Goal: Task Accomplishment & Management: Complete application form

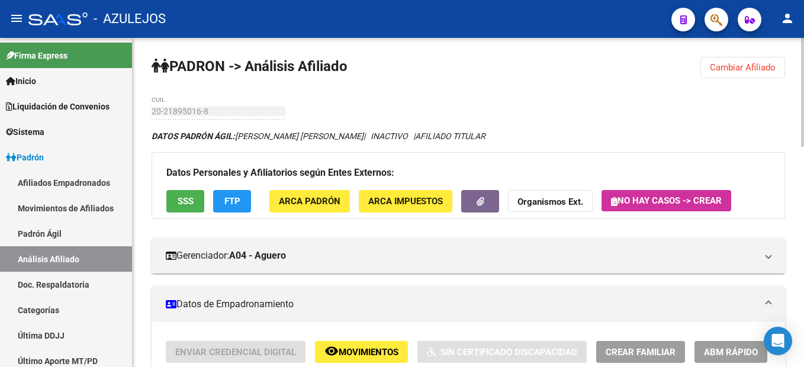
click at [742, 63] on span "Cambiar Afiliado" at bounding box center [743, 67] width 66 height 11
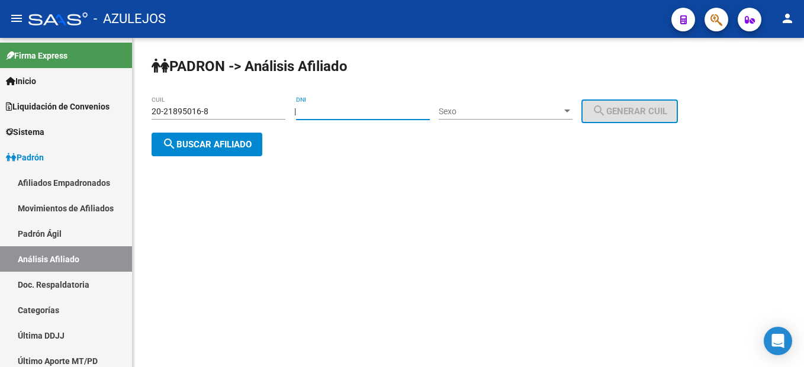
click at [347, 110] on input "DNI" at bounding box center [363, 112] width 134 height 10
type input "2195016"
click at [566, 118] on div "Sexo Sexo" at bounding box center [506, 108] width 134 height 24
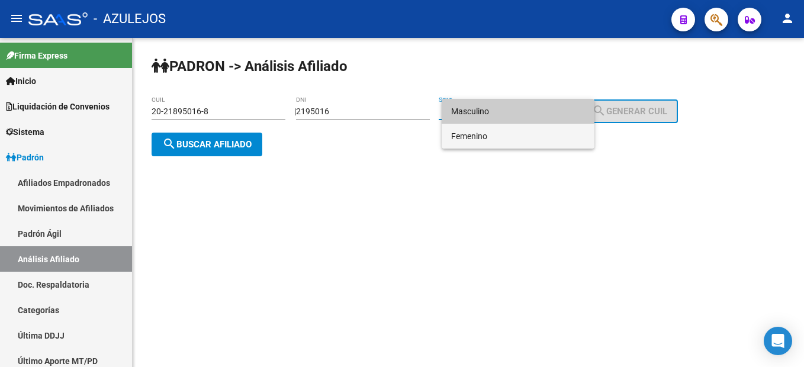
click at [522, 131] on span "Femenino" at bounding box center [518, 136] width 134 height 25
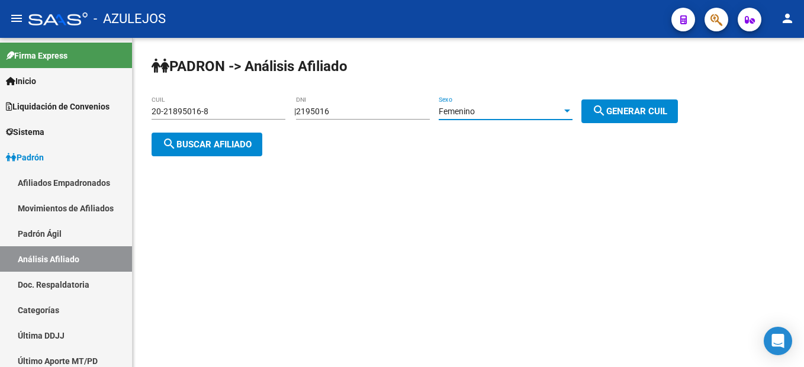
click at [524, 116] on div "Femenino" at bounding box center [500, 112] width 123 height 10
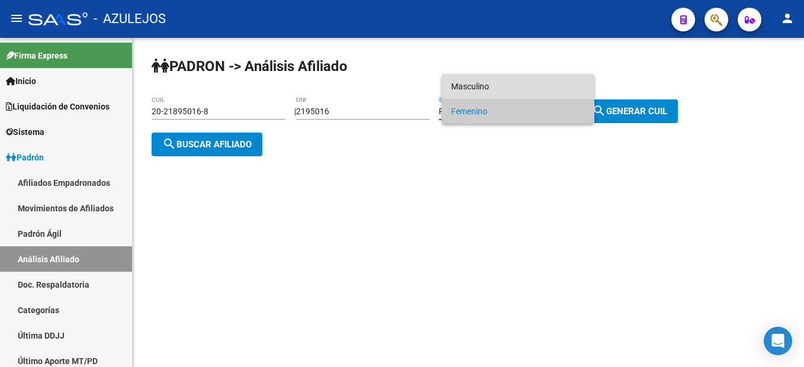
click at [491, 83] on span "Masculino" at bounding box center [518, 86] width 134 height 25
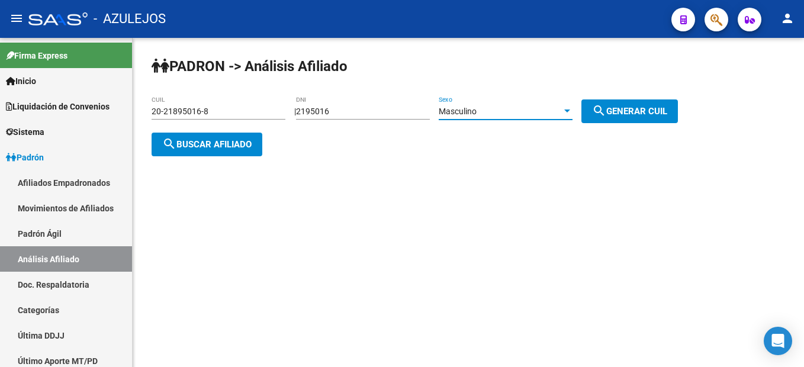
click at [656, 121] on button "search Generar CUIL" at bounding box center [629, 111] width 96 height 24
type input "20-02195016-6"
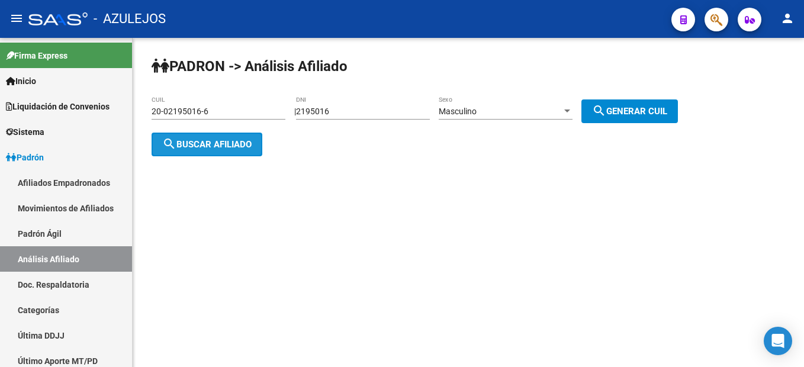
click at [236, 154] on button "search Buscar afiliado" at bounding box center [207, 145] width 111 height 24
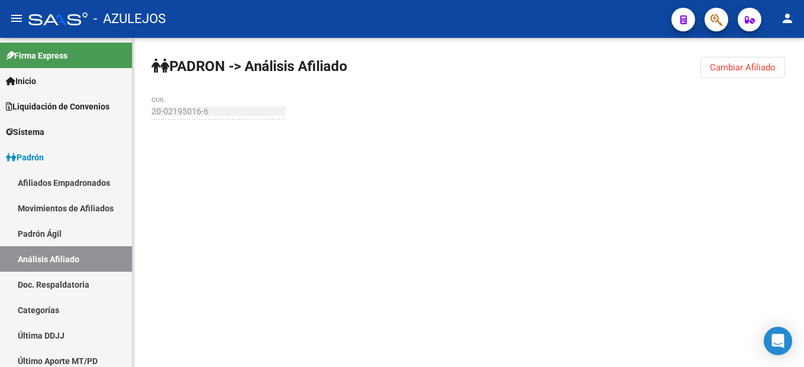
click at [732, 73] on button "Cambiar Afiliado" at bounding box center [742, 67] width 85 height 21
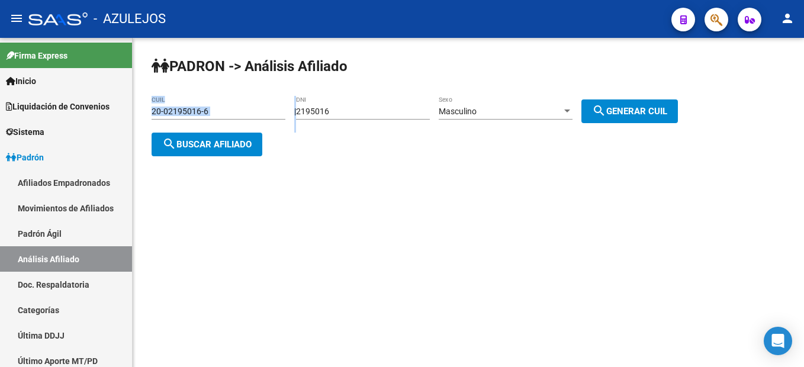
drag, startPoint x: 361, startPoint y: 104, endPoint x: 182, endPoint y: 91, distance: 179.8
click at [182, 91] on div "PADRON -> Análisis Afiliado 20-02195016-6 CUIL | 2195016 DNI Masculino Sexo sea…" at bounding box center [468, 116] width 671 height 156
drag, startPoint x: 182, startPoint y: 91, endPoint x: 348, endPoint y: 110, distance: 167.3
click at [337, 110] on input "2195016" at bounding box center [363, 112] width 134 height 10
click at [375, 110] on input "2195016" at bounding box center [363, 112] width 134 height 10
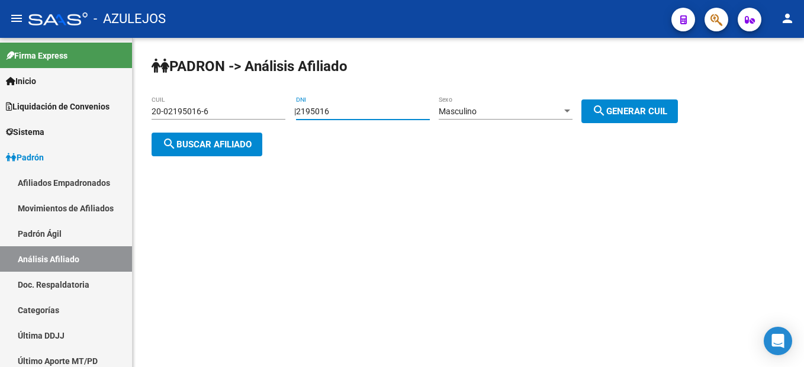
click at [375, 110] on input "2195016" at bounding box center [363, 112] width 134 height 10
drag, startPoint x: 375, startPoint y: 110, endPoint x: 336, endPoint y: 108, distance: 39.1
click at [336, 108] on input "2195016" at bounding box center [363, 112] width 134 height 10
type input "26753805"
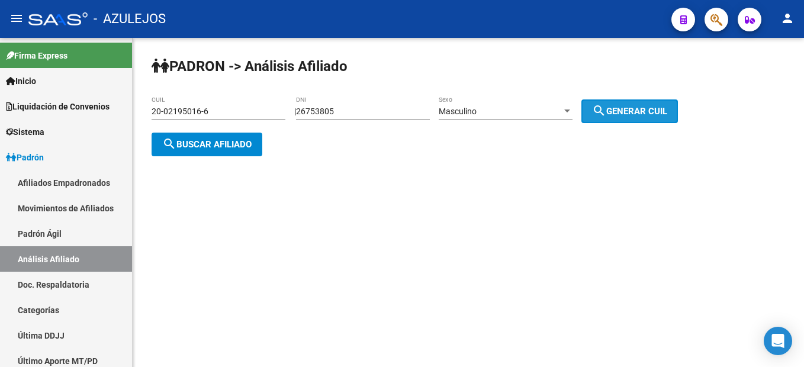
click at [645, 108] on span "search Generar CUIL" at bounding box center [629, 111] width 75 height 11
type input "20-26753805-1"
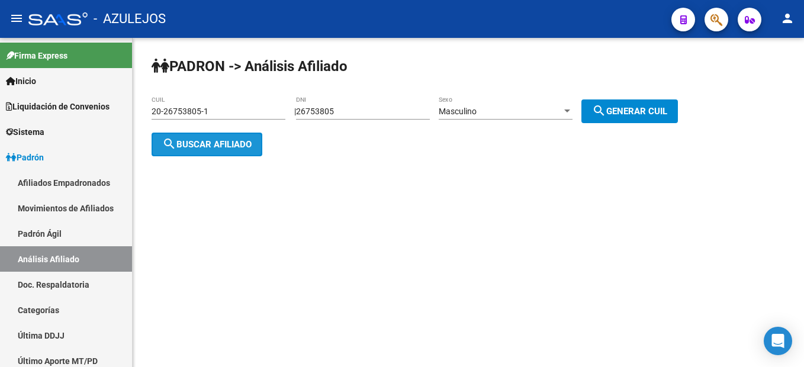
click at [235, 144] on span "search Buscar afiliado" at bounding box center [206, 144] width 89 height 11
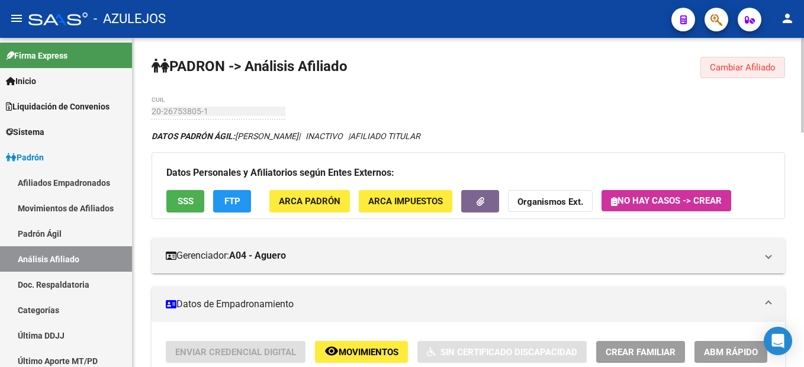
click at [739, 62] on button "Cambiar Afiliado" at bounding box center [742, 67] width 85 height 21
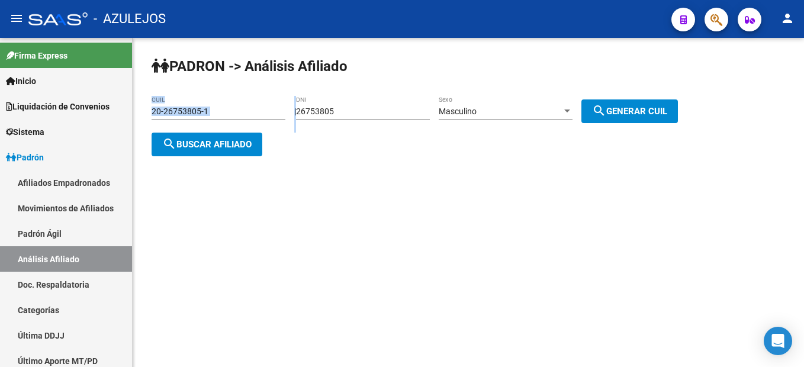
drag, startPoint x: 362, startPoint y: 105, endPoint x: 269, endPoint y: 83, distance: 96.0
click at [269, 83] on div "PADRON -> Análisis Afiliado 20-26753805-1 CUIL | 26753805 DNI Masculino Sexo se…" at bounding box center [468, 116] width 671 height 156
drag, startPoint x: 269, startPoint y: 83, endPoint x: 320, endPoint y: 109, distance: 57.2
click at [318, 108] on input "26753805" at bounding box center [363, 112] width 134 height 10
click at [341, 111] on input "26753805" at bounding box center [363, 112] width 134 height 10
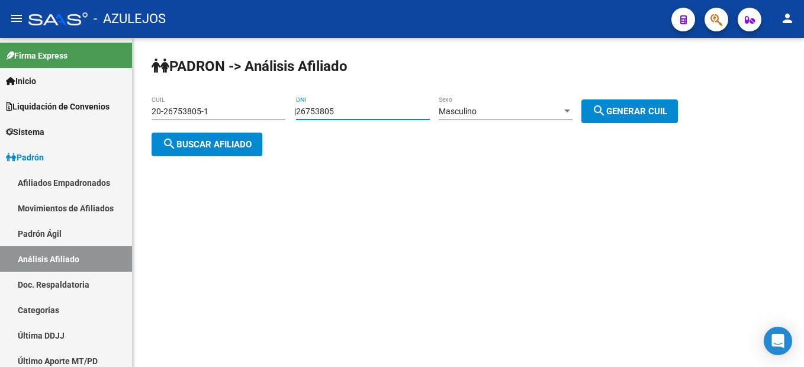
click at [341, 111] on input "26753805" at bounding box center [363, 112] width 134 height 10
type input "37897270"
click at [640, 107] on span "search Generar CUIL" at bounding box center [629, 111] width 75 height 11
type input "20-37897270-2"
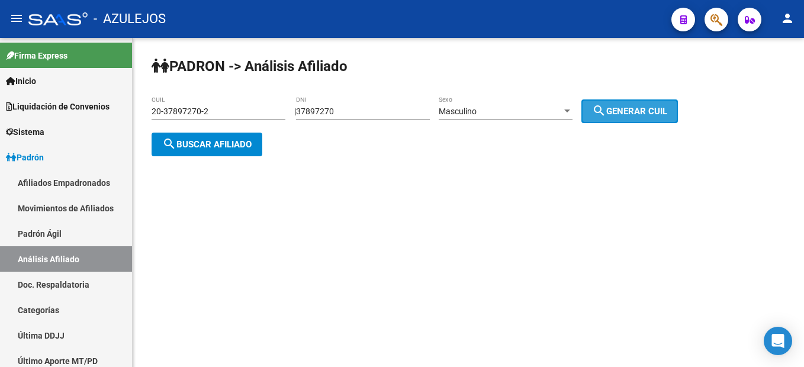
click at [640, 107] on span "search Generar CUIL" at bounding box center [629, 111] width 75 height 11
click at [213, 149] on button "search Buscar afiliado" at bounding box center [207, 145] width 111 height 24
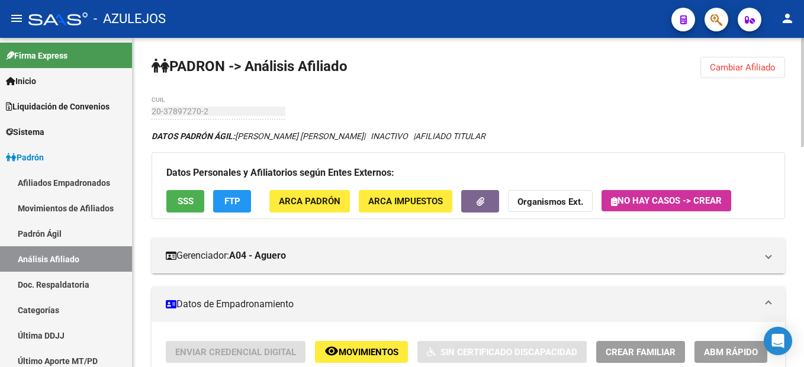
click at [729, 72] on span "Cambiar Afiliado" at bounding box center [743, 67] width 66 height 11
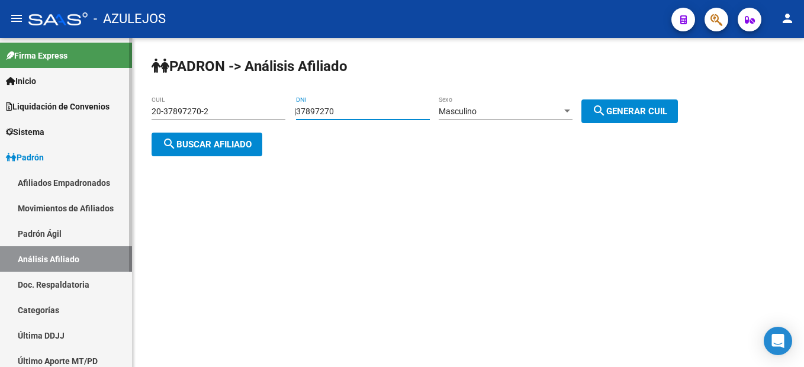
drag, startPoint x: 353, startPoint y: 115, endPoint x: 123, endPoint y: 79, distance: 233.7
click at [123, 79] on mat-sidenav-container "Firma Express Inicio Instructivos Contacto OS Liquidación de Convenios Liquidac…" at bounding box center [402, 202] width 804 height 329
type input "38046615"
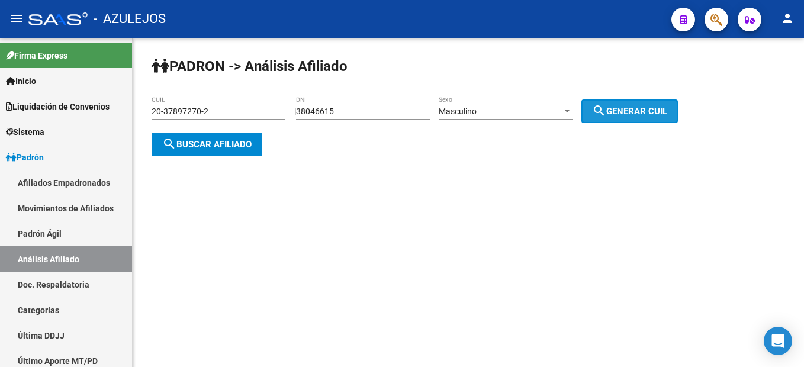
click at [625, 120] on button "search Generar CUIL" at bounding box center [629, 111] width 96 height 24
type input "20-38046615-6"
click at [200, 159] on div "PADRON -> Análisis Afiliado 20-38046615-6 CUIL | 38046615 DNI Masculino Sexo se…" at bounding box center [468, 116] width 671 height 156
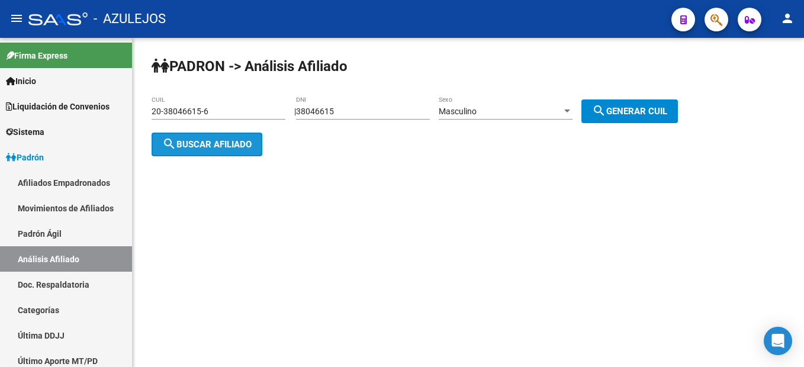
click at [202, 152] on button "search Buscar afiliado" at bounding box center [207, 145] width 111 height 24
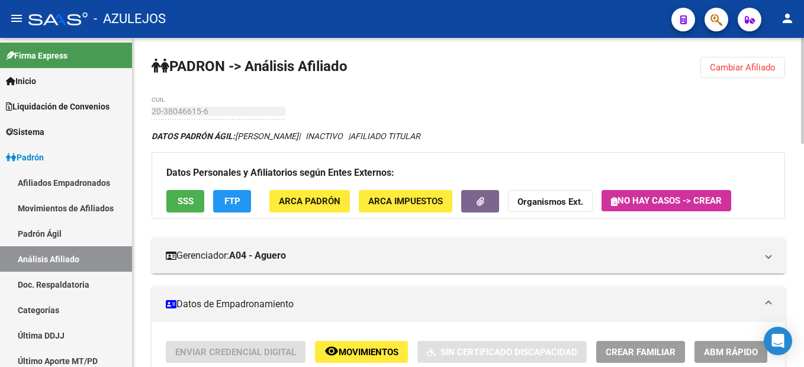
click at [746, 72] on span "Cambiar Afiliado" at bounding box center [743, 67] width 66 height 11
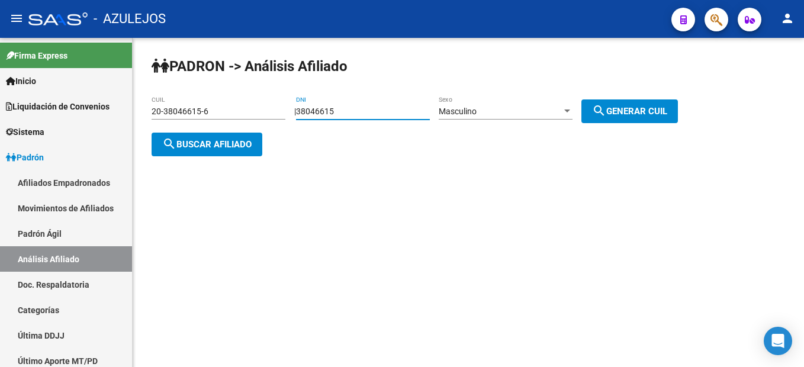
drag, startPoint x: 389, startPoint y: 106, endPoint x: 285, endPoint y: 93, distance: 105.0
click at [285, 93] on div "PADRON -> Análisis Afiliado 20-38046615-6 CUIL | 38046615 DNI Masculino Sexo se…" at bounding box center [468, 116] width 671 height 156
type input "41739628"
click at [628, 106] on span "search Generar CUIL" at bounding box center [629, 111] width 75 height 11
type input "20-41739628-5"
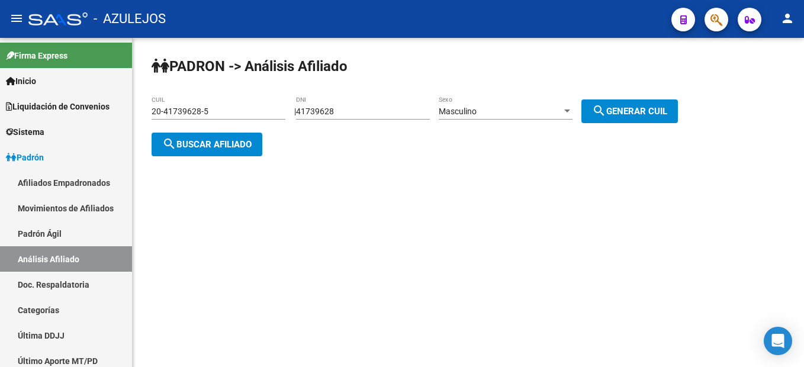
click at [236, 153] on button "search Buscar afiliado" at bounding box center [207, 145] width 111 height 24
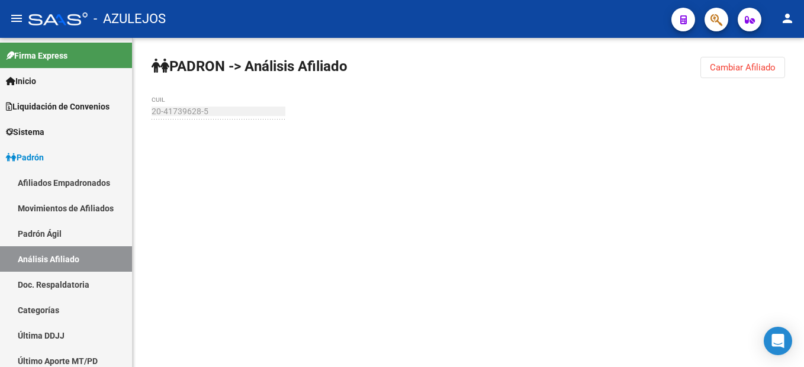
click at [717, 71] on span "Cambiar Afiliado" at bounding box center [743, 67] width 66 height 11
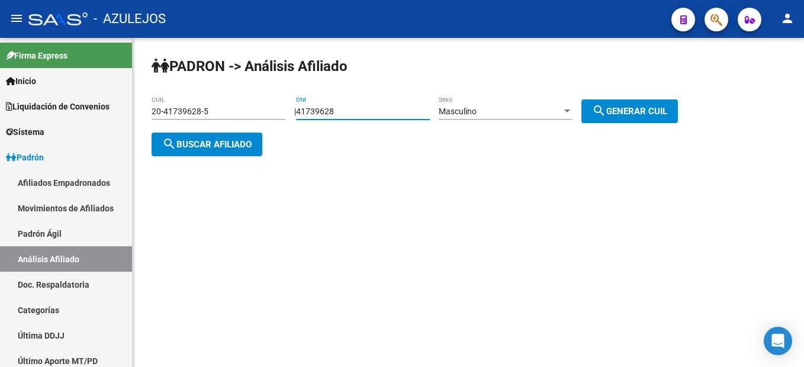
drag, startPoint x: 381, startPoint y: 109, endPoint x: 260, endPoint y: 102, distance: 121.5
click at [260, 107] on app-analisis-afiliado "PADRON -> Análisis Afiliado 20-41739628-5 CUIL | 41739628 DNI Masculino Sexo se…" at bounding box center [419, 128] width 535 height 43
type input "35727944"
click at [626, 93] on div "PADRON -> Análisis Afiliado 20-41739628-5 CUIL | 35727944 DNI Masculino Sexo se…" at bounding box center [468, 116] width 671 height 156
click at [624, 103] on button "search Generar CUIL" at bounding box center [629, 111] width 96 height 24
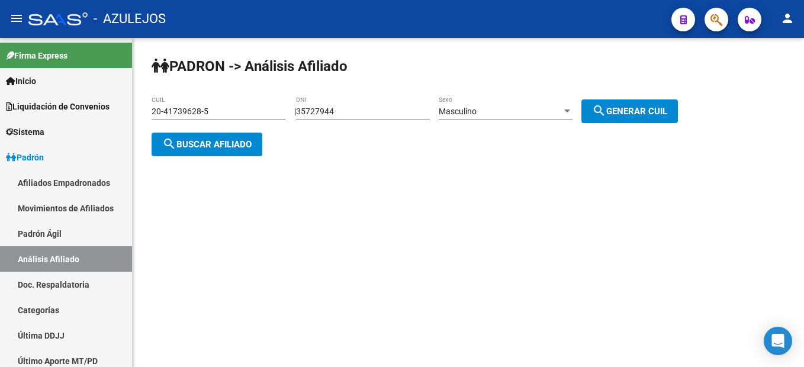
type input "20-35727944-6"
click at [171, 163] on div "PADRON -> Análisis Afiliado 20-35727944-6 CUIL | 35727944 DNI Masculino Sexo se…" at bounding box center [468, 116] width 671 height 156
click at [175, 155] on button "search Buscar afiliado" at bounding box center [207, 145] width 111 height 24
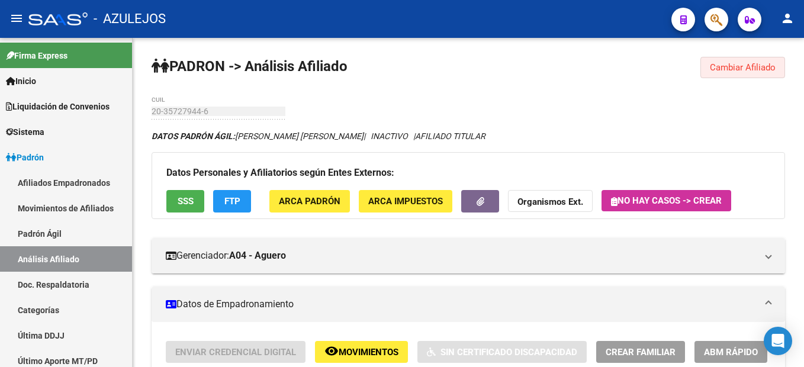
click at [757, 69] on span "Cambiar Afiliado" at bounding box center [743, 67] width 66 height 11
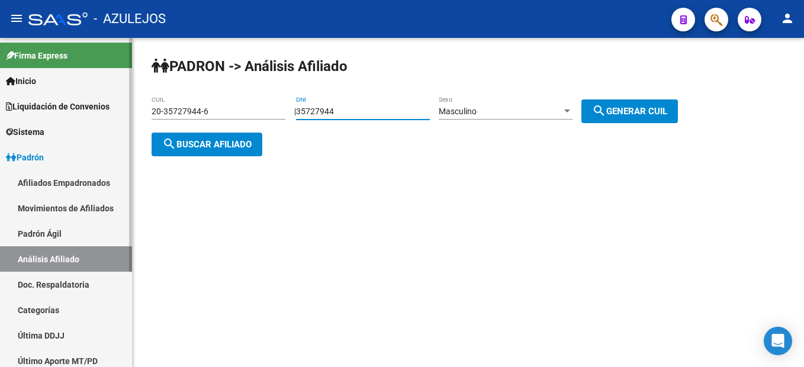
drag, startPoint x: 412, startPoint y: 114, endPoint x: 107, endPoint y: 71, distance: 308.4
click at [107, 71] on mat-sidenav-container "Firma Express Inicio Instructivos Contacto OS Liquidación de Convenios Liquidac…" at bounding box center [402, 202] width 804 height 329
type input "94923455"
click at [542, 117] on div "Masculino Sexo" at bounding box center [506, 108] width 134 height 24
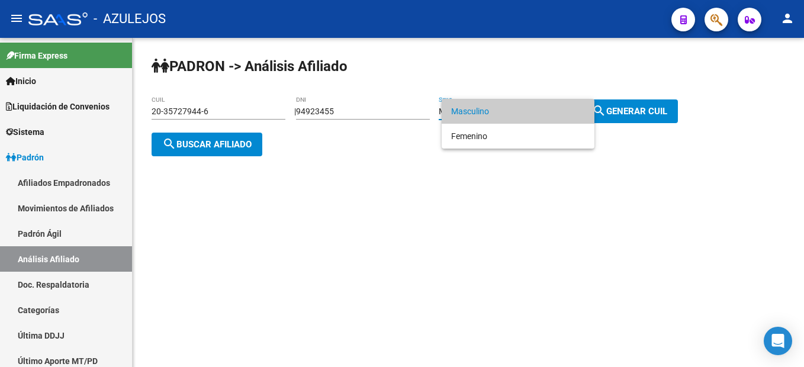
click at [675, 109] on div at bounding box center [402, 183] width 804 height 367
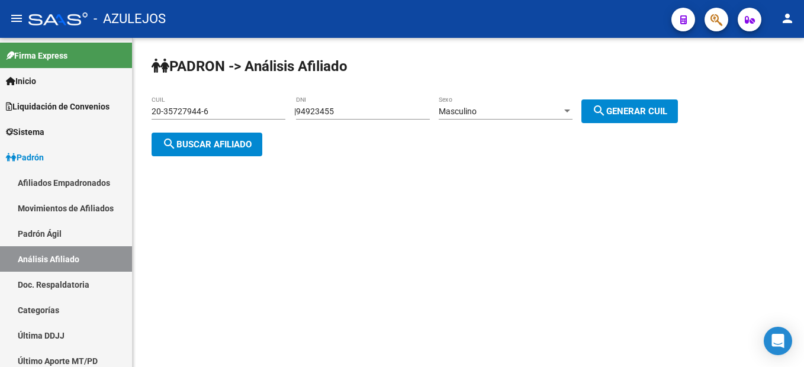
click at [667, 109] on span "search Generar CUIL" at bounding box center [629, 111] width 75 height 11
type input "20-94923455-0"
click at [202, 144] on span "search Buscar afiliado" at bounding box center [206, 144] width 89 height 11
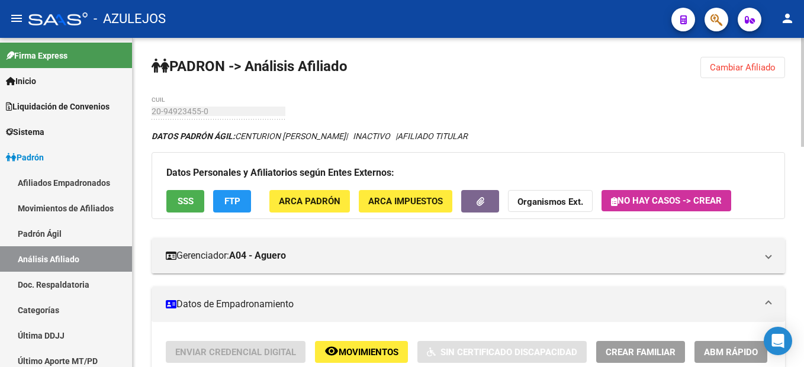
click at [729, 72] on span "Cambiar Afiliado" at bounding box center [743, 67] width 66 height 11
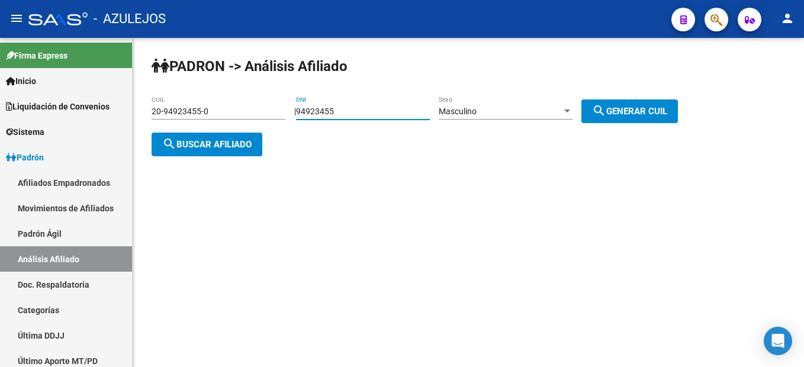
drag, startPoint x: 357, startPoint y: 108, endPoint x: 272, endPoint y: 98, distance: 85.9
click at [272, 107] on app-analisis-afiliado "PADRON -> Análisis Afiliado 20-94923455-0 CUIL | 94923455 DNI Masculino Sexo se…" at bounding box center [419, 128] width 535 height 43
type input "39267458"
click at [476, 108] on span "Masculino" at bounding box center [458, 111] width 38 height 9
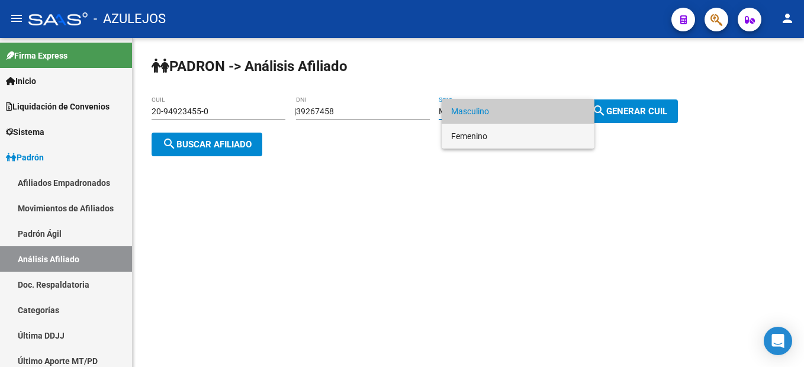
click at [485, 133] on span "Femenino" at bounding box center [518, 136] width 134 height 25
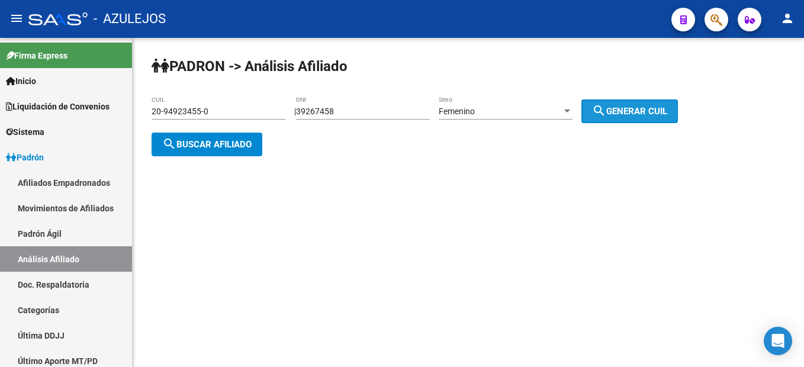
drag, startPoint x: 485, startPoint y: 133, endPoint x: 642, endPoint y: 111, distance: 158.3
click at [642, 111] on span "search Generar CUIL" at bounding box center [629, 111] width 75 height 11
type input "27-39267458-1"
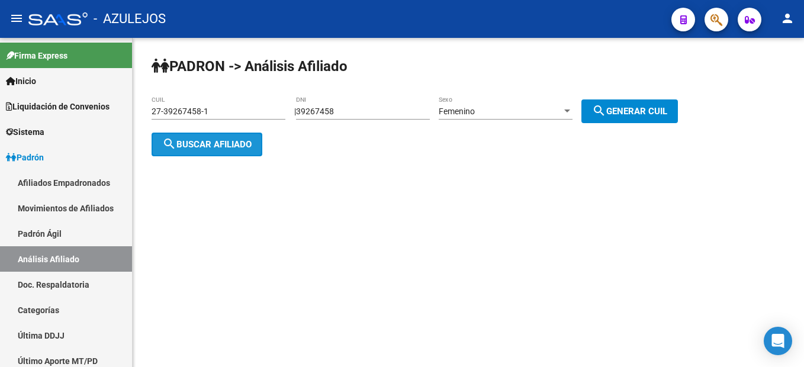
click at [198, 135] on button "search Buscar afiliado" at bounding box center [207, 145] width 111 height 24
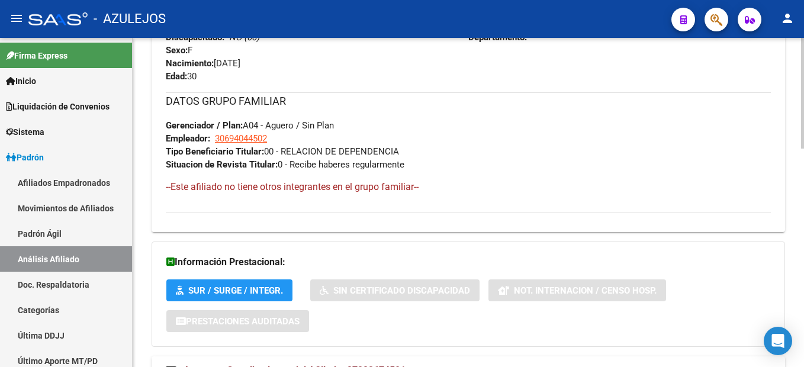
scroll to position [650, 0]
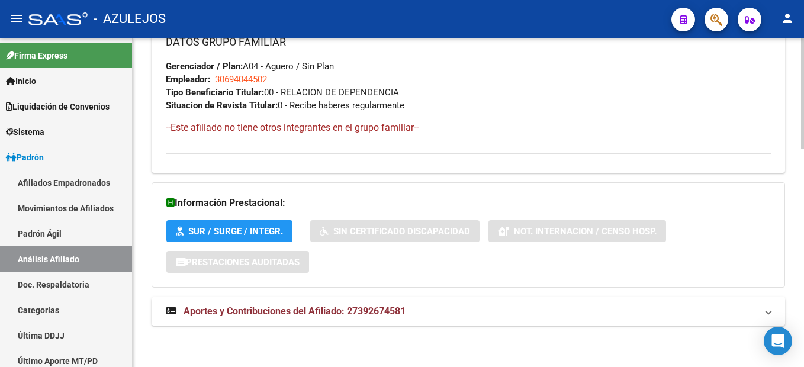
click at [285, 312] on span "Aportes y Contribuciones del Afiliado: 27392674581" at bounding box center [294, 310] width 222 height 11
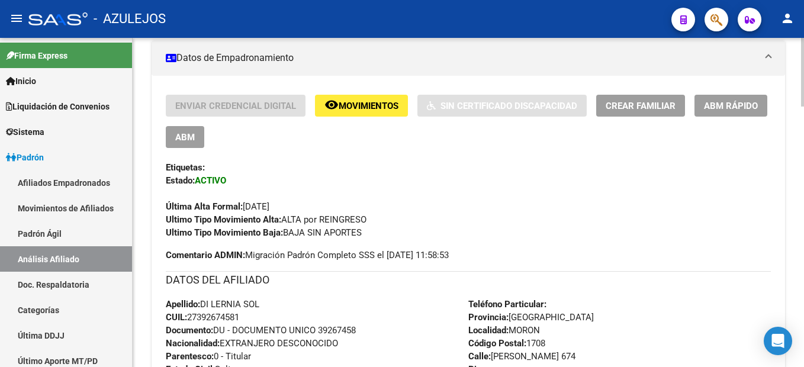
scroll to position [9, 0]
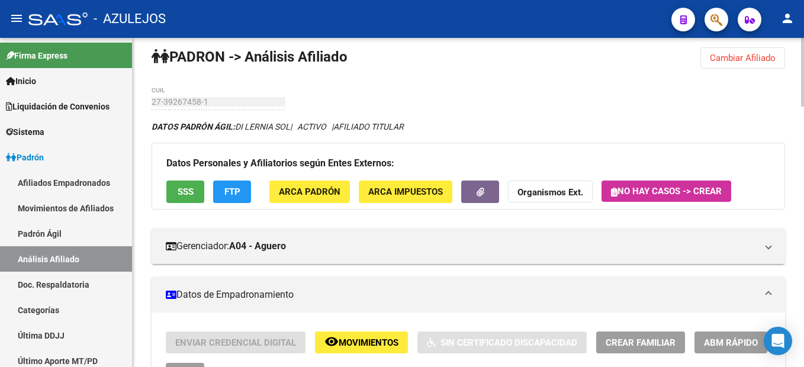
click at [738, 61] on span "Cambiar Afiliado" at bounding box center [743, 58] width 66 height 11
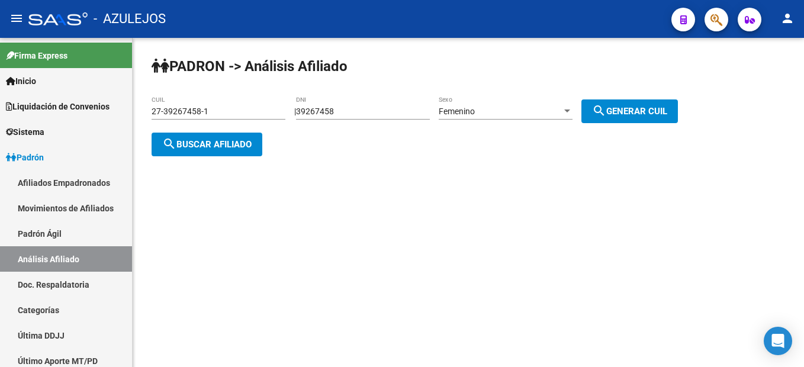
scroll to position [0, 0]
drag, startPoint x: 368, startPoint y: 115, endPoint x: 208, endPoint y: 112, distance: 159.2
click at [212, 115] on app-analisis-afiliado "PADRON -> Análisis Afiliado 27-39267458-1 CUIL | 39267458 DNI Femenino Sexo sea…" at bounding box center [419, 128] width 535 height 43
type input "22195027"
click at [687, 110] on div "| 22195027 DNI Femenino Sexo search Generar CUIL" at bounding box center [490, 111] width 392 height 9
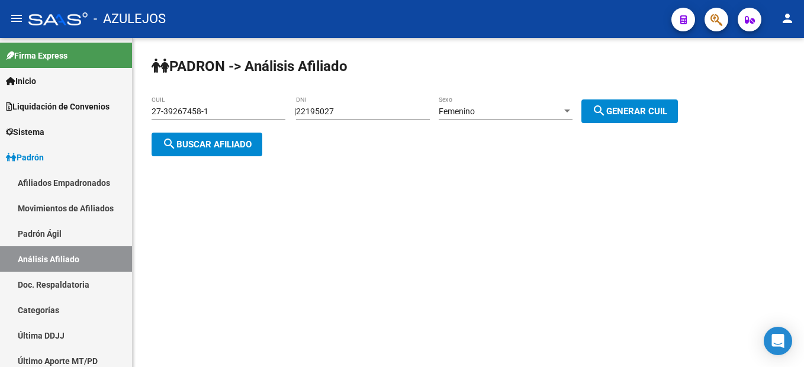
click at [667, 112] on span "search Generar CUIL" at bounding box center [629, 111] width 75 height 11
type input "27-22195027-0"
click at [667, 112] on span "search Generar CUIL" at bounding box center [629, 111] width 75 height 11
click at [249, 136] on button "search Buscar afiliado" at bounding box center [207, 145] width 111 height 24
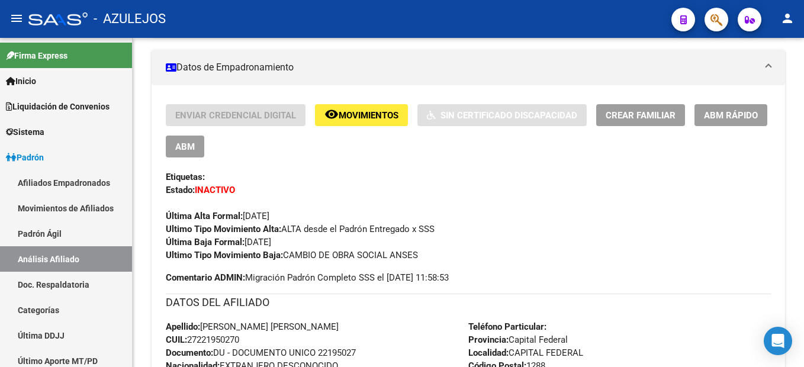
scroll to position [59, 0]
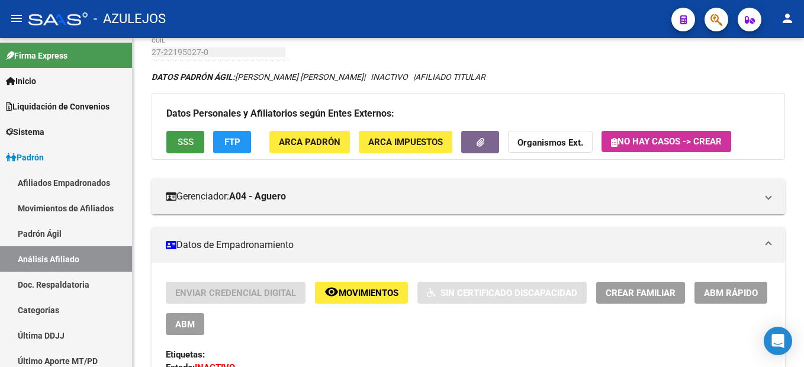
click at [192, 137] on span "SSS" at bounding box center [186, 142] width 16 height 11
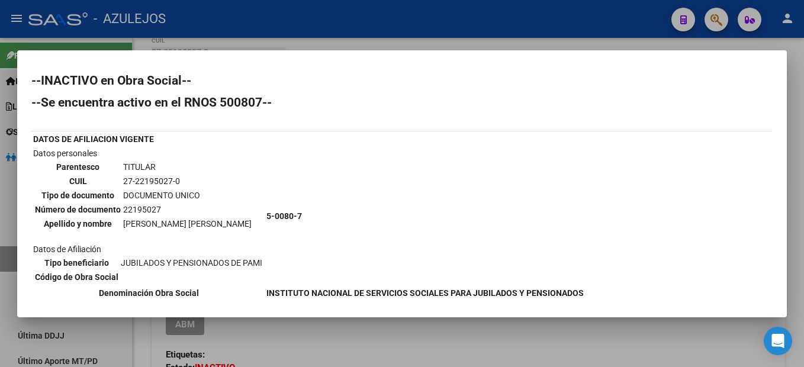
click at [307, 341] on div at bounding box center [402, 183] width 804 height 367
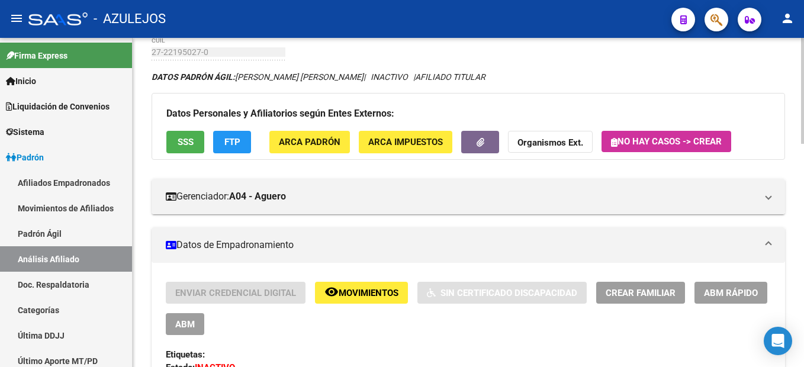
scroll to position [0, 0]
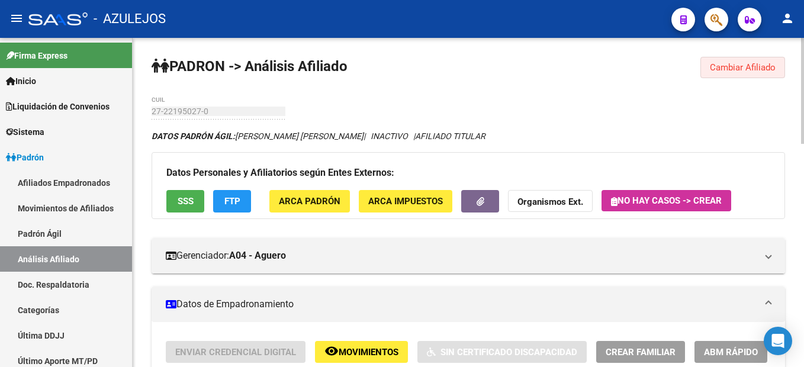
click at [755, 60] on button "Cambiar Afiliado" at bounding box center [742, 67] width 85 height 21
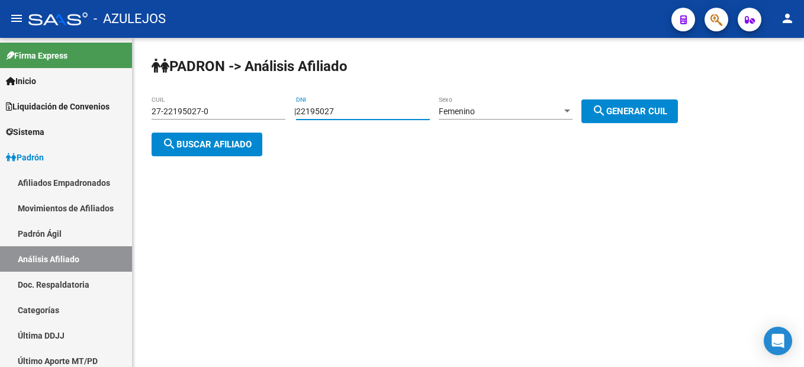
drag, startPoint x: 381, startPoint y: 106, endPoint x: 332, endPoint y: 103, distance: 49.2
click at [332, 103] on div "22195027 DNI" at bounding box center [363, 108] width 134 height 24
click at [342, 112] on input "22195027" at bounding box center [363, 112] width 134 height 10
click at [343, 112] on input "22195027" at bounding box center [363, 112] width 134 height 10
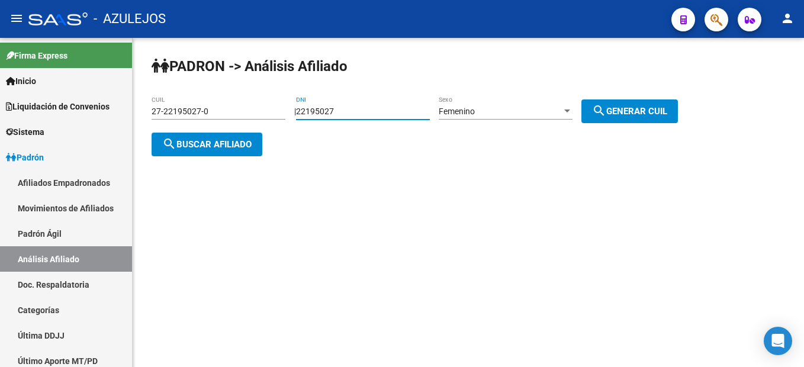
click at [343, 112] on input "22195027" at bounding box center [363, 112] width 134 height 10
type input "33914576"
click at [637, 122] on button "search Generar CUIL" at bounding box center [629, 111] width 96 height 24
type input "27-33914576-3"
click at [198, 175] on div "PADRON -> Análisis Afiliado 27-33914576-3 CUIL | 33914576 DNI Femenino Sexo sea…" at bounding box center [468, 116] width 671 height 156
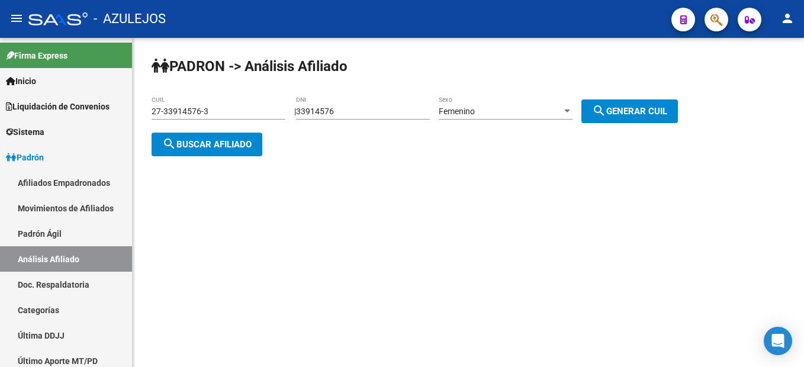
click at [198, 175] on div "PADRON -> Análisis Afiliado 27-33914576-3 CUIL | 33914576 DNI Femenino Sexo sea…" at bounding box center [468, 116] width 671 height 156
drag, startPoint x: 198, startPoint y: 175, endPoint x: 194, endPoint y: 152, distance: 22.9
click at [194, 152] on button "search Buscar afiliado" at bounding box center [207, 145] width 111 height 24
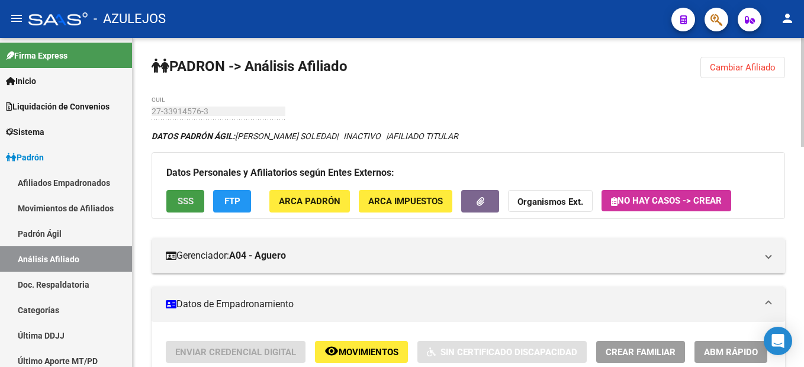
click at [193, 200] on span "SSS" at bounding box center [186, 202] width 16 height 11
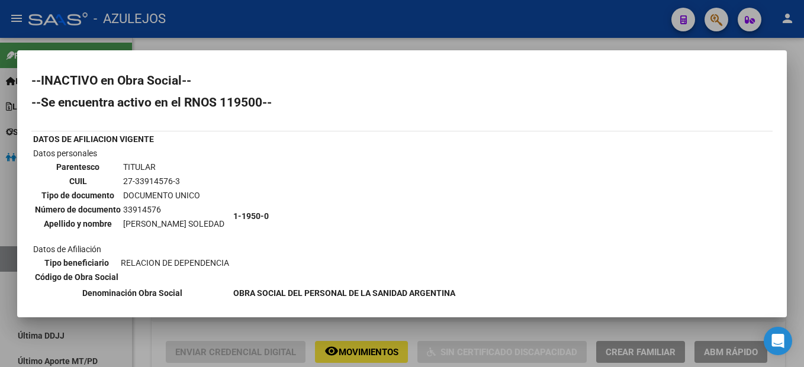
scroll to position [59, 0]
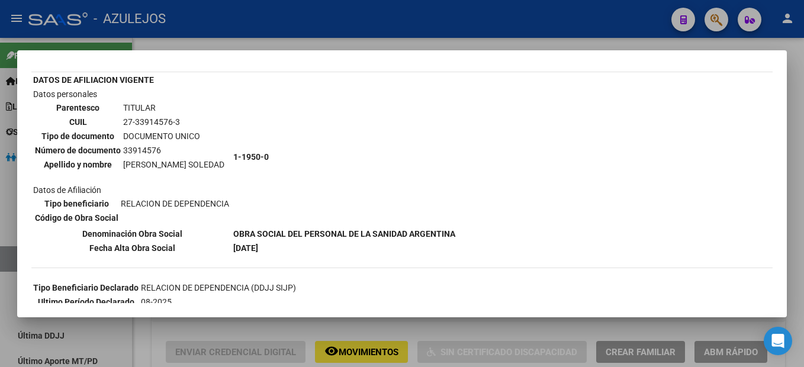
click at [403, 355] on div at bounding box center [402, 183] width 804 height 367
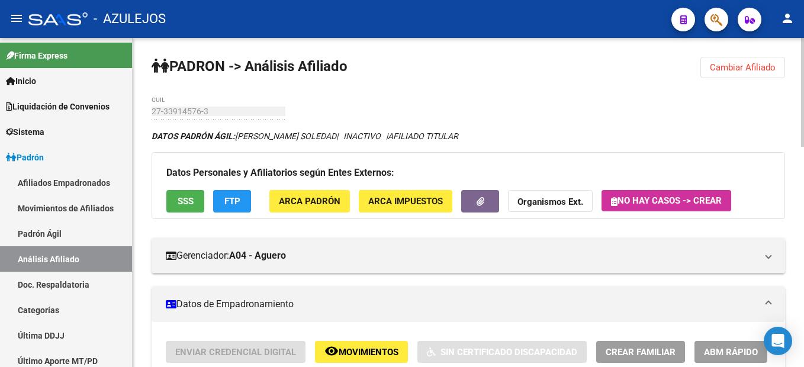
click at [729, 64] on span "Cambiar Afiliado" at bounding box center [743, 67] width 66 height 11
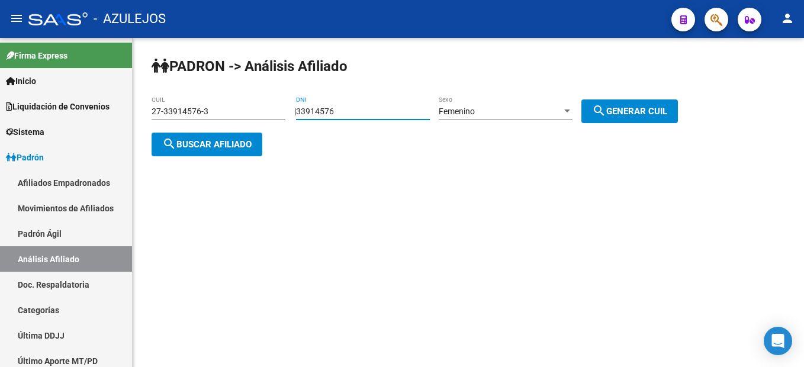
drag, startPoint x: 176, startPoint y: 78, endPoint x: 170, endPoint y: 76, distance: 6.0
click at [170, 76] on div "PADRON -> Análisis Afiliado 27-33914576-3 CUIL | 33914576 DNI Femenino Sexo sea…" at bounding box center [468, 116] width 671 height 156
type input "33262842"
click at [534, 116] on div "Femenino" at bounding box center [500, 112] width 123 height 10
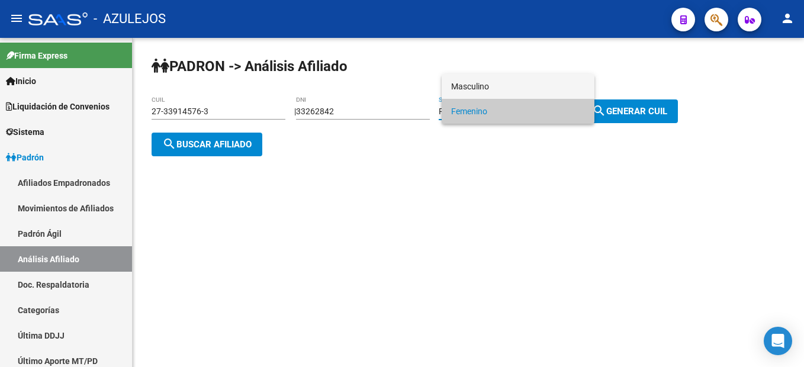
click at [501, 86] on span "Masculino" at bounding box center [518, 86] width 134 height 25
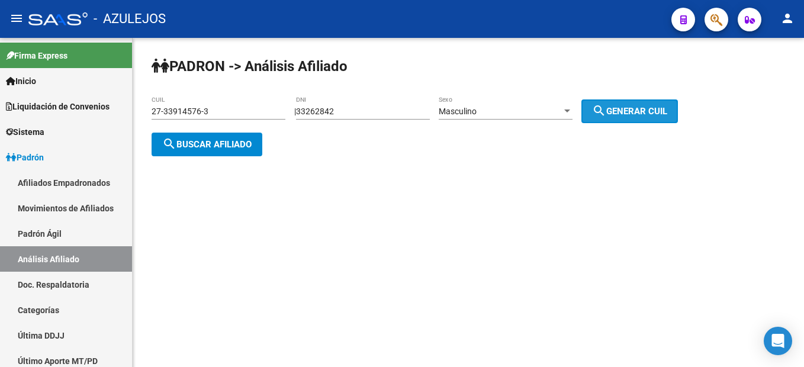
click at [621, 104] on button "search Generar CUIL" at bounding box center [629, 111] width 96 height 24
type input "23-33262842-9"
click at [204, 153] on button "search Buscar afiliado" at bounding box center [207, 145] width 111 height 24
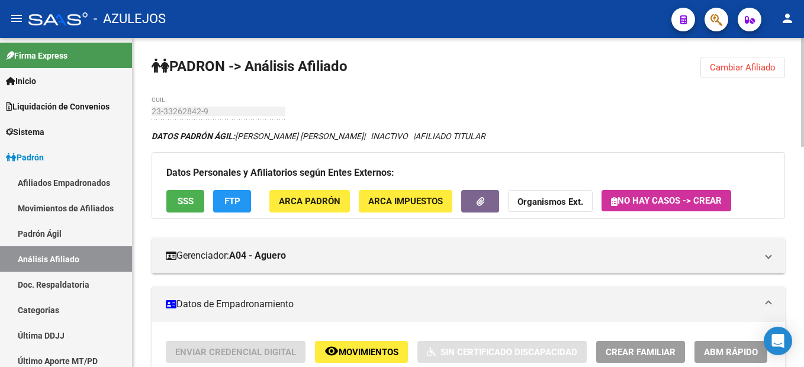
click at [172, 201] on button "SSS" at bounding box center [185, 201] width 38 height 22
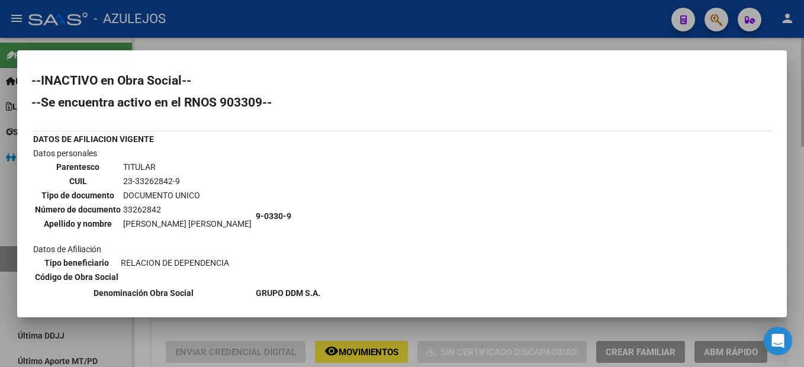
scroll to position [59, 0]
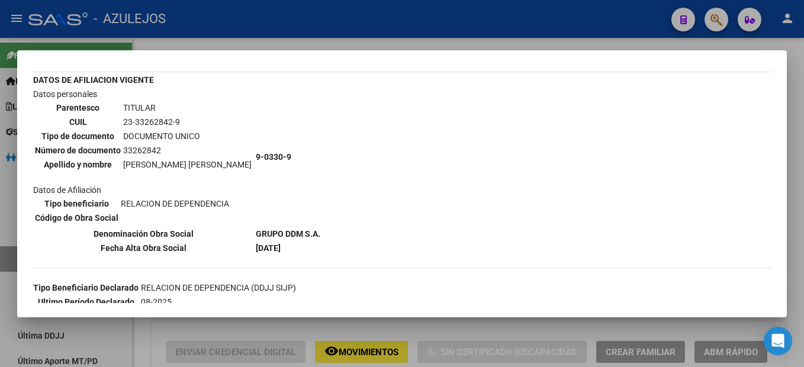
click at [355, 330] on div at bounding box center [402, 183] width 804 height 367
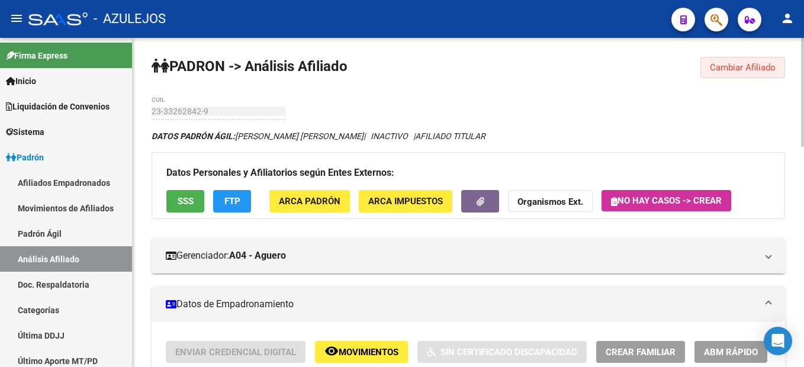
click at [713, 68] on span "Cambiar Afiliado" at bounding box center [743, 67] width 66 height 11
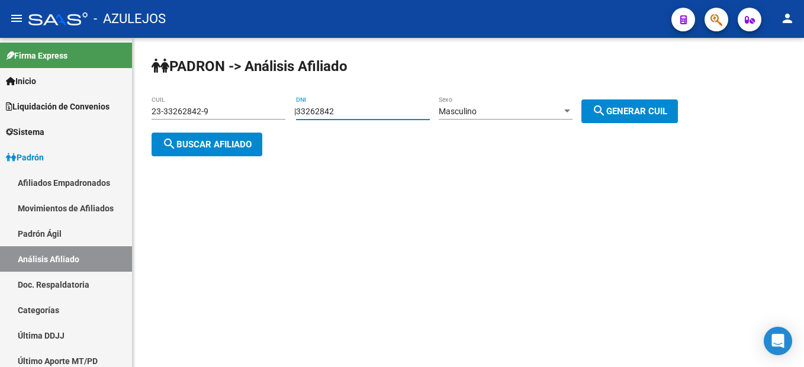
drag, startPoint x: 355, startPoint y: 114, endPoint x: 193, endPoint y: 85, distance: 164.6
click at [193, 85] on div "PADRON -> Análisis Afiliado 23-33262842-9 CUIL | 33262842 DNI Masculino Sexo se…" at bounding box center [468, 116] width 671 height 156
type input "16124224"
click at [657, 116] on button "search Generar CUIL" at bounding box center [629, 111] width 96 height 24
type input "20-16124224-2"
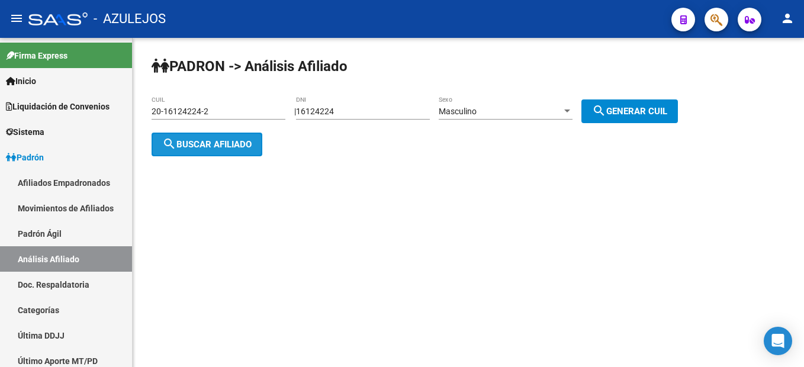
click at [202, 149] on span "search Buscar afiliado" at bounding box center [206, 144] width 89 height 11
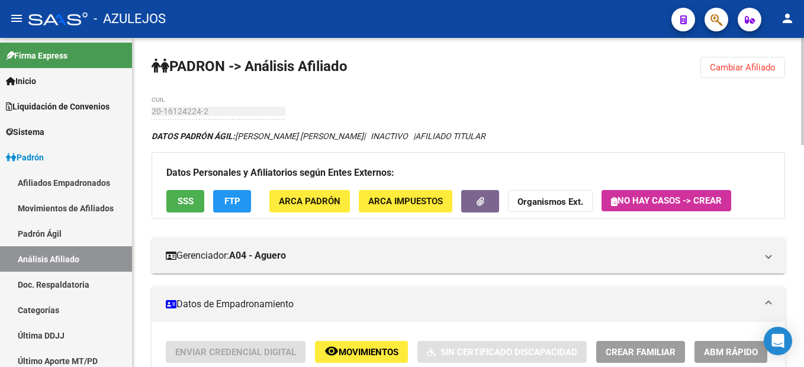
click at [731, 60] on button "Cambiar Afiliado" at bounding box center [742, 67] width 85 height 21
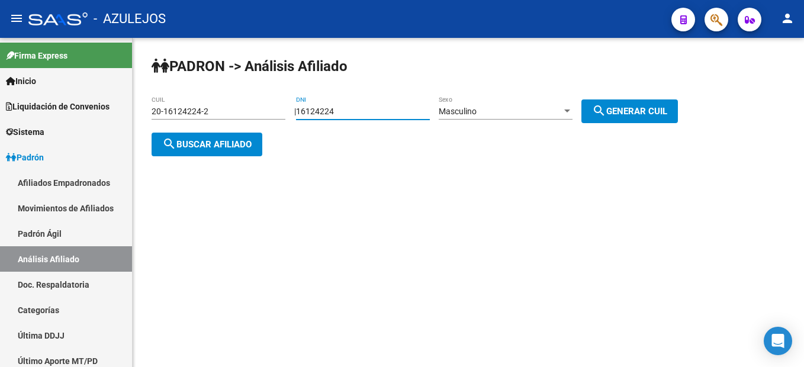
drag, startPoint x: 337, startPoint y: 109, endPoint x: 247, endPoint y: 98, distance: 90.7
click at [247, 107] on app-analisis-afiliado "PADRON -> Análisis Afiliado 20-16124224-2 CUIL | 16124224 DNI Masculino Sexo se…" at bounding box center [419, 128] width 535 height 43
type input "94484256"
click at [640, 106] on span "search Generar CUIL" at bounding box center [629, 111] width 75 height 11
type input "20-94484256-0"
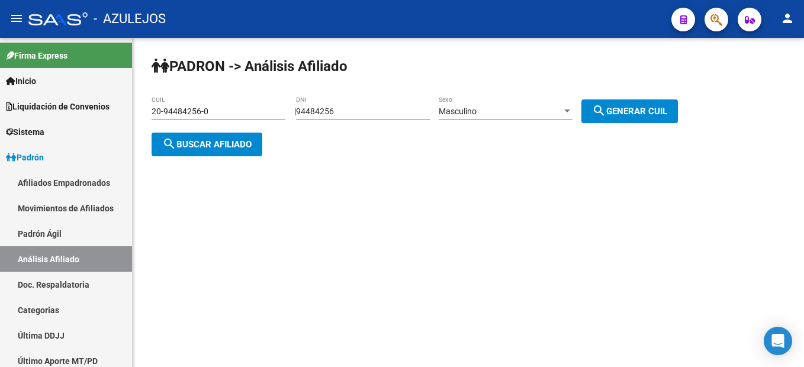
click at [228, 152] on button "search Buscar afiliado" at bounding box center [207, 145] width 111 height 24
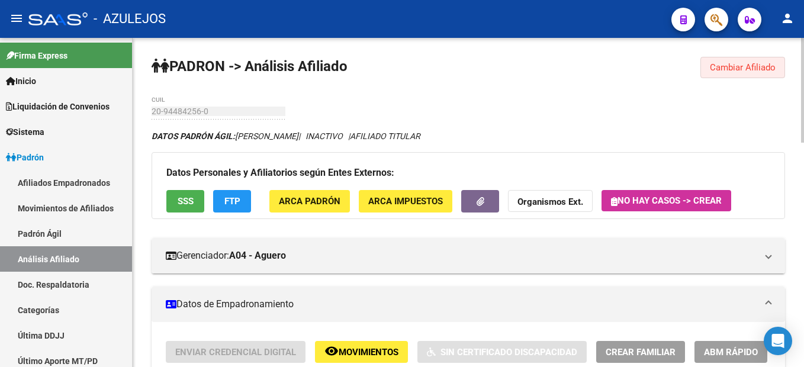
click at [727, 68] on span "Cambiar Afiliado" at bounding box center [743, 67] width 66 height 11
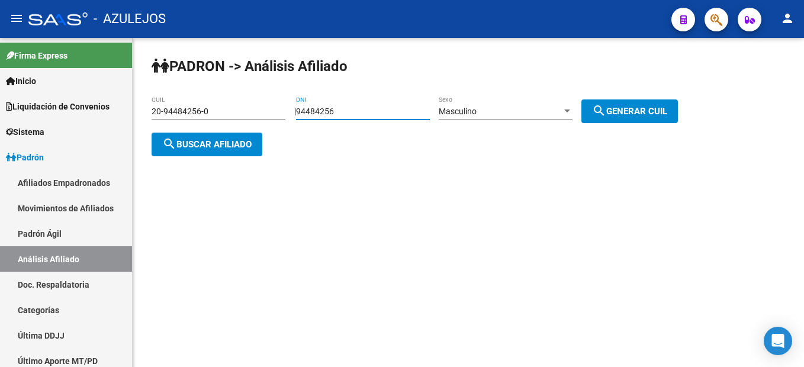
drag, startPoint x: 384, startPoint y: 112, endPoint x: 277, endPoint y: 94, distance: 108.0
click at [277, 94] on div "PADRON -> Análisis Afiliado 20-94484256-0 CUIL | 94484256 DNI Masculino Sexo se…" at bounding box center [468, 116] width 671 height 156
type input "26828733"
click at [625, 102] on button "search Generar CUIL" at bounding box center [629, 111] width 96 height 24
type input "20-26828733-8"
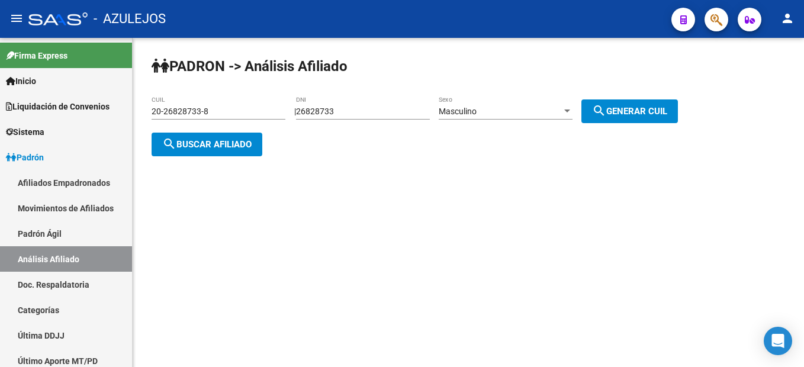
click at [259, 140] on button "search Buscar afiliado" at bounding box center [207, 145] width 111 height 24
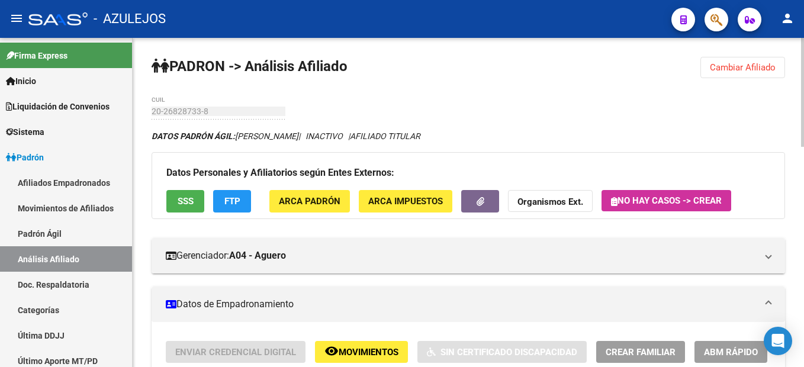
click at [180, 213] on div "Datos Personales y Afiliatorios según Entes Externos: SSS FTP ARCA Padrón ARCA …" at bounding box center [468, 185] width 633 height 66
click at [182, 209] on button "SSS" at bounding box center [185, 201] width 38 height 22
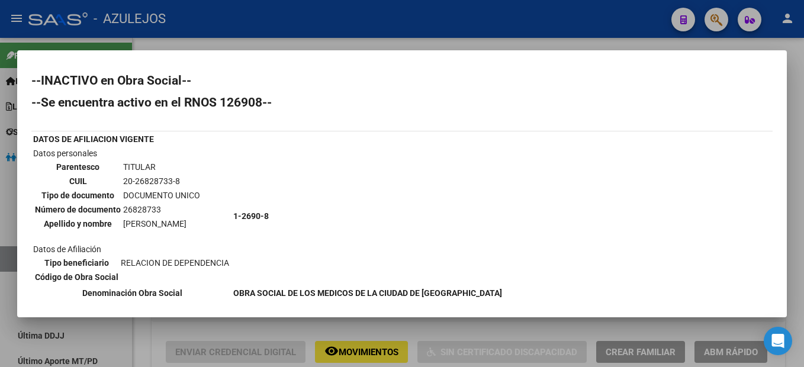
click at [144, 330] on div at bounding box center [402, 183] width 804 height 367
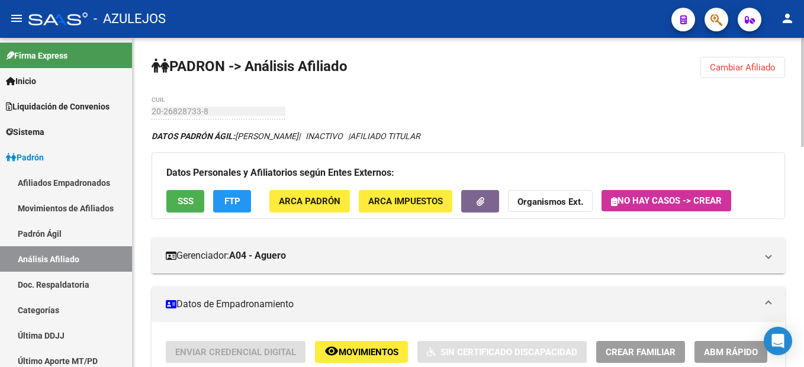
click at [748, 72] on span "Cambiar Afiliado" at bounding box center [743, 67] width 66 height 11
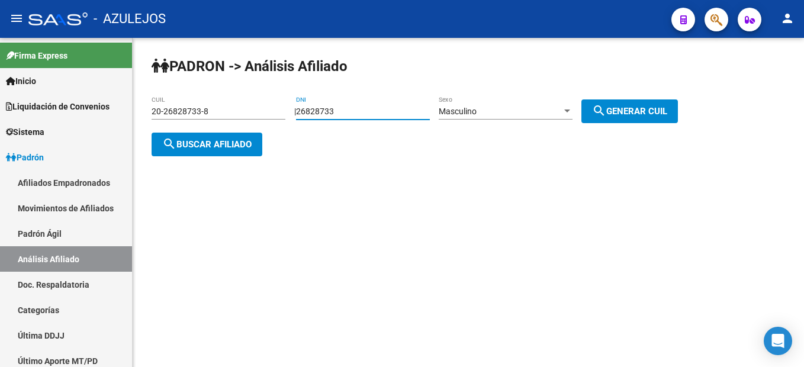
drag, startPoint x: 367, startPoint y: 107, endPoint x: 173, endPoint y: 85, distance: 194.9
click at [173, 85] on div "PADRON -> Análisis Afiliado 20-26828733-8 CUIL | 26828733 DNI Masculino Sexo se…" at bounding box center [468, 116] width 671 height 156
type input "20669911"
click at [531, 111] on div "Masculino" at bounding box center [500, 112] width 123 height 10
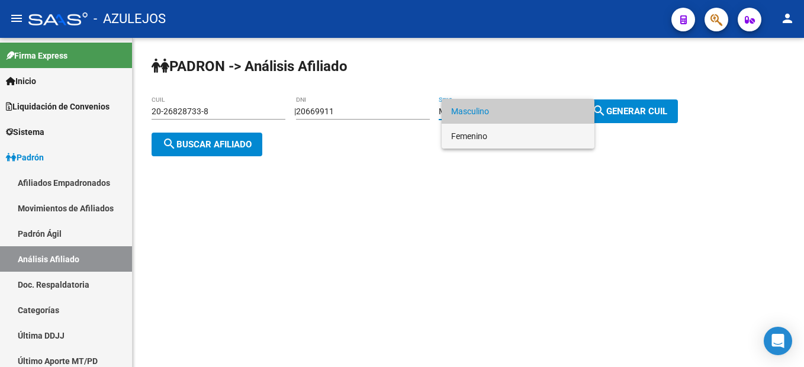
click at [488, 133] on span "Femenino" at bounding box center [518, 136] width 134 height 25
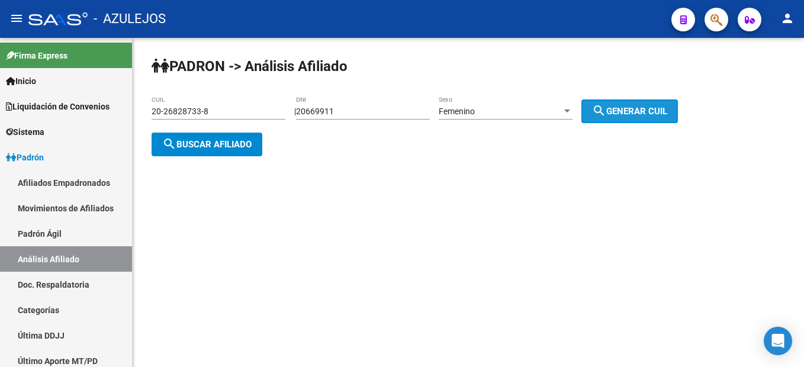
click at [615, 121] on button "search Generar CUIL" at bounding box center [629, 111] width 96 height 24
type input "27-20669911-1"
click at [624, 117] on button "search Generar CUIL" at bounding box center [629, 111] width 96 height 24
click at [235, 149] on button "search Buscar afiliado" at bounding box center [207, 145] width 111 height 24
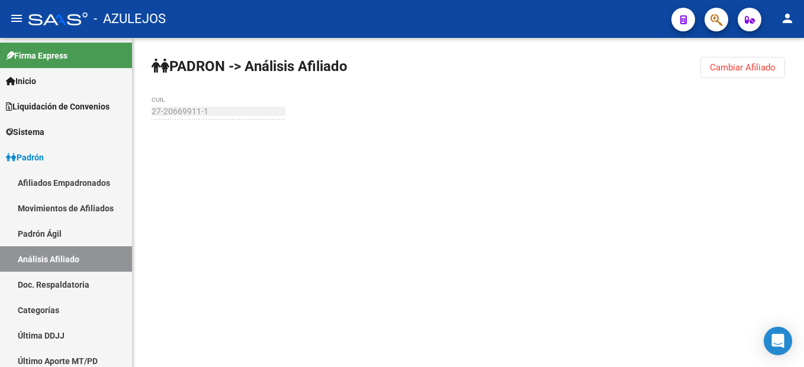
click at [235, 149] on div at bounding box center [468, 143] width 633 height 26
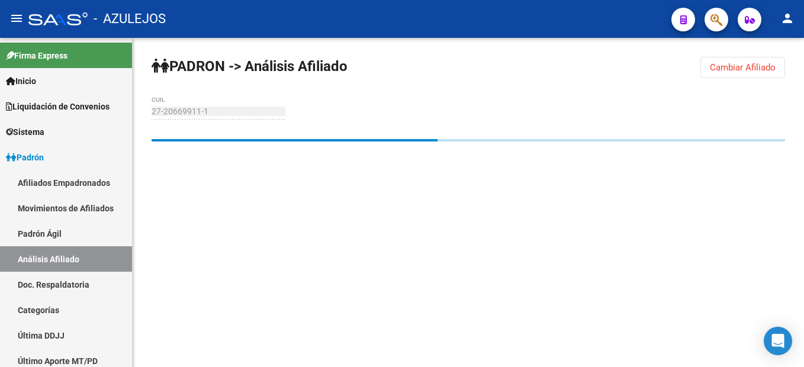
click at [235, 149] on div at bounding box center [468, 158] width 633 height 38
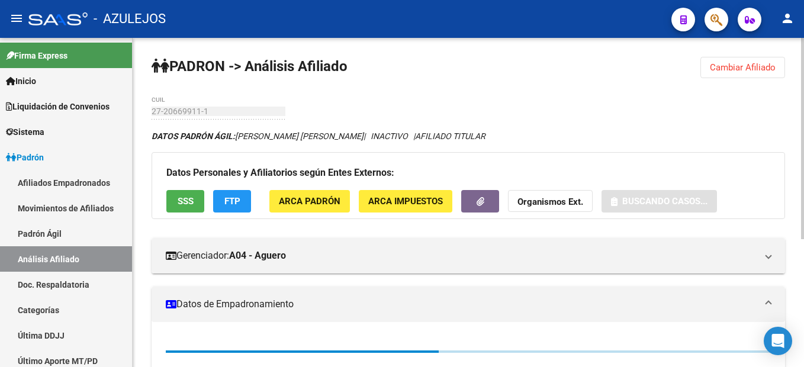
click at [336, 159] on div "Datos Personales y Afiliatorios según Entes Externos: SSS FTP ARCA Padrón ARCA …" at bounding box center [468, 185] width 633 height 66
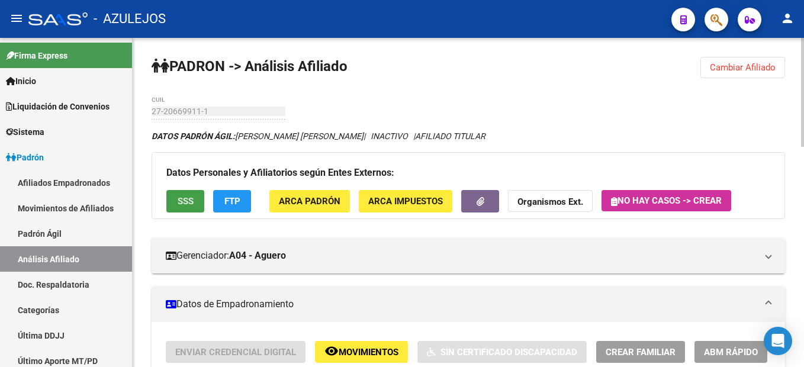
click at [175, 199] on button "SSS" at bounding box center [185, 201] width 38 height 22
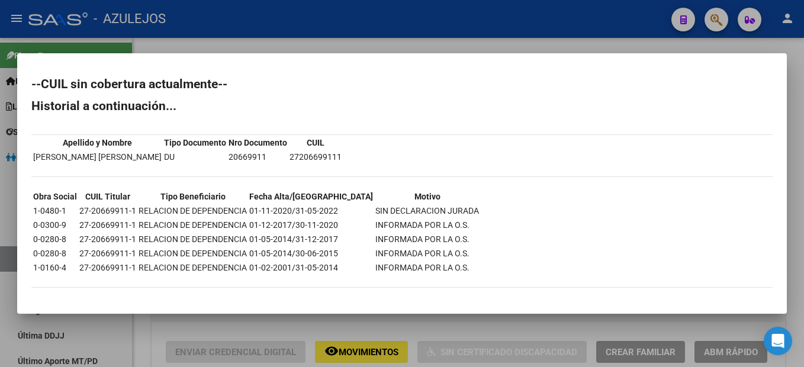
click at [359, 49] on div at bounding box center [402, 183] width 804 height 367
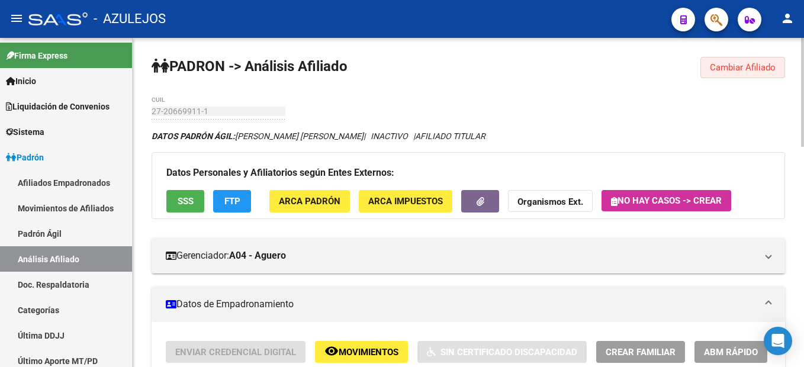
click at [746, 61] on button "Cambiar Afiliado" at bounding box center [742, 67] width 85 height 21
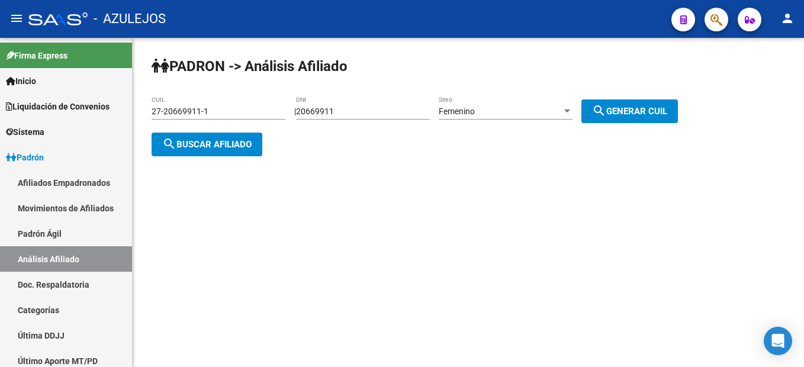
drag, startPoint x: 365, startPoint y: 117, endPoint x: 201, endPoint y: 91, distance: 166.5
click at [201, 91] on div "PADRON -> Análisis Afiliado 27-20669911-1 CUIL | 20669911 DNI Femenino Sexo sea…" at bounding box center [468, 116] width 671 height 156
drag, startPoint x: 201, startPoint y: 91, endPoint x: 350, endPoint y: 107, distance: 150.5
click at [346, 103] on div "20669911 DNI" at bounding box center [363, 108] width 134 height 24
click at [352, 107] on input "20669911" at bounding box center [363, 112] width 134 height 10
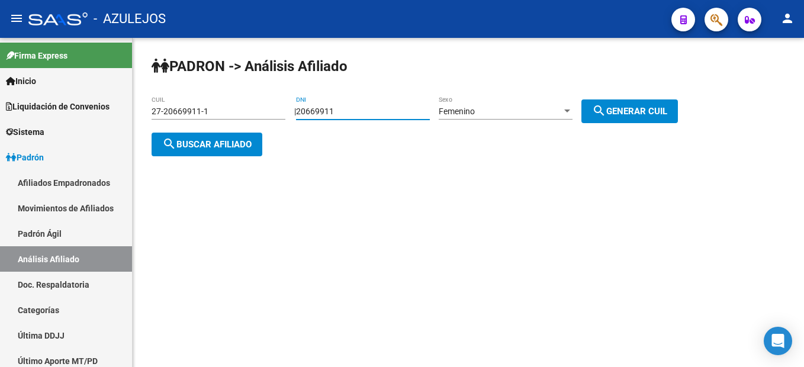
click at [352, 107] on input "20669911" at bounding box center [363, 112] width 134 height 10
type input "39411205"
click at [528, 113] on div "Femenino" at bounding box center [500, 112] width 123 height 10
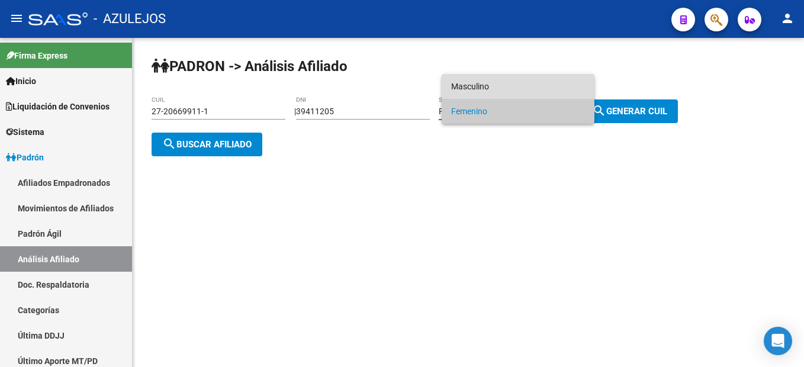
click at [484, 82] on span "Masculino" at bounding box center [518, 86] width 134 height 25
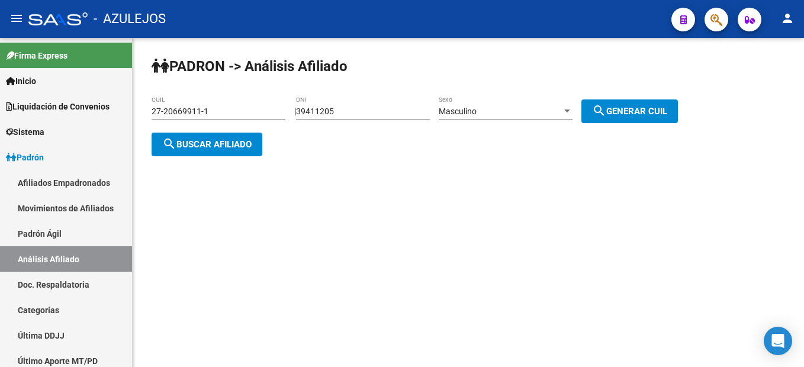
drag, startPoint x: 597, startPoint y: 94, endPoint x: 613, endPoint y: 107, distance: 21.4
click at [598, 95] on div "PADRON -> Análisis Afiliado 27-20669911-1 CUIL | 39411205 DNI Masculino Sexo se…" at bounding box center [468, 116] width 671 height 156
click at [606, 107] on mat-icon "search" at bounding box center [599, 111] width 14 height 14
type input "20-39411205-5"
click at [166, 146] on mat-icon "search" at bounding box center [169, 144] width 14 height 14
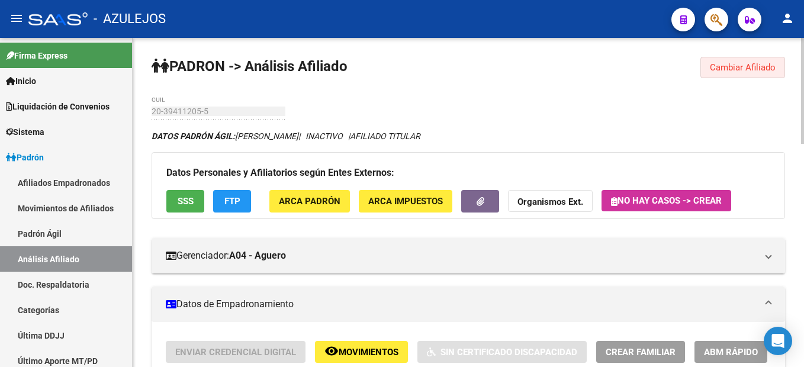
click at [735, 65] on span "Cambiar Afiliado" at bounding box center [743, 67] width 66 height 11
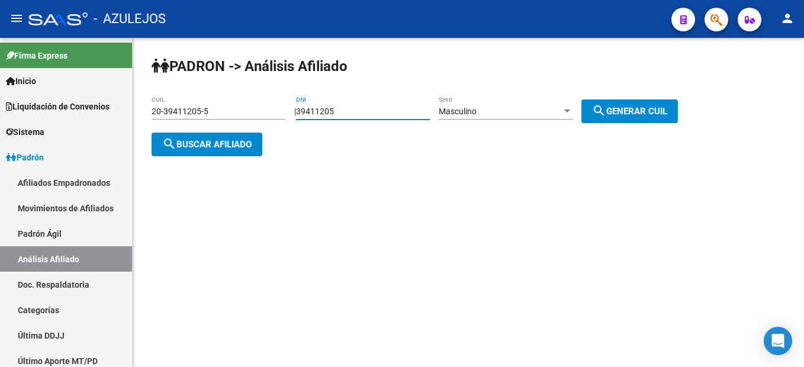
drag, startPoint x: 373, startPoint y: 115, endPoint x: 231, endPoint y: 104, distance: 142.5
click at [231, 107] on app-analisis-afiliado "PADRON -> Análisis Afiliado 20-39411205-5 CUIL | 39411205 DNI Masculino Sexo se…" at bounding box center [419, 128] width 535 height 43
type input "34587470"
click at [530, 112] on div "Masculino" at bounding box center [500, 112] width 123 height 10
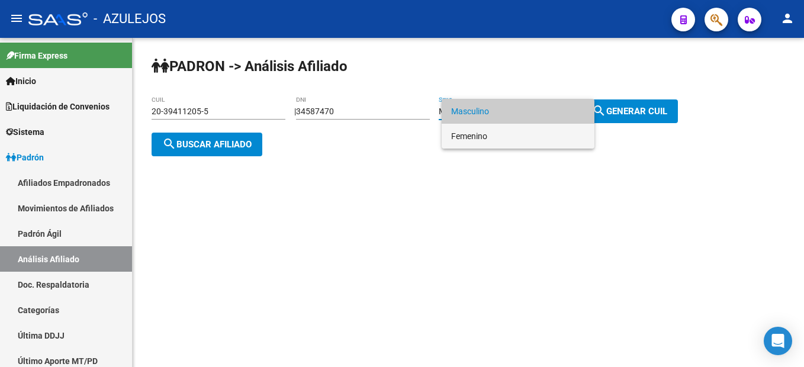
click at [498, 127] on span "Femenino" at bounding box center [518, 136] width 134 height 25
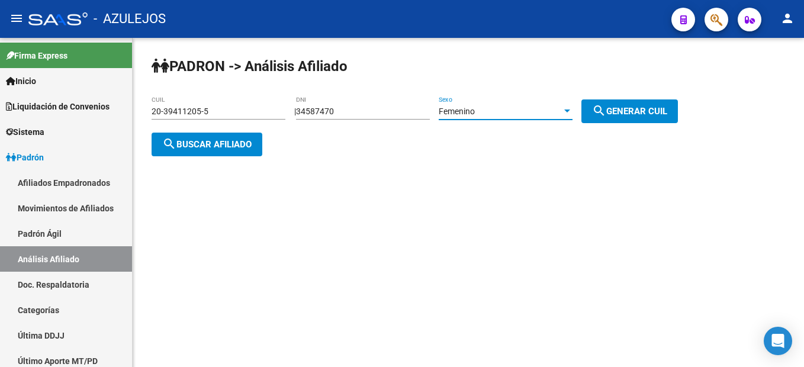
click at [660, 114] on span "search Generar CUIL" at bounding box center [629, 111] width 75 height 11
type input "23-34587470-4"
click at [660, 114] on span "search Generar CUIL" at bounding box center [629, 111] width 75 height 11
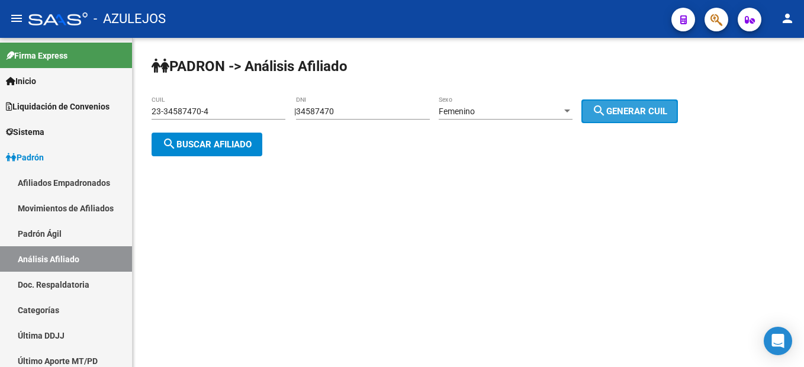
click at [660, 114] on span "search Generar CUIL" at bounding box center [629, 111] width 75 height 11
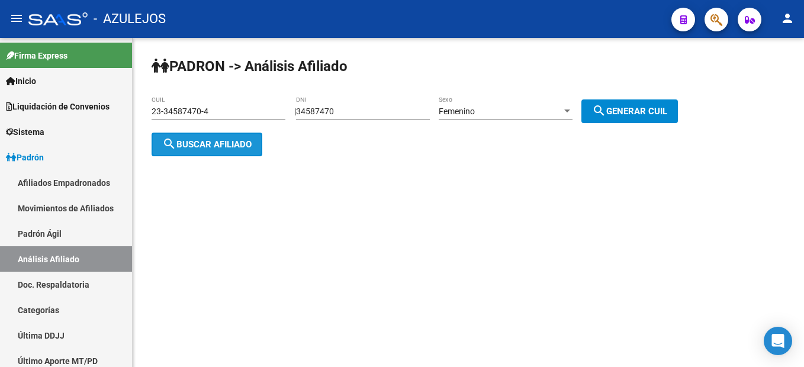
click at [184, 151] on button "search Buscar afiliado" at bounding box center [207, 145] width 111 height 24
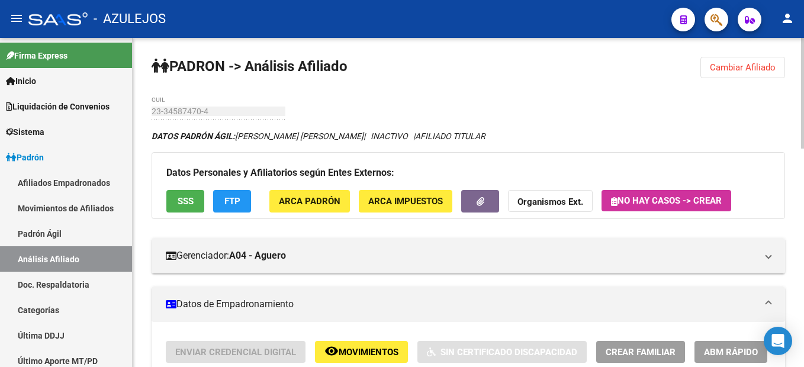
click at [738, 66] on span "Cambiar Afiliado" at bounding box center [743, 67] width 66 height 11
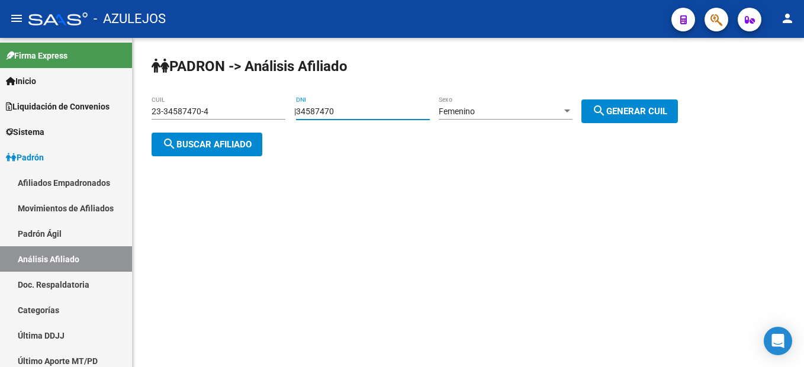
drag, startPoint x: 386, startPoint y: 109, endPoint x: 149, endPoint y: 103, distance: 237.4
click at [149, 103] on div "PADRON -> Análisis Afiliado 23-34587470-4 CUIL | 34587470 DNI Femenino Sexo sea…" at bounding box center [468, 116] width 671 height 156
type input "94276260"
click at [514, 107] on div "Femenino" at bounding box center [500, 112] width 123 height 10
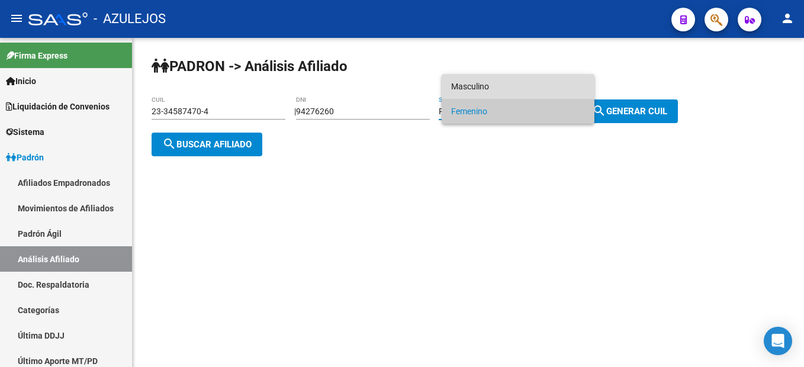
click at [508, 91] on span "Masculino" at bounding box center [518, 86] width 134 height 25
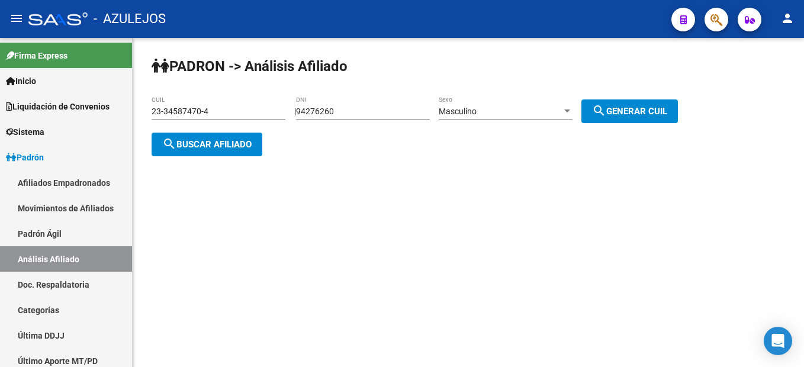
click at [650, 123] on div "PADRON -> Análisis Afiliado 23-34587470-4 CUIL | 94276260 DNI Masculino Sexo se…" at bounding box center [468, 116] width 671 height 156
click at [651, 121] on button "search Generar CUIL" at bounding box center [629, 111] width 96 height 24
type input "20-94276260-8"
click at [651, 121] on button "search Generar CUIL" at bounding box center [629, 111] width 96 height 24
click at [196, 149] on span "search Buscar afiliado" at bounding box center [206, 144] width 89 height 11
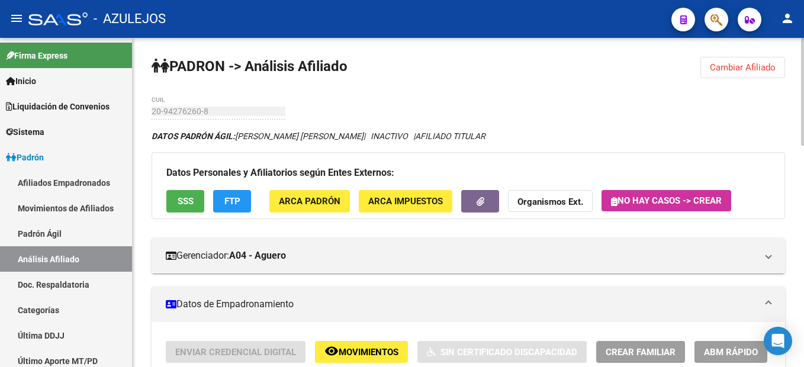
click at [764, 65] on span "Cambiar Afiliado" at bounding box center [743, 67] width 66 height 11
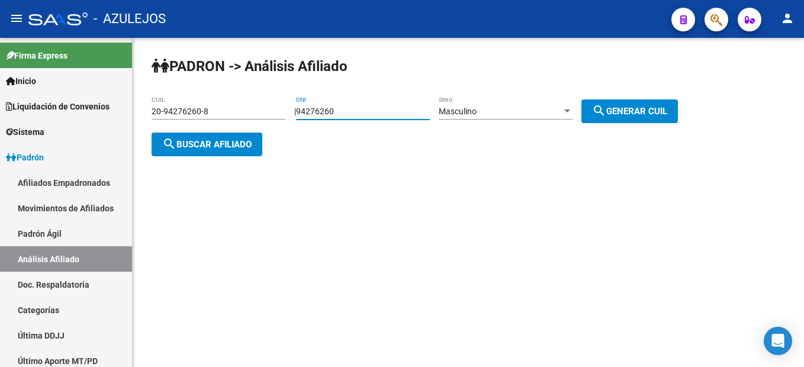
drag, startPoint x: 387, startPoint y: 106, endPoint x: 250, endPoint y: 102, distance: 136.8
click at [250, 107] on app-analisis-afiliado "PADRON -> Análisis Afiliado 20-94276260-8 CUIL | 94276260 DNI Masculino Sexo se…" at bounding box center [419, 128] width 535 height 43
type input "35805900"
click at [621, 107] on span "search Generar CUIL" at bounding box center [629, 111] width 75 height 11
type input "20-35805900-8"
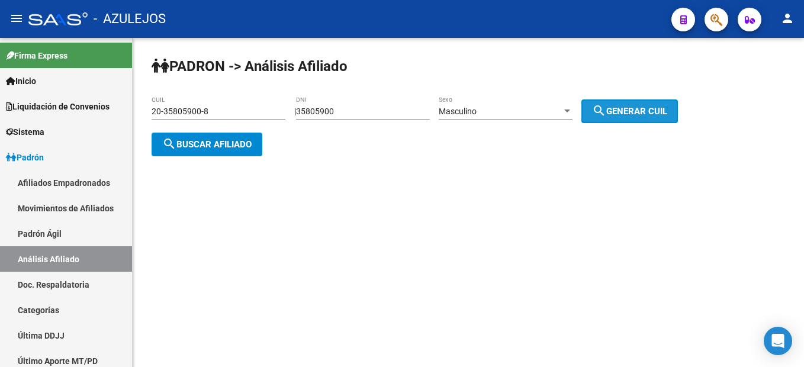
click at [621, 107] on span "search Generar CUIL" at bounding box center [629, 111] width 75 height 11
click at [191, 140] on span "search Buscar afiliado" at bounding box center [206, 144] width 89 height 11
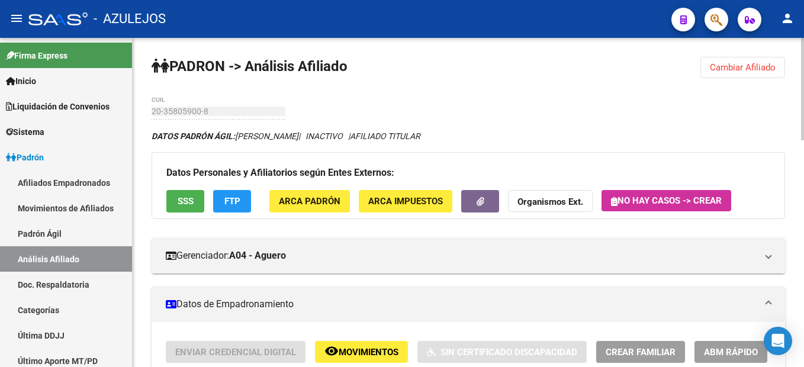
click at [180, 206] on span "SSS" at bounding box center [186, 202] width 16 height 11
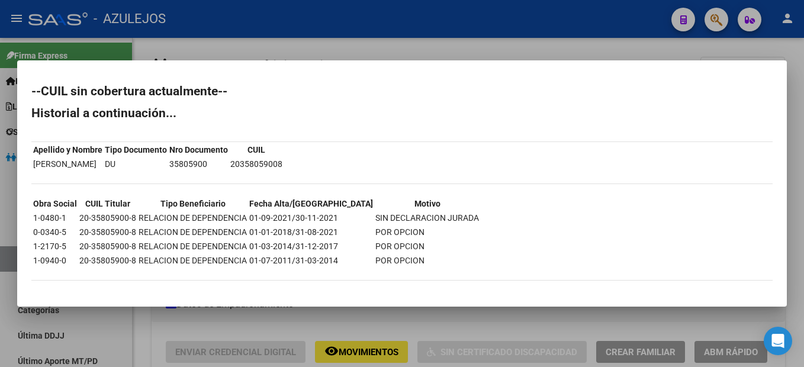
click at [155, 308] on div at bounding box center [402, 183] width 804 height 367
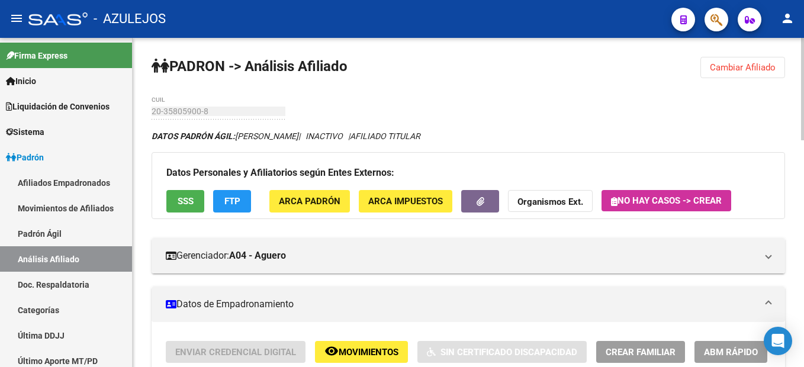
click at [735, 63] on span "Cambiar Afiliado" at bounding box center [743, 67] width 66 height 11
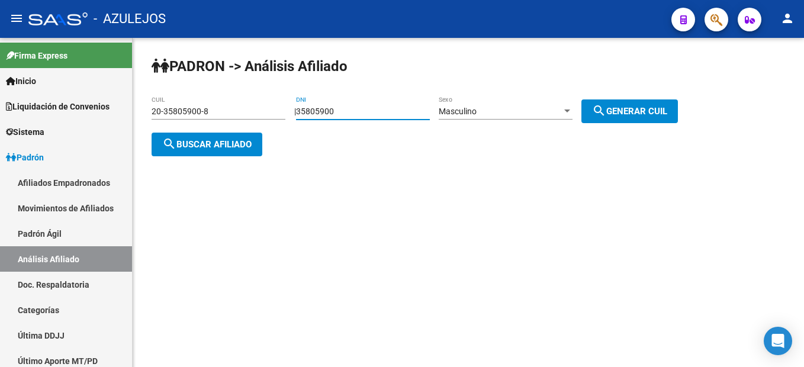
drag, startPoint x: 362, startPoint y: 108, endPoint x: 233, endPoint y: 101, distance: 128.6
click at [233, 107] on app-analisis-afiliado "PADRON -> Análisis Afiliado 20-35805900-8 CUIL | 35805900 DNI Masculino Sexo se…" at bounding box center [419, 128] width 535 height 43
type input "27302090"
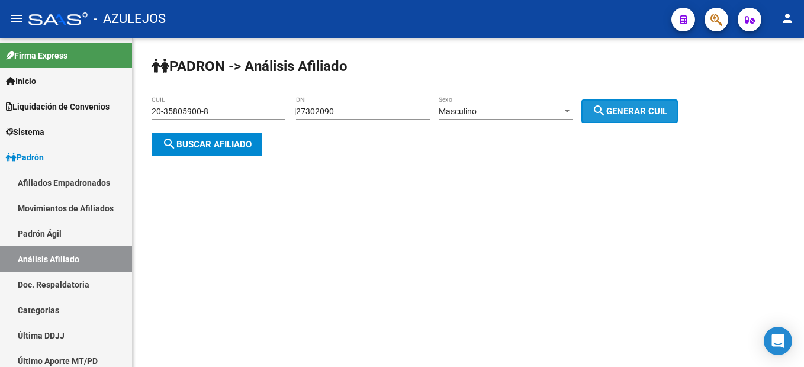
click at [649, 112] on span "search Generar CUIL" at bounding box center [629, 111] width 75 height 11
type input "20-27302090-0"
click at [649, 112] on span "search Generar CUIL" at bounding box center [629, 111] width 75 height 11
drag, startPoint x: 246, startPoint y: 123, endPoint x: 230, endPoint y: 141, distance: 24.3
click at [246, 123] on div "20-27302090-0 CUIL" at bounding box center [219, 113] width 134 height 34
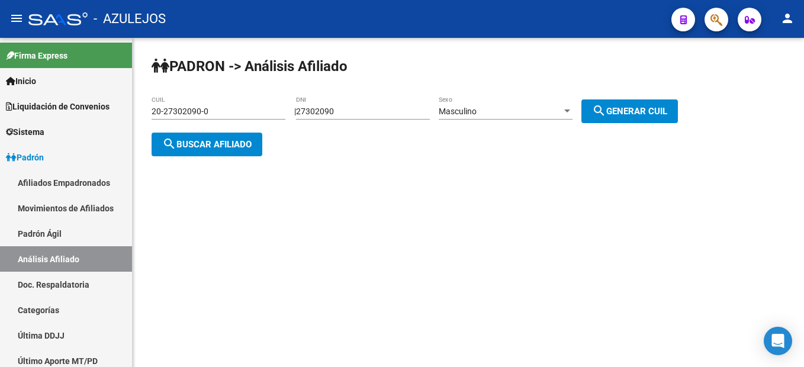
click at [211, 154] on button "search Buscar afiliado" at bounding box center [207, 145] width 111 height 24
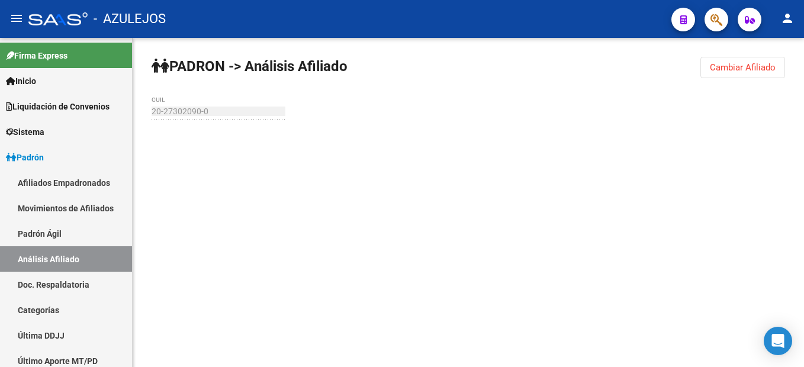
click at [211, 154] on div at bounding box center [468, 143] width 633 height 26
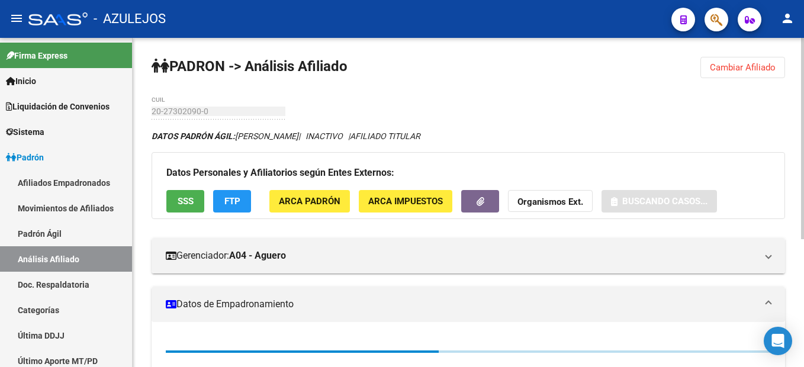
click at [243, 142] on div "DATOS [PERSON_NAME]: [PERSON_NAME] | INACTIVO | AFILIADO TITULAR" at bounding box center [468, 136] width 633 height 13
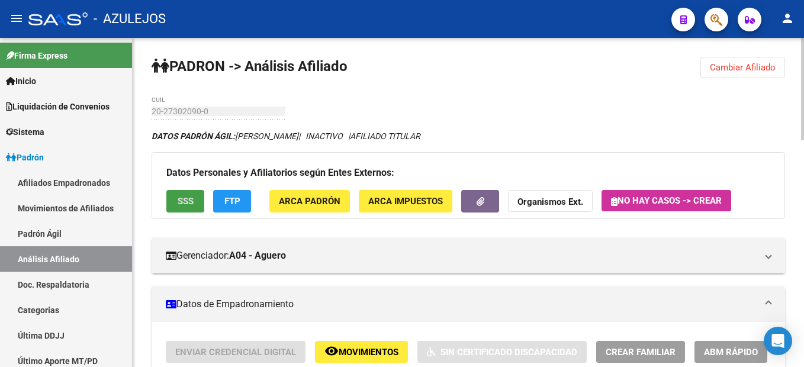
click at [194, 198] on button "SSS" at bounding box center [185, 201] width 38 height 22
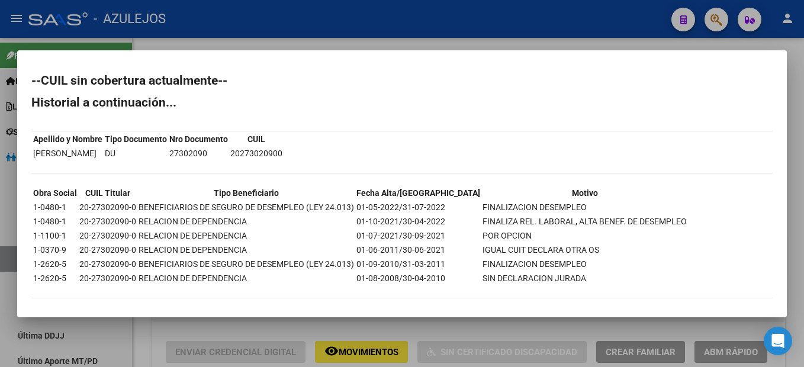
click at [427, 42] on div at bounding box center [402, 183] width 804 height 367
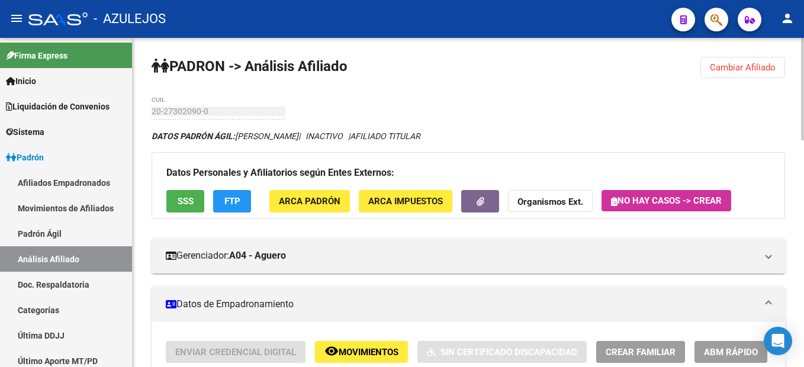
drag, startPoint x: 735, startPoint y: 68, endPoint x: 679, endPoint y: 92, distance: 61.2
click at [735, 68] on span "Cambiar Afiliado" at bounding box center [743, 67] width 66 height 11
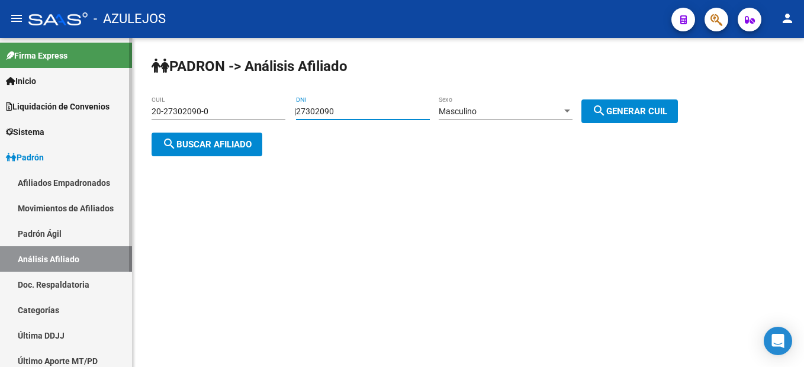
drag, startPoint x: 401, startPoint y: 110, endPoint x: 49, endPoint y: 80, distance: 354.0
click at [49, 80] on mat-sidenav-container "Firma Express Inicio Instructivos Contacto OS Liquidación de Convenios Liquidac…" at bounding box center [402, 202] width 804 height 329
type input "94991648"
click at [643, 96] on div "PADRON -> Análisis Afiliado 20-27302090-0 CUIL | 94991648 DNI Masculino Sexo se…" at bounding box center [468, 116] width 671 height 156
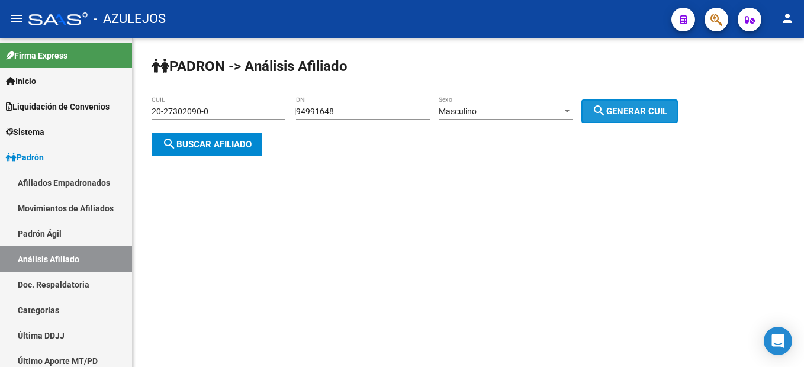
click at [645, 102] on button "search Generar CUIL" at bounding box center [629, 111] width 96 height 24
type input "20-94991648-1"
click at [645, 102] on button "search Generar CUIL" at bounding box center [629, 111] width 96 height 24
click at [223, 145] on span "search Buscar afiliado" at bounding box center [206, 144] width 89 height 11
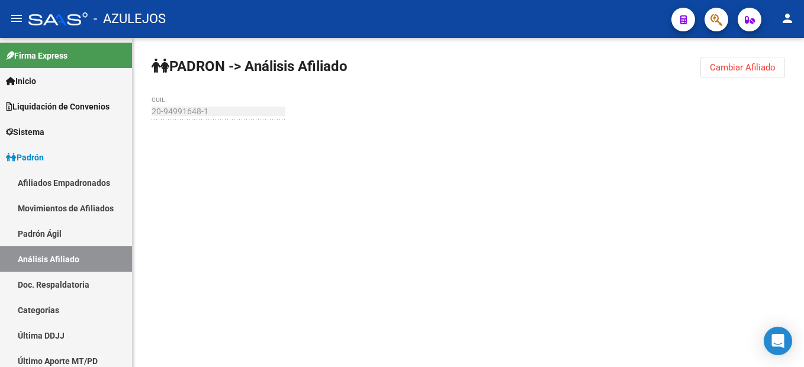
click at [223, 145] on div at bounding box center [468, 143] width 633 height 26
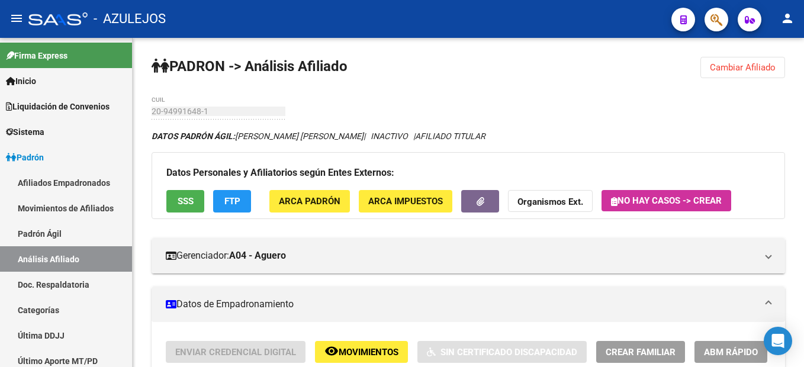
click at [735, 77] on button "Cambiar Afiliado" at bounding box center [742, 67] width 85 height 21
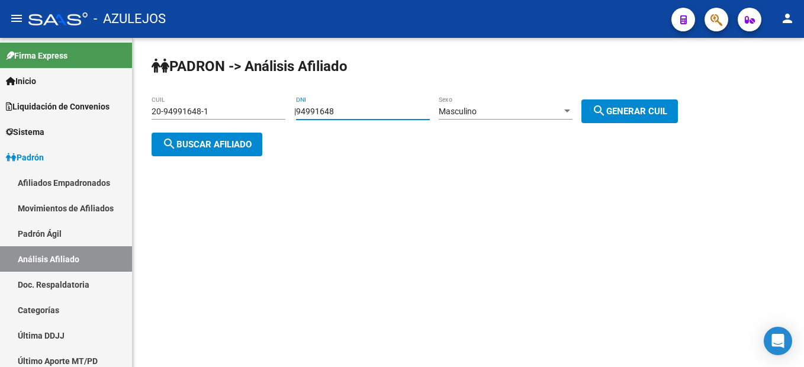
drag, startPoint x: 381, startPoint y: 112, endPoint x: 146, endPoint y: 86, distance: 236.4
click at [146, 86] on div "PADRON -> Análisis Afiliado 20-94991648-1 CUIL | 94991648 DNI Masculino Sexo se…" at bounding box center [468, 116] width 671 height 156
type input "38990372"
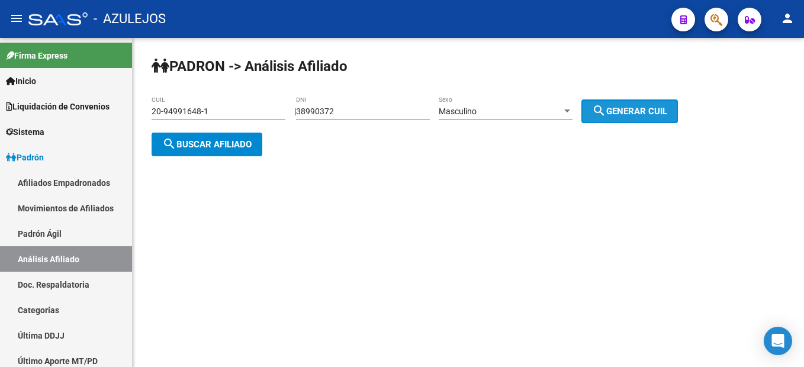
click at [667, 112] on span "search Generar CUIL" at bounding box center [629, 111] width 75 height 11
type input "20-38990372-9"
click at [667, 112] on span "search Generar CUIL" at bounding box center [629, 111] width 75 height 11
click at [168, 146] on mat-icon "search" at bounding box center [169, 144] width 14 height 14
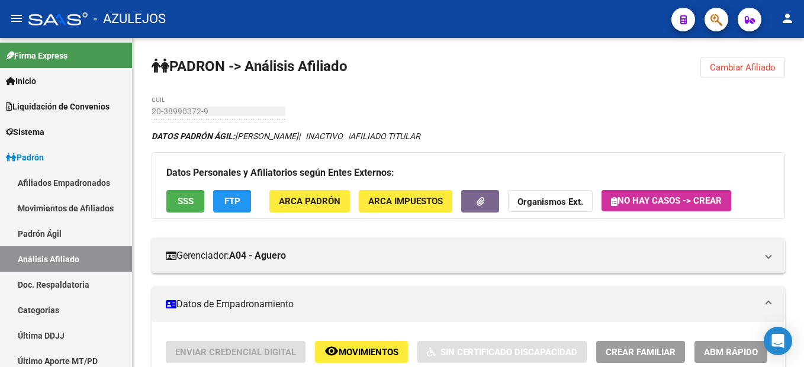
click at [774, 61] on button "Cambiar Afiliado" at bounding box center [742, 67] width 85 height 21
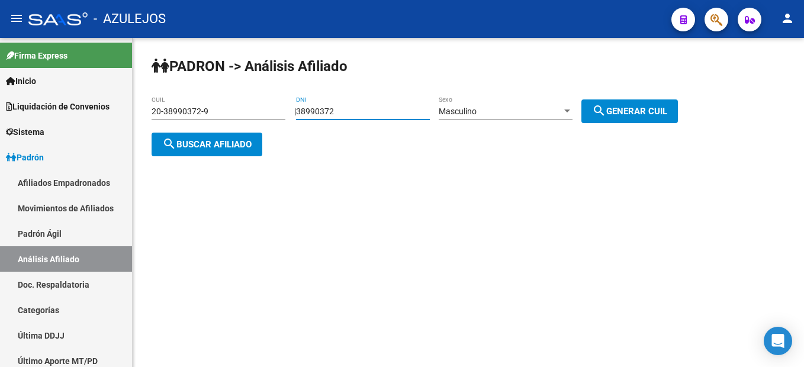
drag, startPoint x: 366, startPoint y: 111, endPoint x: 134, endPoint y: 85, distance: 233.5
click at [134, 85] on div "PADRON -> Análisis Afiliado 20-38990372-9 CUIL | 38990372 DNI Masculino Sexo se…" at bounding box center [468, 116] width 671 height 156
type input "25864128"
click at [551, 119] on div "Masculino Sexo" at bounding box center [506, 108] width 134 height 24
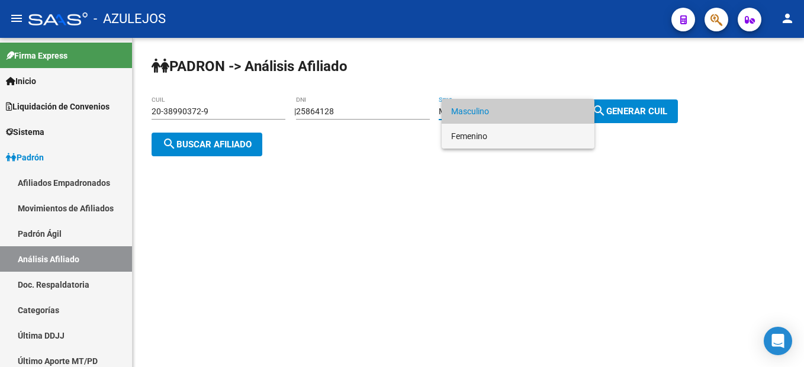
click at [500, 132] on span "Femenino" at bounding box center [518, 136] width 134 height 25
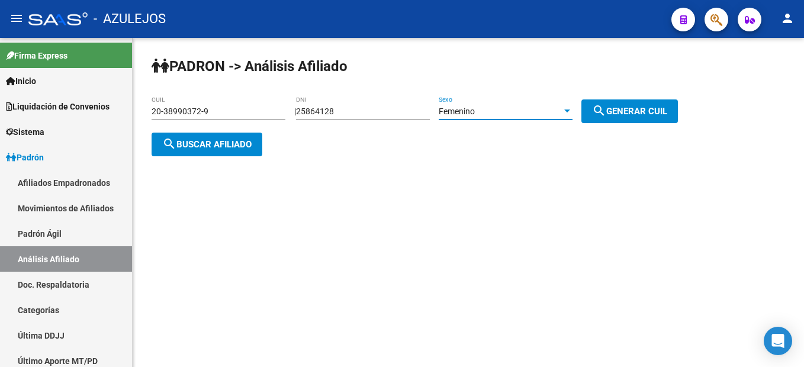
click at [606, 109] on mat-icon "search" at bounding box center [599, 111] width 14 height 14
type input "27-25864128-6"
click at [196, 139] on span "search Buscar afiliado" at bounding box center [206, 144] width 89 height 11
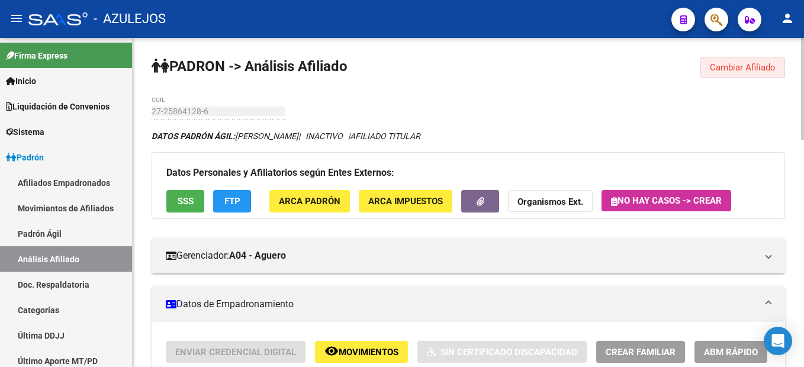
click at [715, 75] on button "Cambiar Afiliado" at bounding box center [742, 67] width 85 height 21
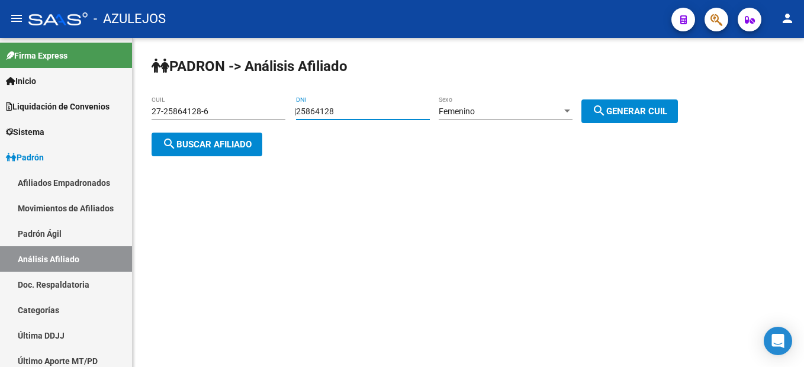
drag, startPoint x: 381, startPoint y: 110, endPoint x: 153, endPoint y: 83, distance: 230.0
click at [153, 83] on div "PADRON -> Análisis Afiliado 27-25864128-6 CUIL | 25864128 DNI Femenino Sexo sea…" at bounding box center [468, 116] width 671 height 156
type input "26068211"
click at [621, 118] on button "search Generar CUIL" at bounding box center [629, 111] width 96 height 24
type input "27-26068211-9"
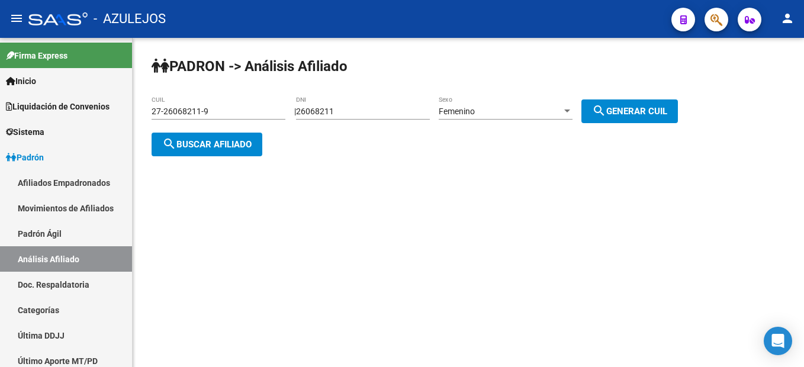
click at [195, 143] on span "search Buscar afiliado" at bounding box center [206, 144] width 89 height 11
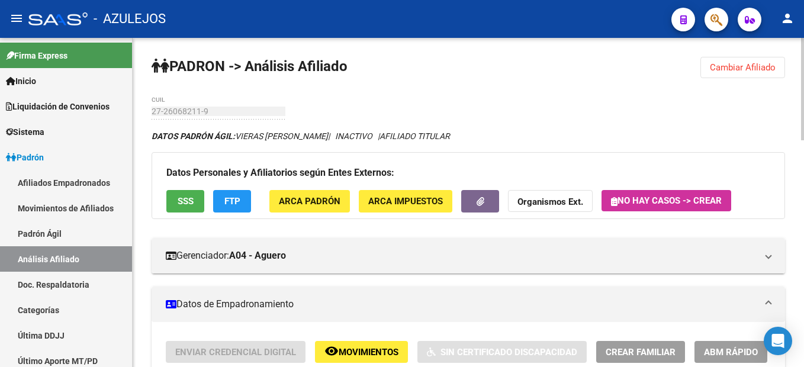
click at [745, 67] on span "Cambiar Afiliado" at bounding box center [743, 67] width 66 height 11
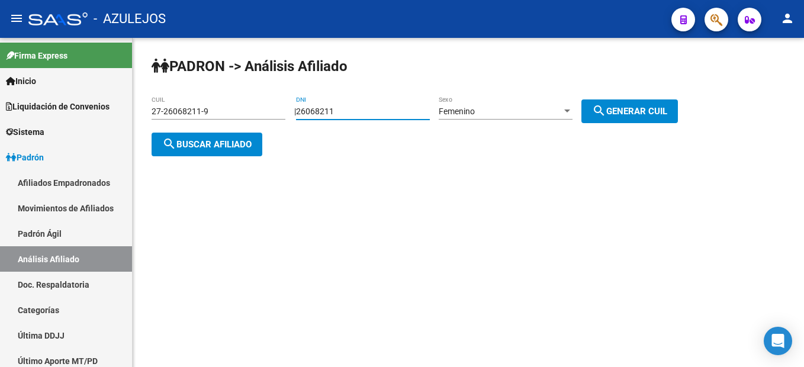
drag, startPoint x: 321, startPoint y: 108, endPoint x: 242, endPoint y: 94, distance: 79.9
click at [242, 94] on div "PADRON -> Análisis Afiliado 27-26068211-9 CUIL | 26068211 DNI Femenino Sexo sea…" at bounding box center [468, 116] width 671 height 156
type input "23783328"
click at [630, 120] on button "search Generar CUIL" at bounding box center [629, 111] width 96 height 24
type input "27-23783328-2"
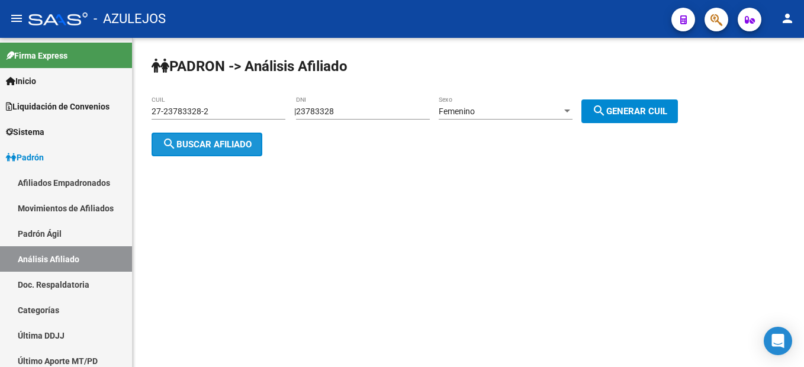
click at [216, 143] on span "search Buscar afiliado" at bounding box center [206, 144] width 89 height 11
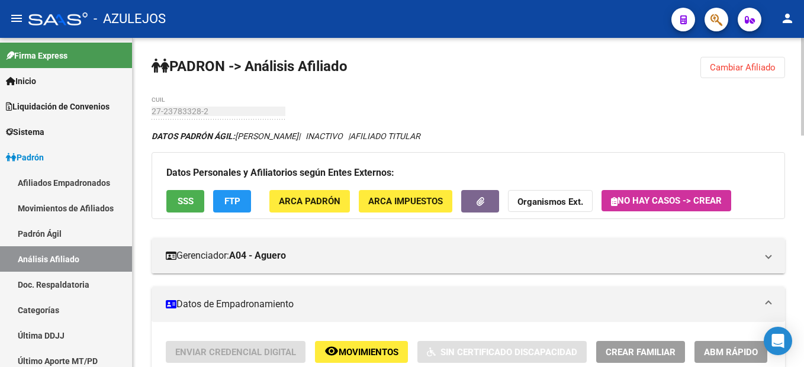
click at [769, 61] on button "Cambiar Afiliado" at bounding box center [742, 67] width 85 height 21
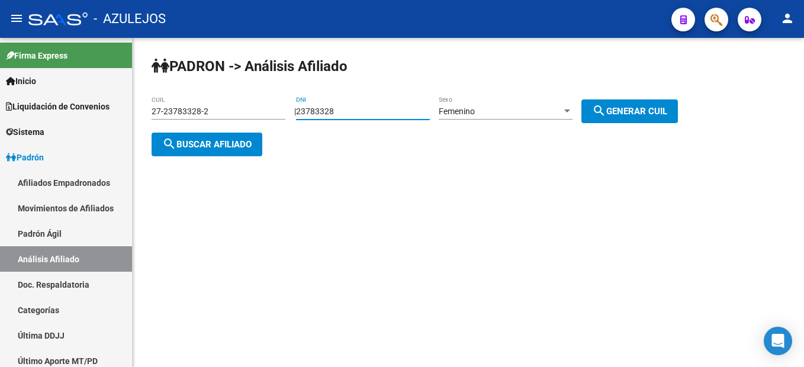
drag, startPoint x: 365, startPoint y: 111, endPoint x: 159, endPoint y: 85, distance: 207.6
click at [159, 85] on div "PADRON -> Análisis Afiliado 27-23783328-2 CUIL | 23783328 DNI Femenino Sexo sea…" at bounding box center [468, 116] width 671 height 156
type input "35131489"
click at [527, 110] on div "Femenino" at bounding box center [500, 112] width 123 height 10
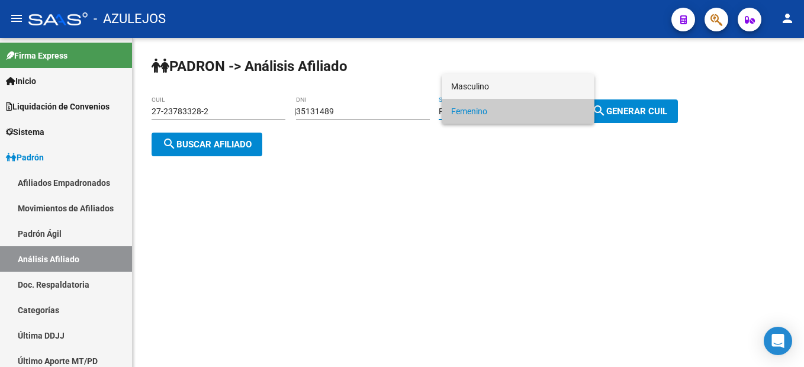
click at [498, 91] on span "Masculino" at bounding box center [518, 86] width 134 height 25
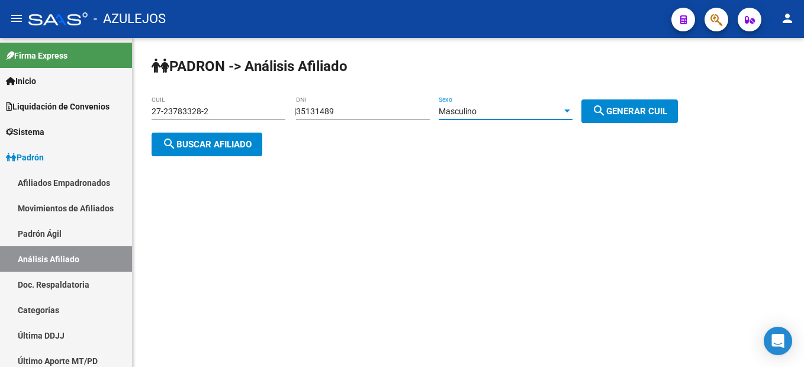
click at [604, 123] on div "PADRON -> Análisis Afiliado 27-23783328-2 CUIL | 35131489 DNI Masculino Sexo se…" at bounding box center [468, 116] width 671 height 156
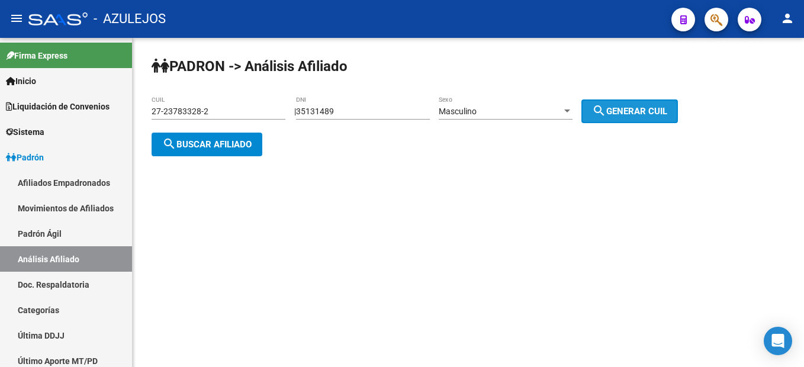
click at [606, 121] on button "search Generar CUIL" at bounding box center [629, 111] width 96 height 24
type input "20-35131489-4"
click at [181, 140] on span "search Buscar afiliado" at bounding box center [206, 144] width 89 height 11
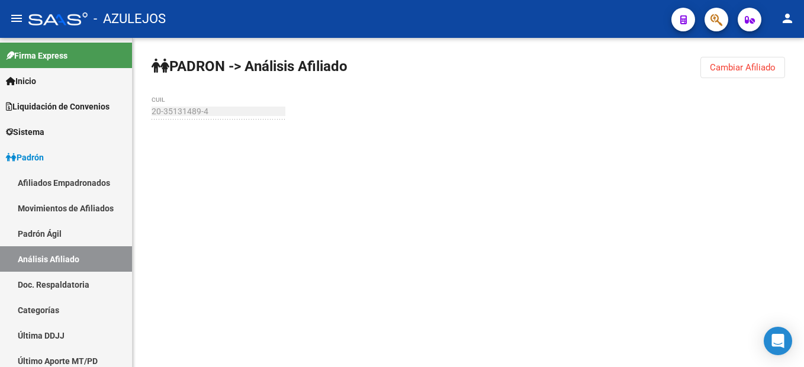
click at [181, 140] on div at bounding box center [468, 143] width 633 height 26
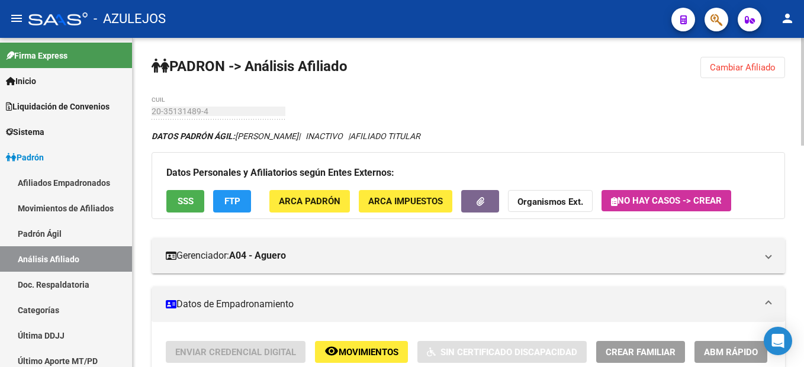
click at [712, 77] on button "Cambiar Afiliado" at bounding box center [742, 67] width 85 height 21
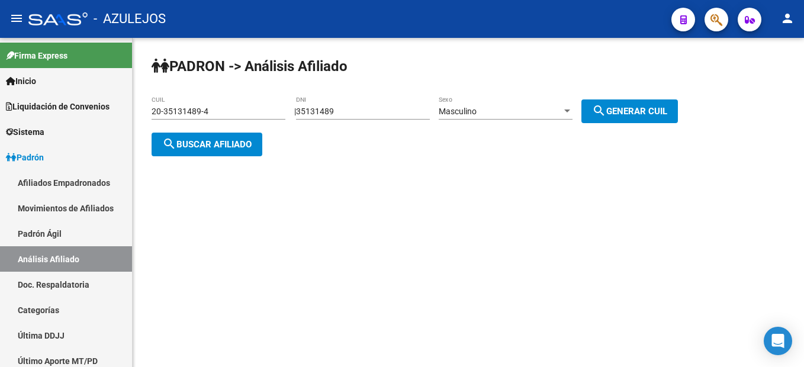
drag, startPoint x: 359, startPoint y: 105, endPoint x: 288, endPoint y: 108, distance: 70.5
click at [288, 108] on app-analisis-afiliado "PADRON -> Análisis Afiliado 20-35131489-4 CUIL | 35131489 DNI Masculino Sexo se…" at bounding box center [419, 128] width 535 height 43
drag, startPoint x: 288, startPoint y: 108, endPoint x: 347, endPoint y: 114, distance: 59.5
click at [347, 114] on input "35131489" at bounding box center [363, 112] width 134 height 10
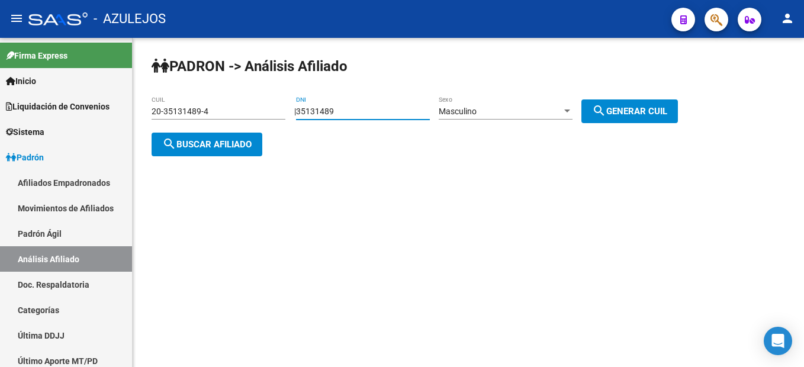
click at [347, 114] on input "35131489" at bounding box center [363, 112] width 134 height 10
type input "25467118"
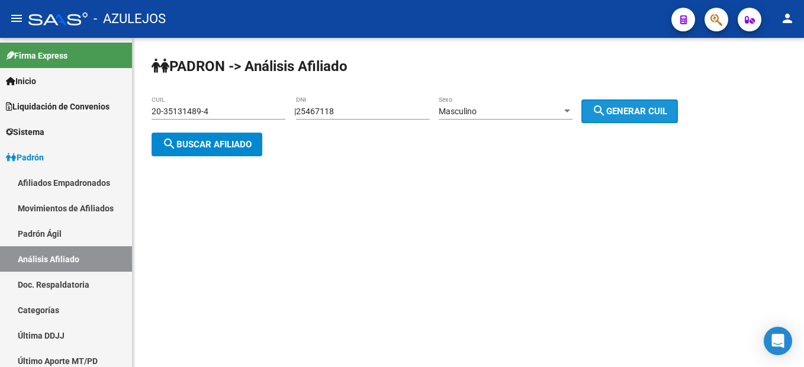
click at [622, 120] on button "search Generar CUIL" at bounding box center [629, 111] width 96 height 24
type input "20-25467118-6"
click at [623, 120] on button "search Generar CUIL" at bounding box center [629, 111] width 96 height 24
click at [208, 143] on span "search Buscar afiliado" at bounding box center [206, 144] width 89 height 11
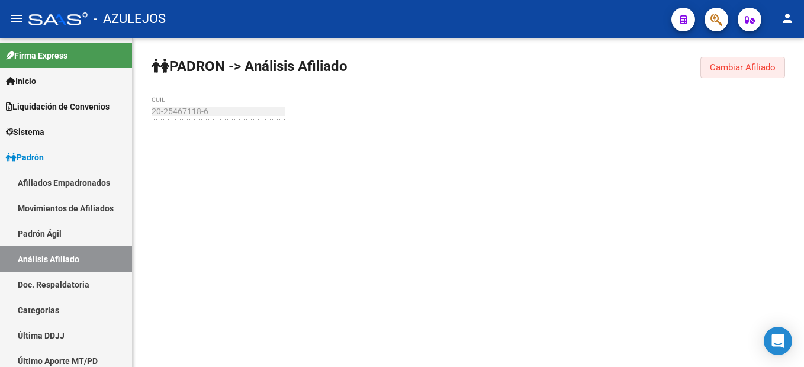
click at [745, 69] on span "Cambiar Afiliado" at bounding box center [743, 67] width 66 height 11
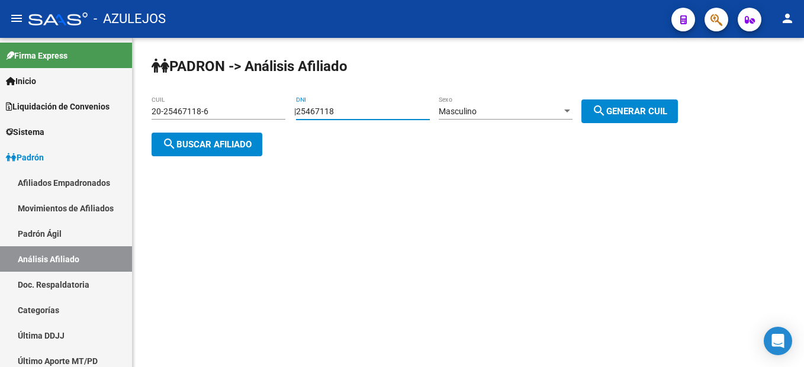
drag, startPoint x: 350, startPoint y: 114, endPoint x: 270, endPoint y: 113, distance: 79.9
click at [270, 113] on app-analisis-afiliado "PADRON -> Análisis Afiliado 20-25467118-6 CUIL | 25467118 DNI Masculino Sexo se…" at bounding box center [419, 128] width 535 height 43
type input "20165963"
click at [664, 120] on button "search Generar CUIL" at bounding box center [629, 111] width 96 height 24
type input "23-20165963-9"
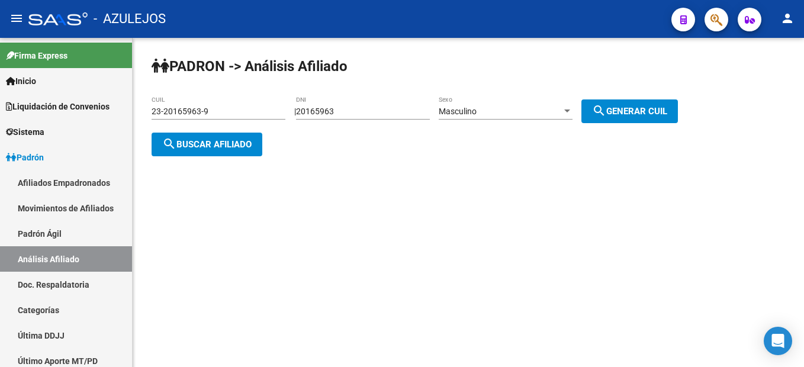
click at [658, 124] on div "PADRON -> Análisis Afiliado 23-20165963-9 CUIL | 20165963 DNI Masculino Sexo se…" at bounding box center [468, 116] width 671 height 156
click at [222, 159] on div "PADRON -> Análisis Afiliado 23-20165963-9 CUIL | 20165963 DNI Masculino Sexo se…" at bounding box center [468, 116] width 671 height 156
click at [221, 139] on span "search Buscar afiliado" at bounding box center [206, 144] width 89 height 11
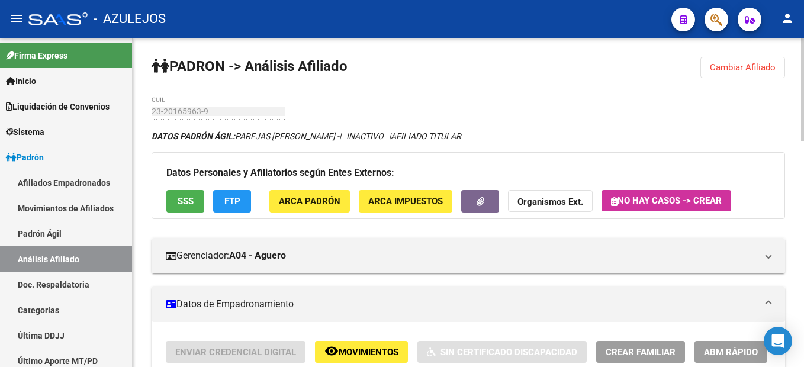
click at [758, 66] on span "Cambiar Afiliado" at bounding box center [743, 67] width 66 height 11
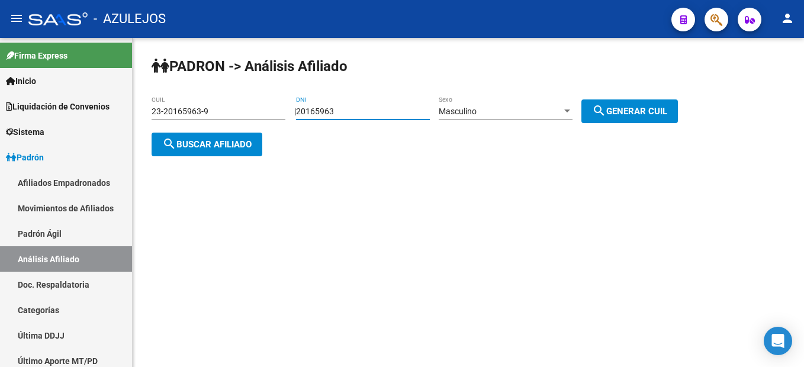
drag, startPoint x: 364, startPoint y: 112, endPoint x: 244, endPoint y: 94, distance: 121.6
click at [244, 94] on div "PADRON -> Análisis Afiliado 23-20165963-9 CUIL | 20165963 DNI Masculino Sexo se…" at bounding box center [468, 116] width 671 height 156
type input "22694591"
drag, startPoint x: 664, startPoint y: 116, endPoint x: 655, endPoint y: 119, distance: 8.8
click at [664, 116] on button "search Generar CUIL" at bounding box center [629, 111] width 96 height 24
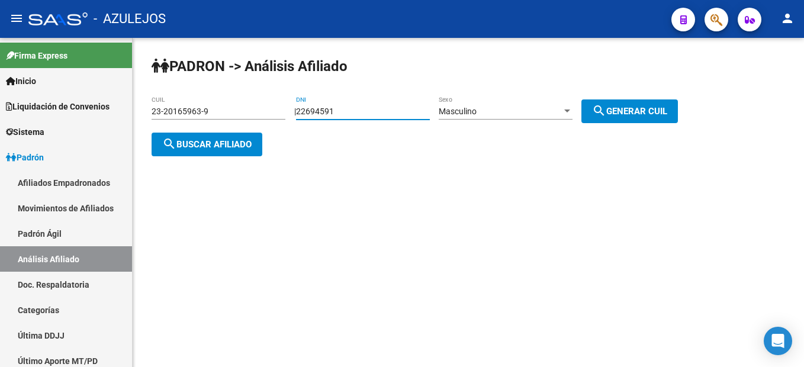
type input "20-22694591-2"
click at [218, 153] on button "search Buscar afiliado" at bounding box center [207, 145] width 111 height 24
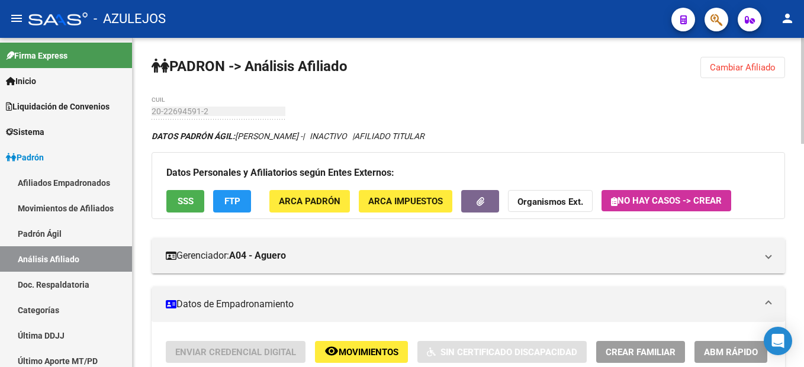
click at [730, 70] on span "Cambiar Afiliado" at bounding box center [743, 67] width 66 height 11
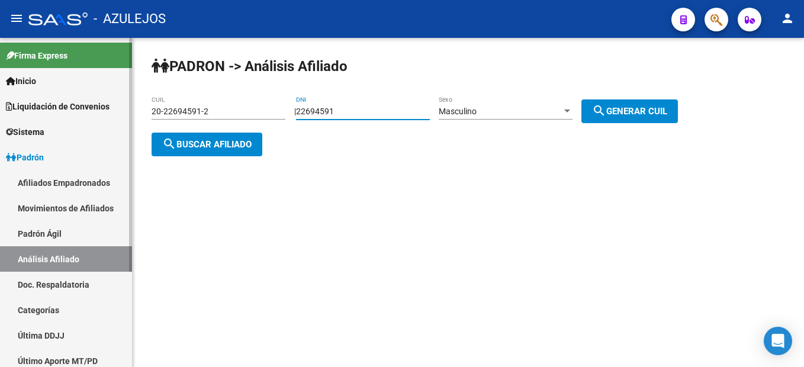
drag, startPoint x: 398, startPoint y: 111, endPoint x: 124, endPoint y: 78, distance: 276.0
click at [124, 78] on mat-sidenav-container "Firma Express Inicio Instructivos Contacto OS Liquidación de Convenios Liquidac…" at bounding box center [402, 202] width 804 height 329
type input "32338648"
click at [517, 107] on div "Masculino" at bounding box center [500, 112] width 123 height 10
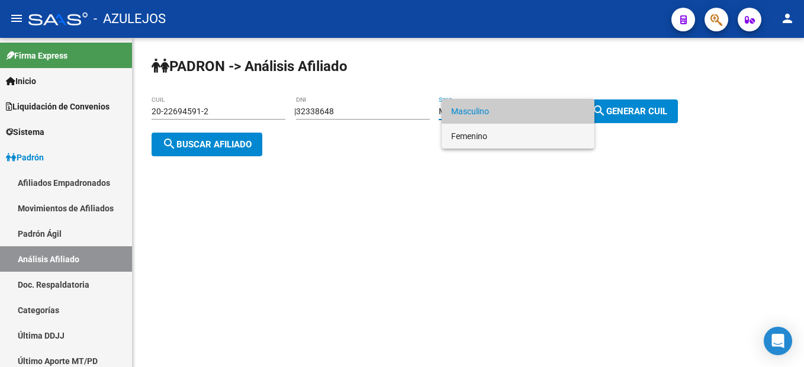
click at [503, 138] on span "Femenino" at bounding box center [518, 136] width 134 height 25
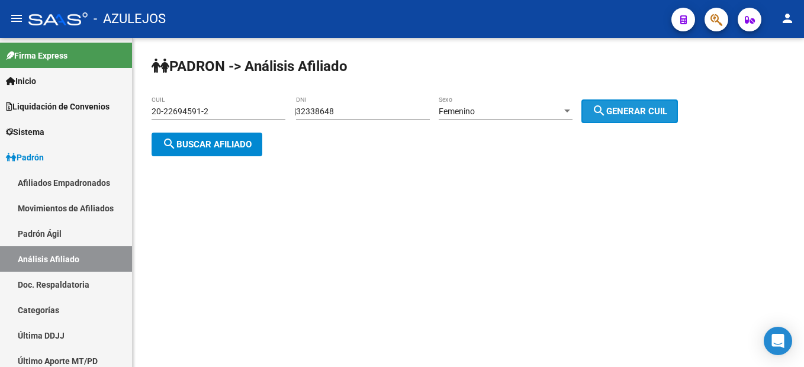
drag, startPoint x: 642, startPoint y: 111, endPoint x: 628, endPoint y: 118, distance: 15.6
click at [643, 111] on span "search Generar CUIL" at bounding box center [629, 111] width 75 height 11
type input "27-32338648-5"
click at [184, 136] on button "search Buscar afiliado" at bounding box center [207, 145] width 111 height 24
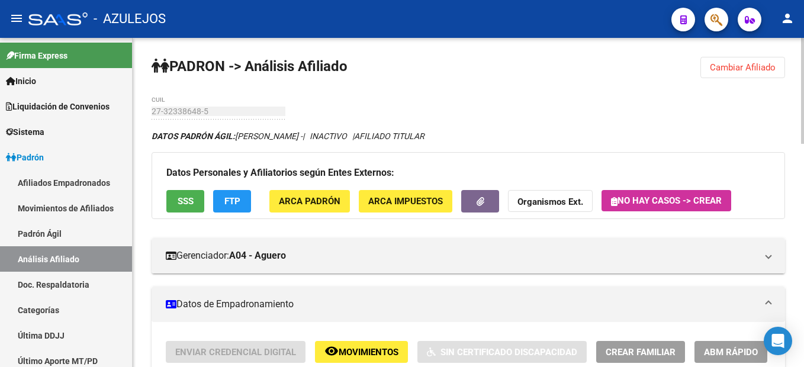
click at [710, 77] on button "Cambiar Afiliado" at bounding box center [742, 67] width 85 height 21
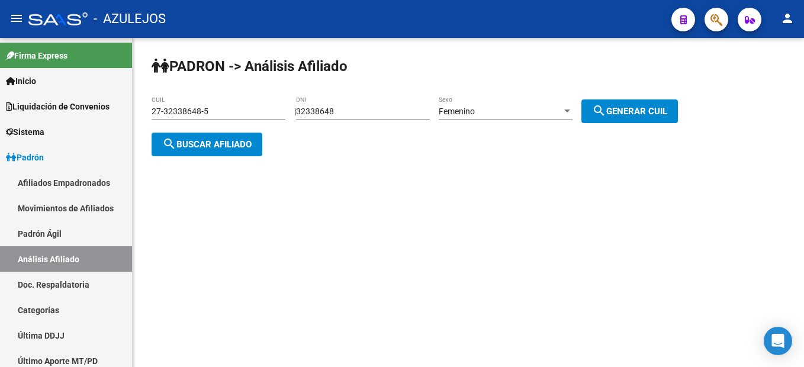
drag, startPoint x: 375, startPoint y: 104, endPoint x: 282, endPoint y: 101, distance: 93.0
click at [282, 107] on app-analisis-afiliado "PADRON -> Análisis Afiliado 27-32338648-5 CUIL | 32338648 DNI Femenino Sexo sea…" at bounding box center [419, 128] width 535 height 43
click at [346, 110] on input "32338648" at bounding box center [363, 112] width 134 height 10
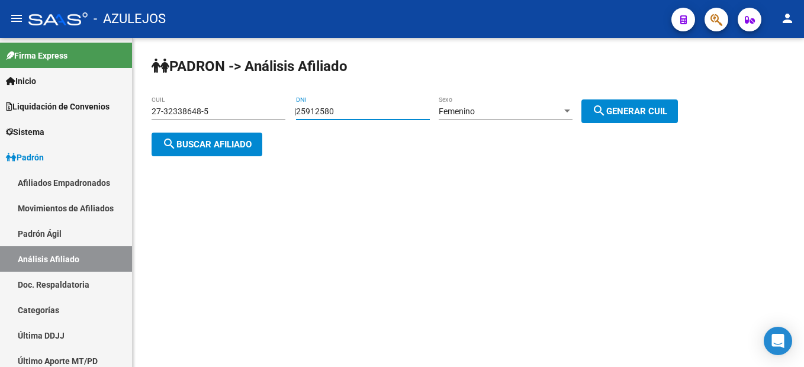
type input "25912580"
click at [537, 112] on div "Femenino" at bounding box center [500, 112] width 123 height 10
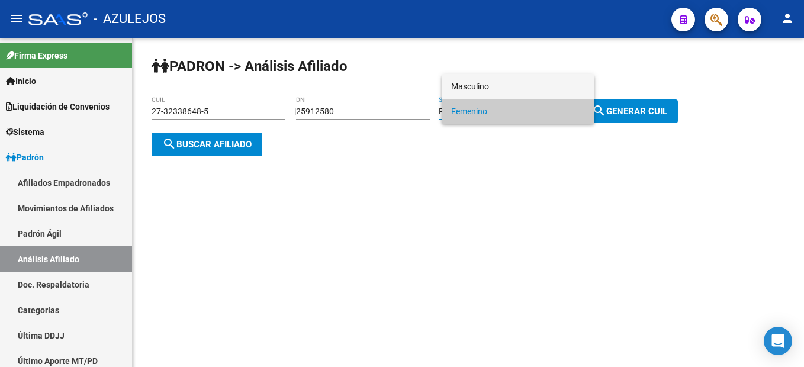
click at [494, 83] on span "Masculino" at bounding box center [518, 86] width 134 height 25
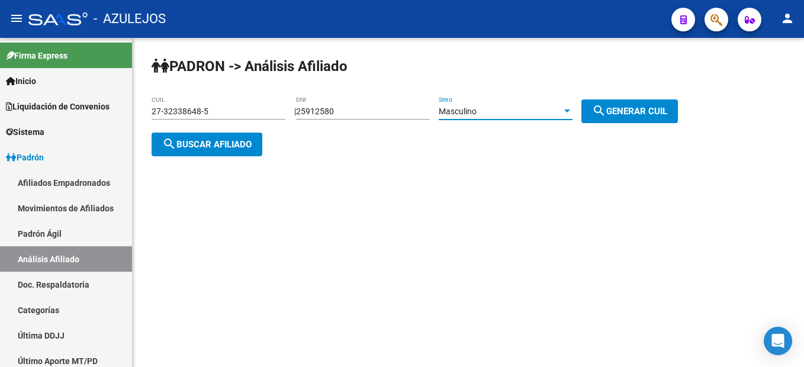
click at [603, 110] on button "search Generar CUIL" at bounding box center [629, 111] width 96 height 24
type input "20-25912580-5"
click at [217, 146] on span "search Buscar afiliado" at bounding box center [206, 144] width 89 height 11
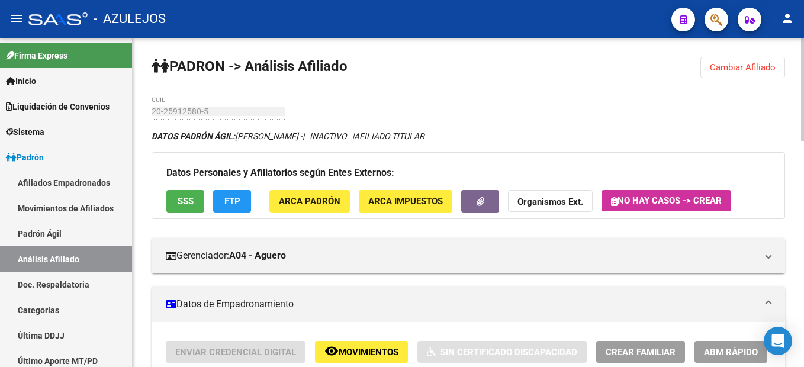
click at [731, 70] on span "Cambiar Afiliado" at bounding box center [743, 67] width 66 height 11
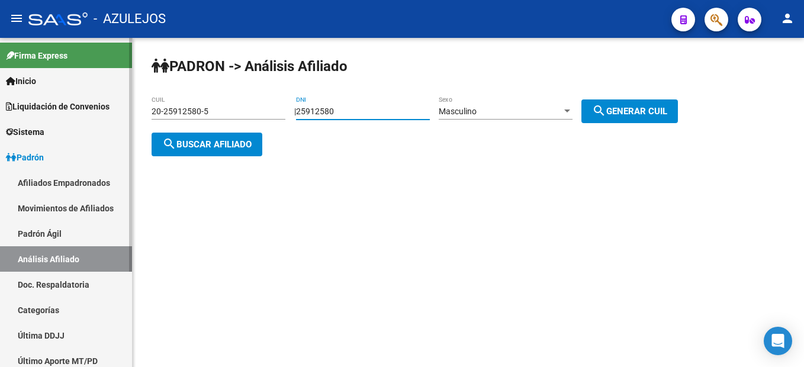
drag, startPoint x: 387, startPoint y: 107, endPoint x: 111, endPoint y: 105, distance: 275.8
click at [111, 105] on mat-sidenav-container "Firma Express Inicio Instructivos Contacto OS Liquidación de Convenios Liquidac…" at bounding box center [402, 202] width 804 height 329
type input "27225099"
click at [515, 112] on div "Masculino" at bounding box center [500, 112] width 123 height 10
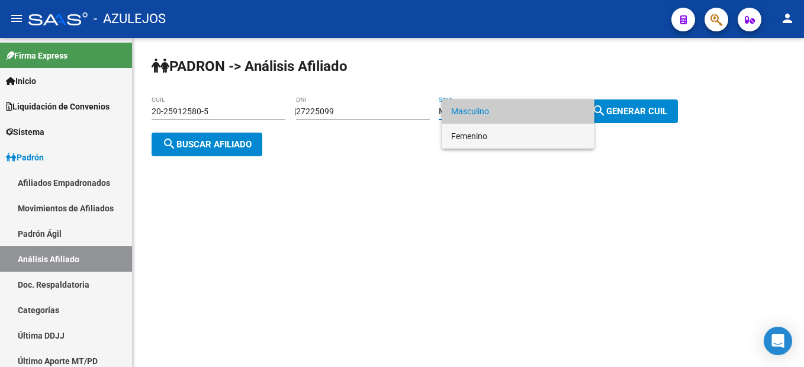
click at [495, 135] on span "Femenino" at bounding box center [518, 136] width 134 height 25
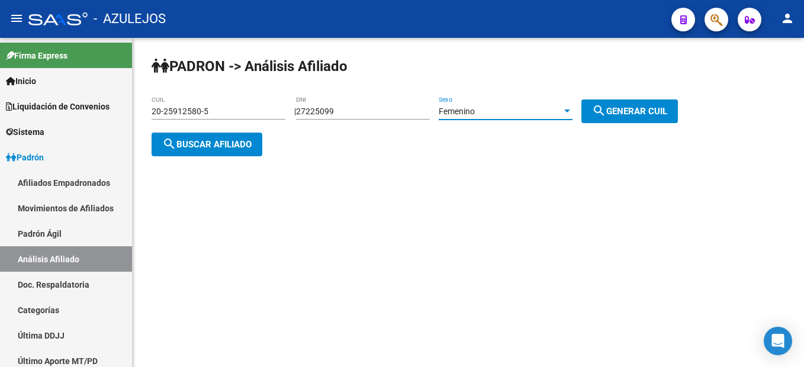
drag, startPoint x: 653, startPoint y: 111, endPoint x: 653, endPoint y: 120, distance: 9.5
click at [653, 116] on button "search Generar CUIL" at bounding box center [629, 111] width 96 height 24
type input "27-27225099-0"
click at [241, 146] on span "search Buscar afiliado" at bounding box center [206, 144] width 89 height 11
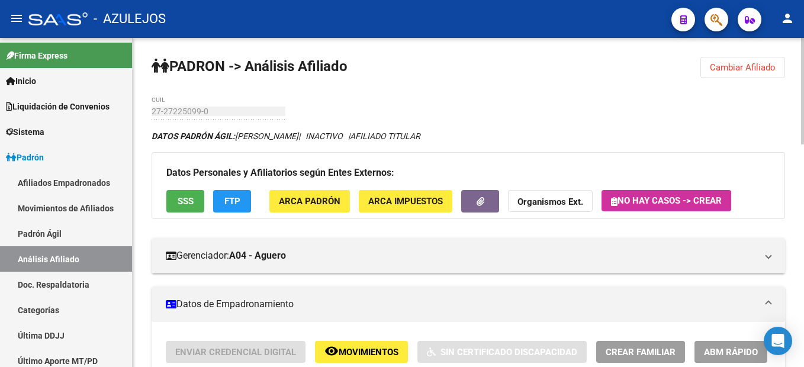
click at [724, 63] on span "Cambiar Afiliado" at bounding box center [743, 67] width 66 height 11
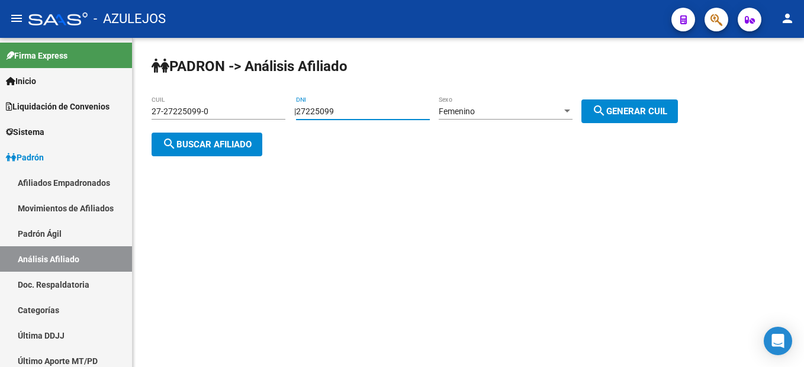
drag, startPoint x: 374, startPoint y: 116, endPoint x: 244, endPoint y: 94, distance: 132.1
click at [244, 94] on div "PADRON -> Análisis Afiliado 27-27225099-0 CUIL | 27225099 DNI Femenino Sexo sea…" at bounding box center [468, 116] width 671 height 156
type input "26352800"
click at [460, 109] on span "Femenino" at bounding box center [457, 111] width 36 height 9
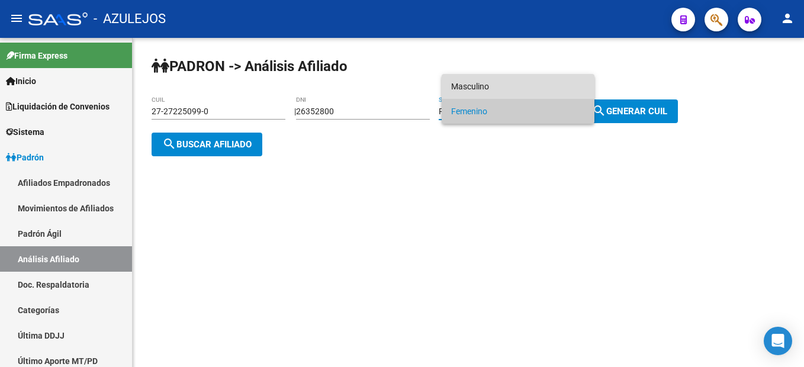
drag, startPoint x: 460, startPoint y: 109, endPoint x: 458, endPoint y: 94, distance: 15.6
click at [458, 94] on span "Masculino" at bounding box center [518, 86] width 134 height 25
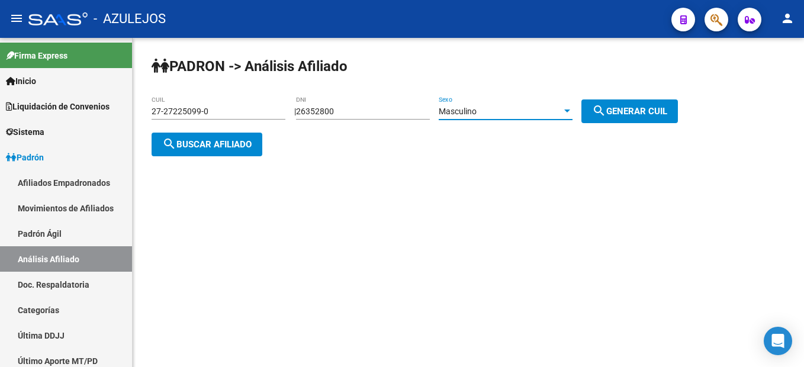
click at [666, 113] on span "search Generar CUIL" at bounding box center [629, 111] width 75 height 11
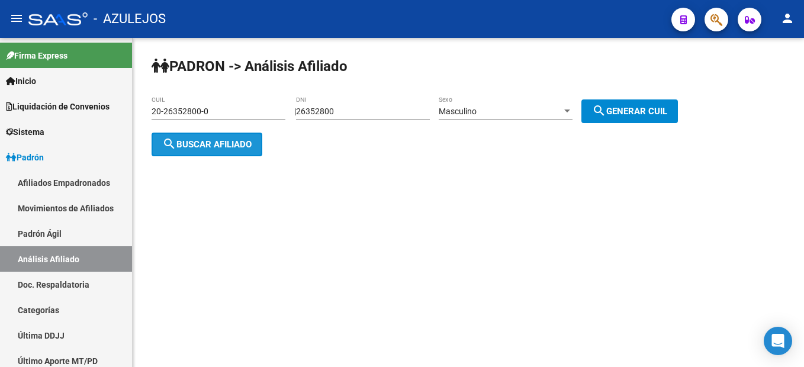
click at [252, 141] on span "search Buscar afiliado" at bounding box center [206, 144] width 89 height 11
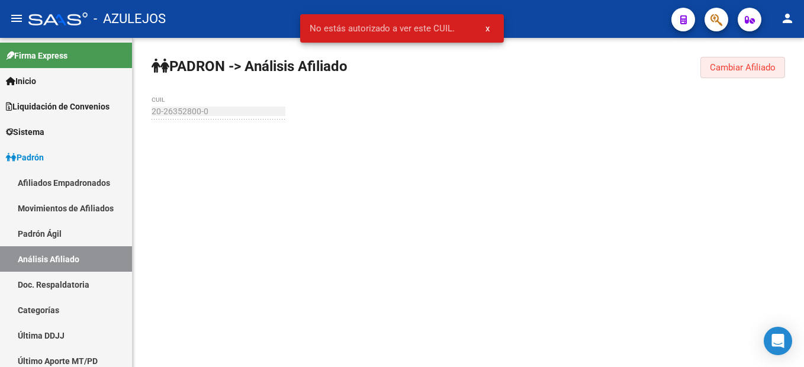
click at [747, 65] on span "Cambiar Afiliado" at bounding box center [743, 67] width 66 height 11
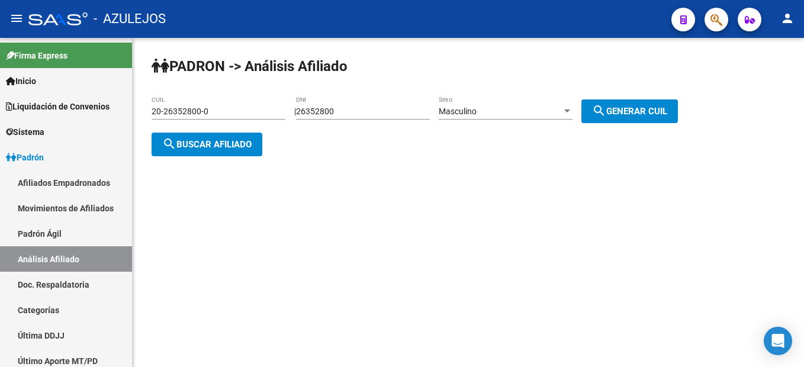
click at [539, 104] on div "Masculino Sexo" at bounding box center [506, 108] width 134 height 24
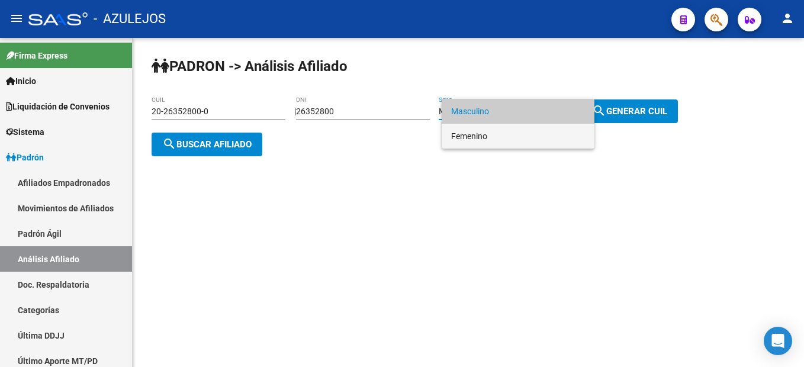
click at [500, 136] on span "Femenino" at bounding box center [518, 136] width 134 height 25
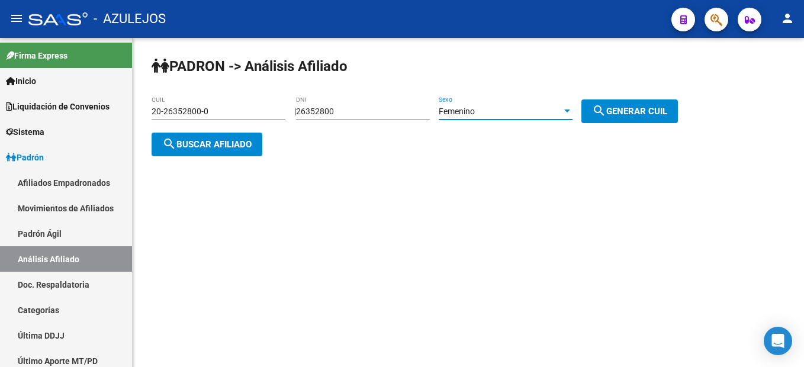
click at [635, 120] on button "search Generar CUIL" at bounding box center [629, 111] width 96 height 24
type input "27-26352800-5"
click at [212, 149] on span "search Buscar afiliado" at bounding box center [206, 144] width 89 height 11
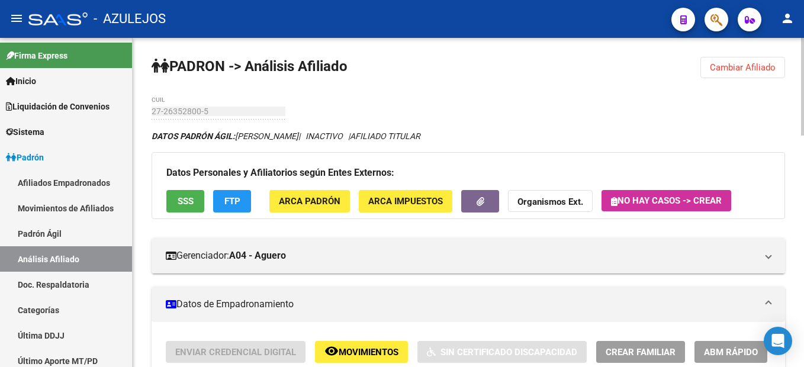
click at [723, 62] on span "Cambiar Afiliado" at bounding box center [743, 67] width 66 height 11
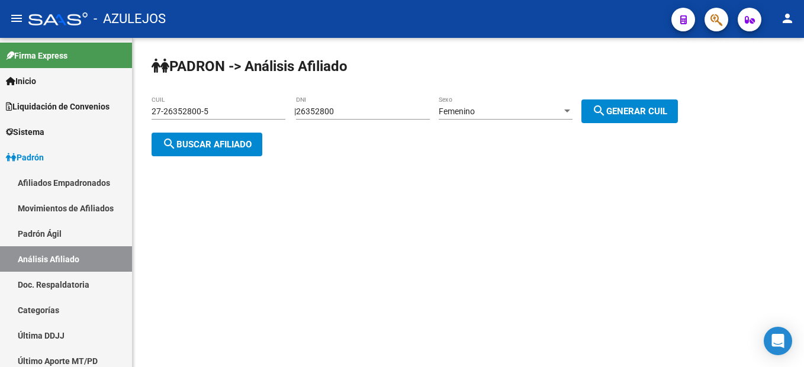
drag, startPoint x: 386, startPoint y: 117, endPoint x: 225, endPoint y: 95, distance: 162.5
click at [225, 95] on div "PADRON -> Análisis Afiliado 27-26352800-5 CUIL | 26352800 DNI Femenino Sexo sea…" at bounding box center [468, 116] width 671 height 156
drag, startPoint x: 225, startPoint y: 95, endPoint x: 367, endPoint y: 104, distance: 142.3
click at [368, 98] on div "26352800 DNI" at bounding box center [363, 108] width 134 height 24
drag, startPoint x: 365, startPoint y: 105, endPoint x: 291, endPoint y: 104, distance: 73.4
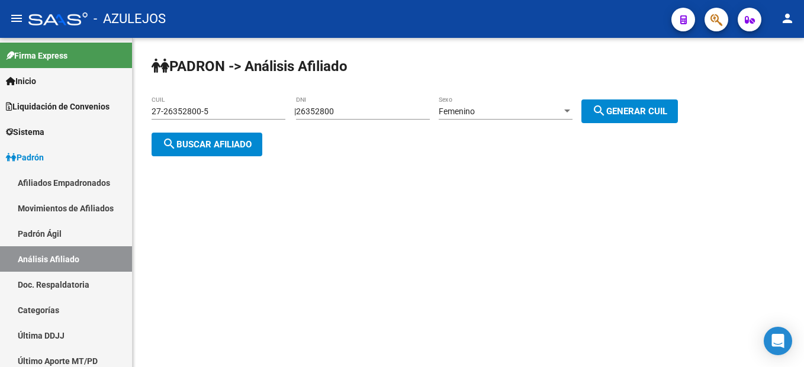
click at [291, 104] on div "PADRON -> Análisis Afiliado 27-26352800-5 CUIL | 26352800 DNI Femenino Sexo sea…" at bounding box center [468, 116] width 671 height 156
drag, startPoint x: 291, startPoint y: 104, endPoint x: 330, endPoint y: 114, distance: 39.6
click at [330, 114] on input "26352800" at bounding box center [363, 112] width 134 height 10
type input "33465553"
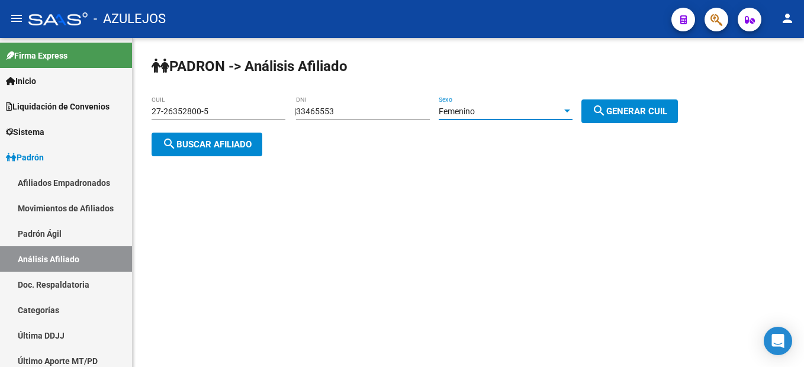
click at [513, 108] on div "Femenino" at bounding box center [500, 112] width 123 height 10
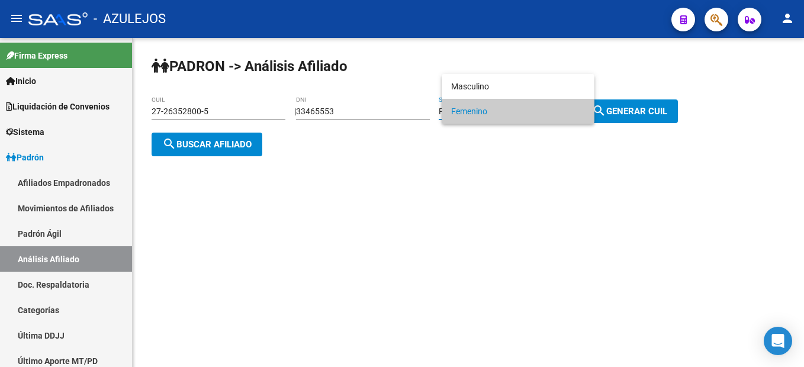
click at [513, 108] on span "Femenino" at bounding box center [518, 111] width 134 height 25
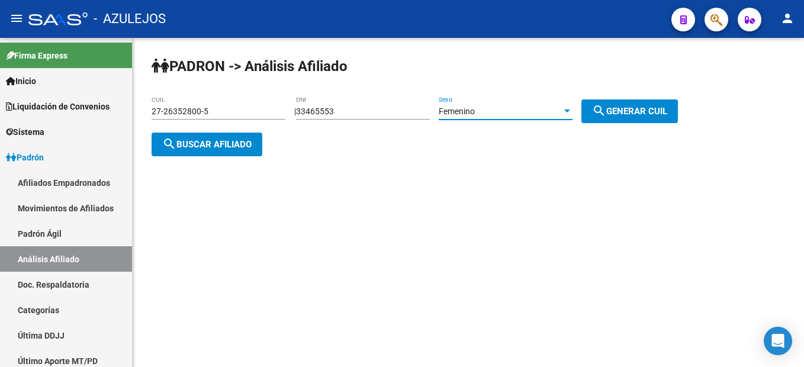
click at [665, 115] on span "search Generar CUIL" at bounding box center [629, 111] width 75 height 11
type input "27-33465553-4"
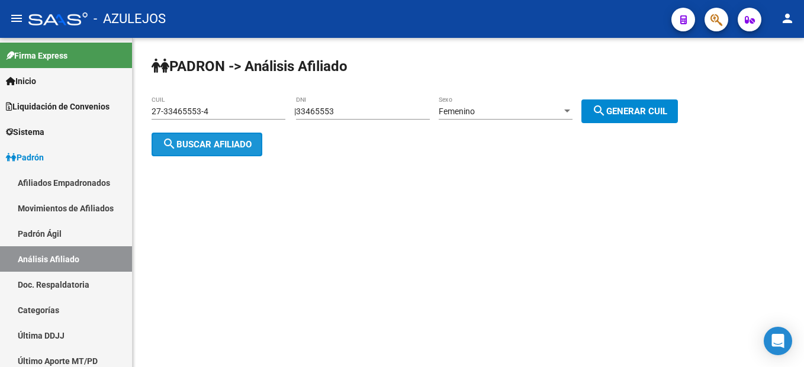
click at [200, 155] on button "search Buscar afiliado" at bounding box center [207, 145] width 111 height 24
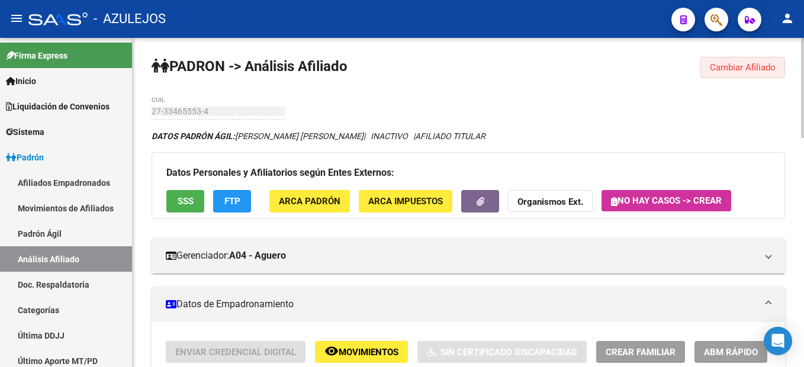
click at [755, 61] on button "Cambiar Afiliado" at bounding box center [742, 67] width 85 height 21
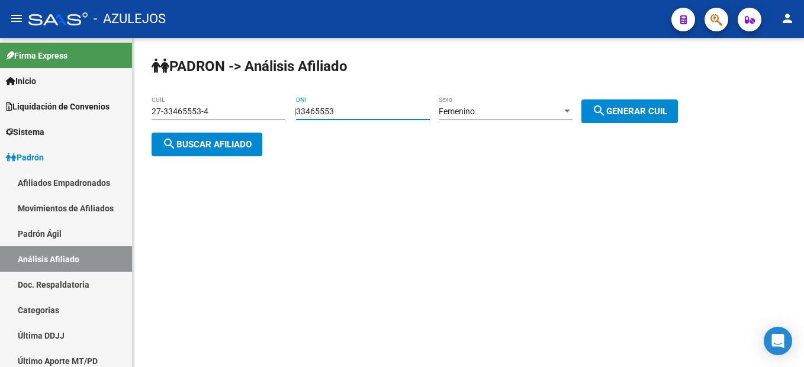
drag, startPoint x: 403, startPoint y: 108, endPoint x: 272, endPoint y: 104, distance: 130.9
click at [272, 107] on app-analisis-afiliado "PADRON -> Análisis Afiliado 27-33465553-4 CUIL | 33465553 DNI Femenino Sexo sea…" at bounding box center [419, 128] width 535 height 43
type input "23562337"
click at [530, 112] on div "Femenino" at bounding box center [500, 112] width 123 height 10
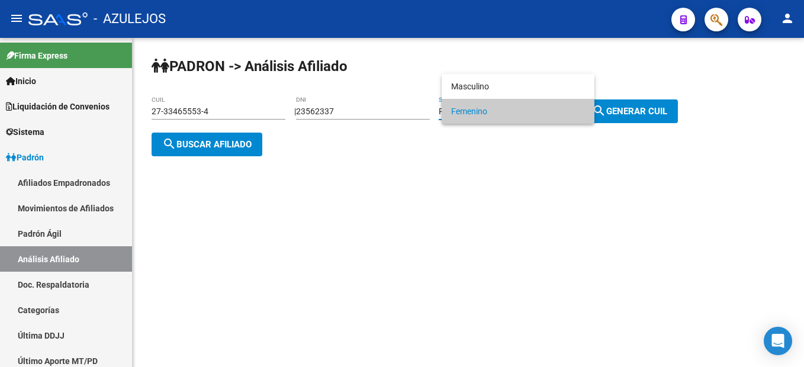
click at [505, 109] on span "Femenino" at bounding box center [518, 111] width 134 height 25
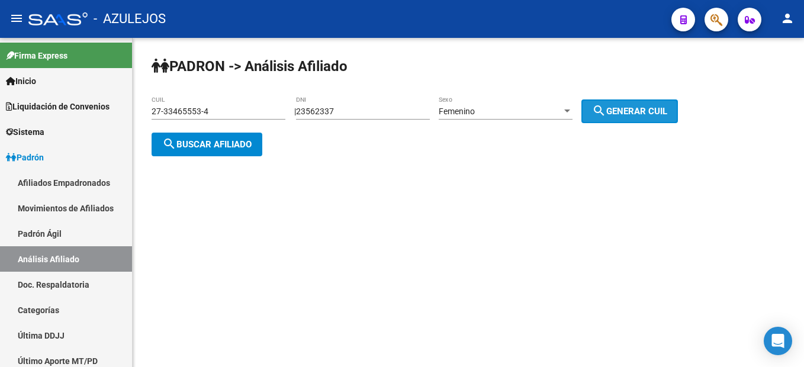
drag, startPoint x: 597, startPoint y: 108, endPoint x: 582, endPoint y: 115, distance: 15.6
click at [600, 109] on button "search Generar CUIL" at bounding box center [629, 111] width 96 height 24
type input "23-23562337-4"
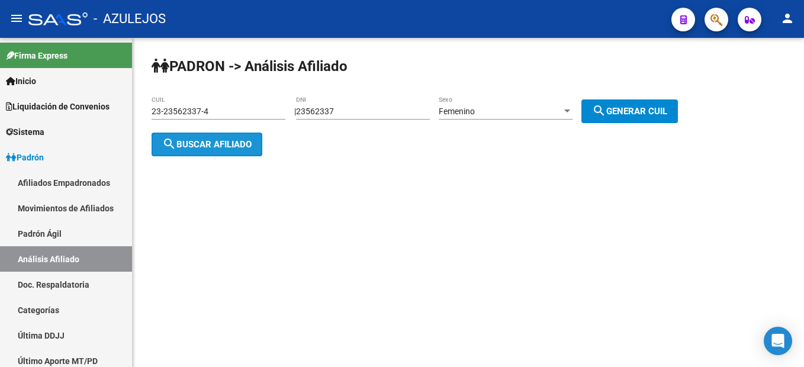
click at [242, 133] on button "search Buscar afiliado" at bounding box center [207, 145] width 111 height 24
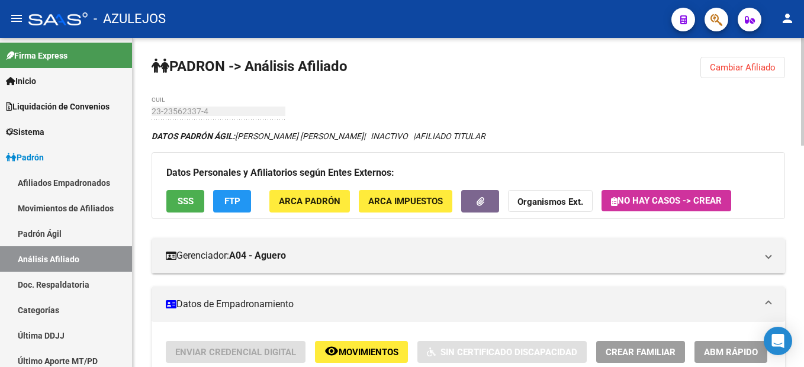
click at [743, 67] on span "Cambiar Afiliado" at bounding box center [743, 67] width 66 height 11
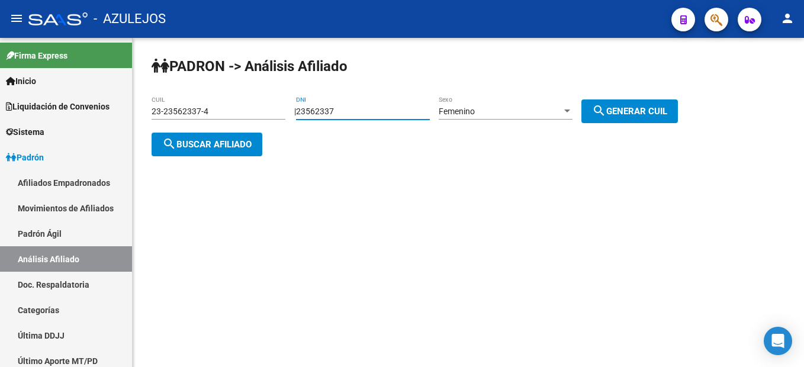
drag, startPoint x: 378, startPoint y: 111, endPoint x: 197, endPoint y: 87, distance: 182.7
click at [197, 87] on div "PADRON -> Análisis Afiliado 23-23562337-4 CUIL | 23562337 DNI Femenino Sexo sea…" at bounding box center [468, 116] width 671 height 156
type input "29522866"
click at [633, 100] on button "search Generar CUIL" at bounding box center [629, 111] width 96 height 24
type input "27-29522866-6"
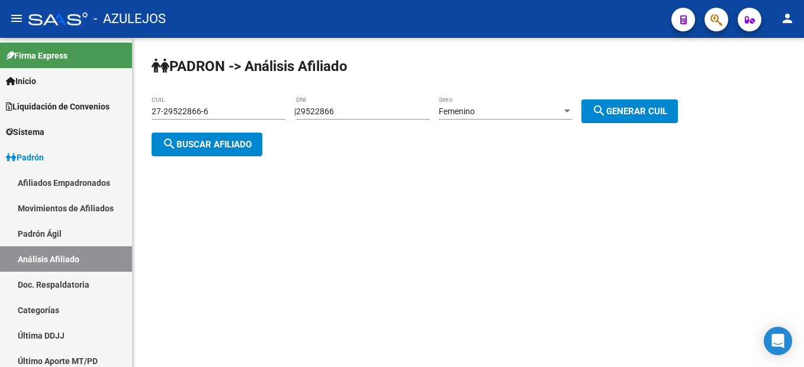
click at [220, 134] on button "search Buscar afiliado" at bounding box center [207, 145] width 111 height 24
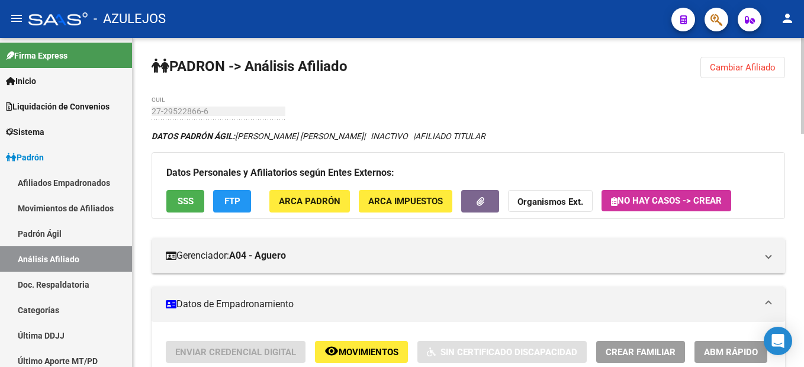
click at [746, 63] on span "Cambiar Afiliado" at bounding box center [743, 67] width 66 height 11
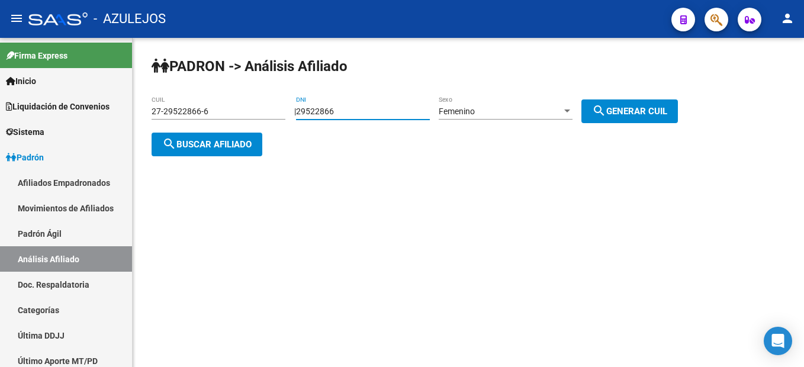
drag, startPoint x: 370, startPoint y: 111, endPoint x: 289, endPoint y: 102, distance: 81.0
click at [289, 102] on div "PADRON -> Análisis Afiliado 27-29522866-6 CUIL | 29522866 DNI Femenino Sexo sea…" at bounding box center [468, 116] width 671 height 156
type input "21534673"
click at [550, 115] on div "Femenino" at bounding box center [500, 112] width 123 height 10
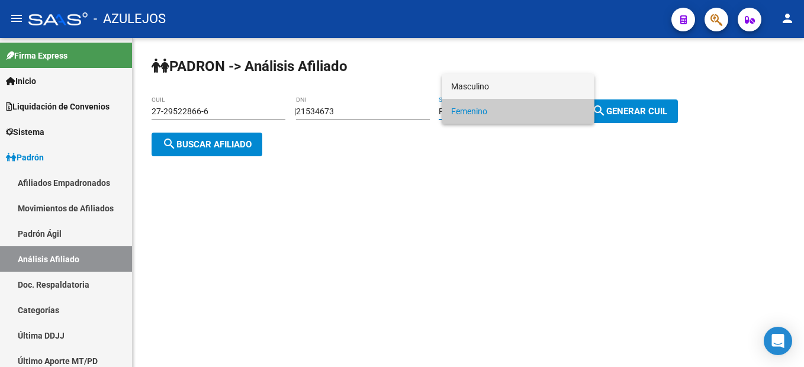
click at [519, 86] on span "Masculino" at bounding box center [518, 86] width 134 height 25
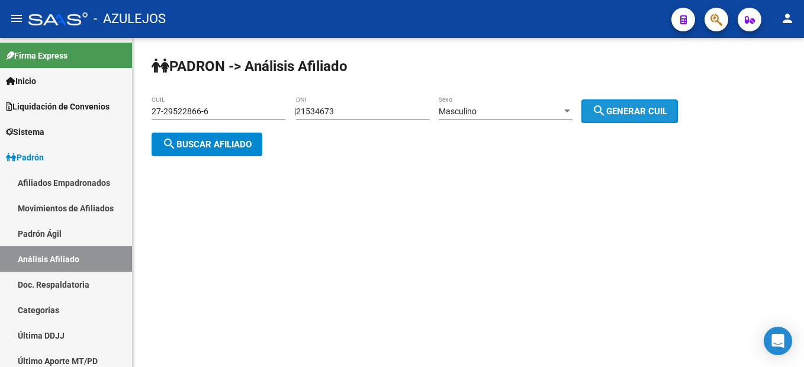
click at [626, 121] on button "search Generar CUIL" at bounding box center [629, 111] width 96 height 24
type input "20-21534673-1"
click at [243, 141] on span "search Buscar afiliado" at bounding box center [206, 144] width 89 height 11
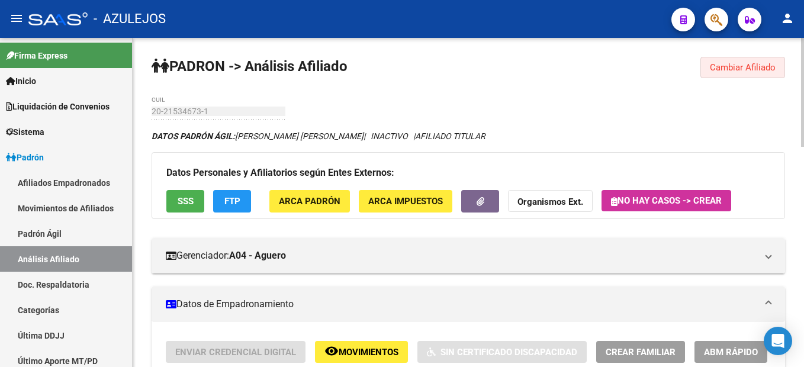
click at [767, 61] on button "Cambiar Afiliado" at bounding box center [742, 67] width 85 height 21
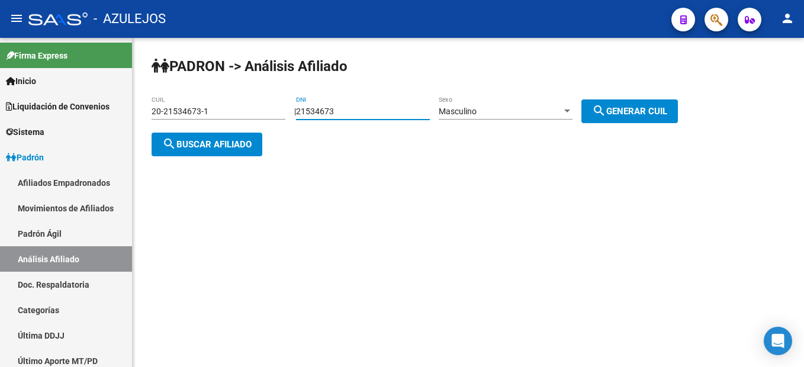
drag, startPoint x: 369, startPoint y: 114, endPoint x: 188, endPoint y: 88, distance: 183.1
click at [188, 88] on div "PADRON -> Análisis Afiliado 20-21534673-1 CUIL | 21534673 DNI Masculino Sexo se…" at bounding box center [468, 116] width 671 height 156
type input "35647064"
click at [479, 103] on div "Masculino Sexo" at bounding box center [506, 108] width 134 height 24
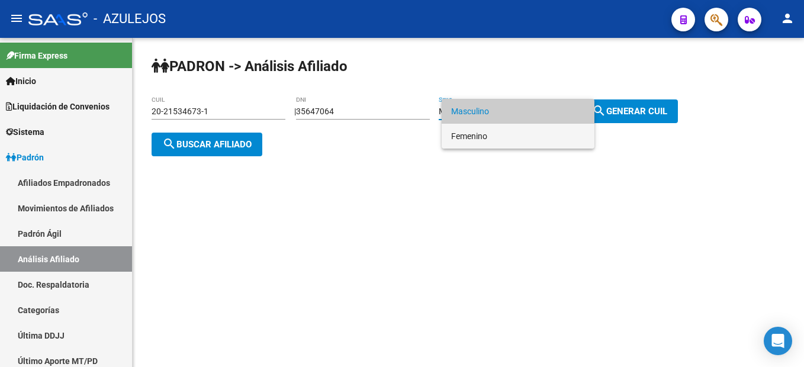
click at [492, 134] on span "Femenino" at bounding box center [518, 136] width 134 height 25
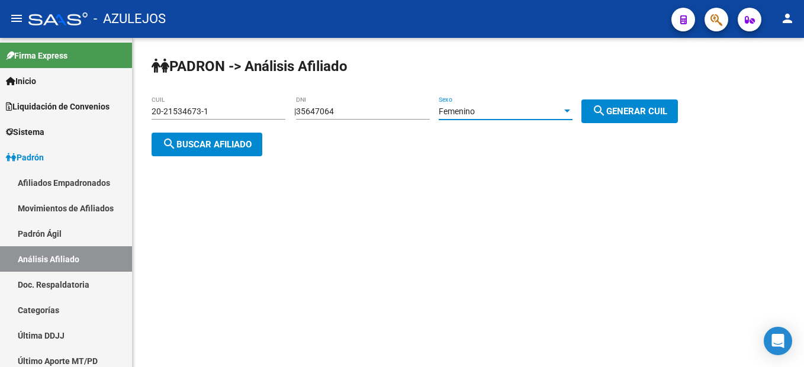
click at [678, 115] on button "search Generar CUIL" at bounding box center [629, 111] width 96 height 24
type input "27-35647064-3"
click at [661, 116] on button "search Generar CUIL" at bounding box center [629, 111] width 96 height 24
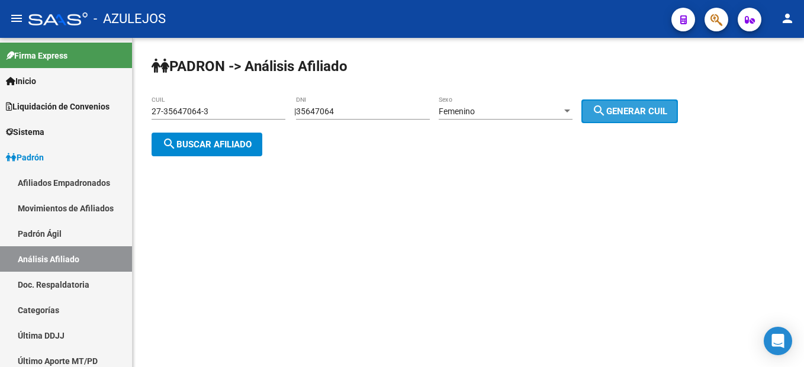
drag, startPoint x: 659, startPoint y: 117, endPoint x: 633, endPoint y: 122, distance: 27.1
click at [658, 117] on button "search Generar CUIL" at bounding box center [629, 111] width 96 height 24
click at [171, 147] on mat-icon "search" at bounding box center [169, 144] width 14 height 14
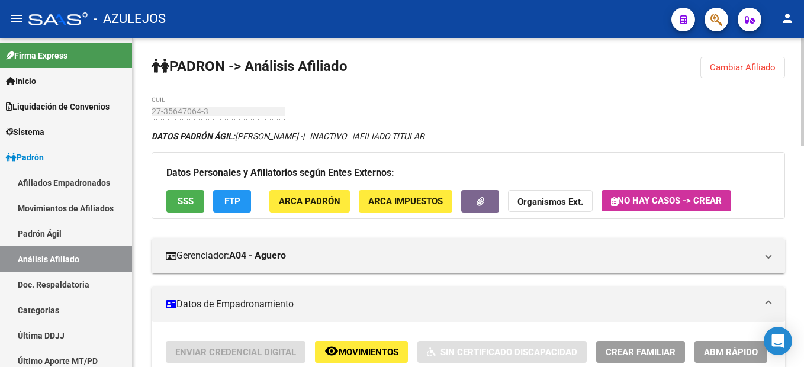
click at [733, 63] on span "Cambiar Afiliado" at bounding box center [743, 67] width 66 height 11
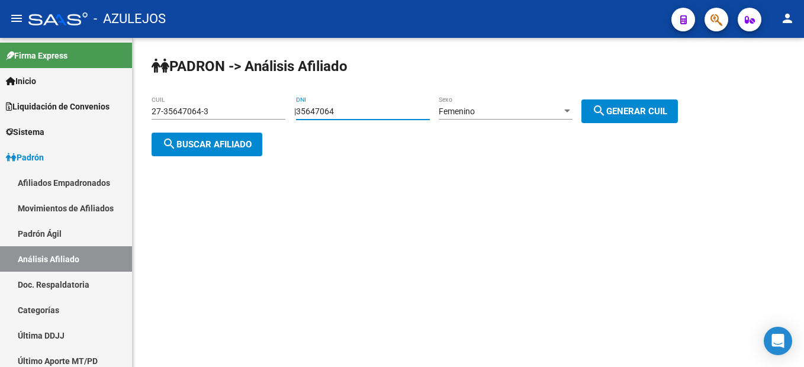
drag, startPoint x: 397, startPoint y: 113, endPoint x: 274, endPoint y: 98, distance: 123.4
click at [274, 107] on app-analisis-afiliado "PADRON -> Análisis Afiliado 27-35647064-3 CUIL | 35647064 DNI Femenino Sexo sea…" at bounding box center [419, 128] width 535 height 43
type input "35424842"
click at [501, 105] on div "Femenino Sexo" at bounding box center [506, 108] width 134 height 24
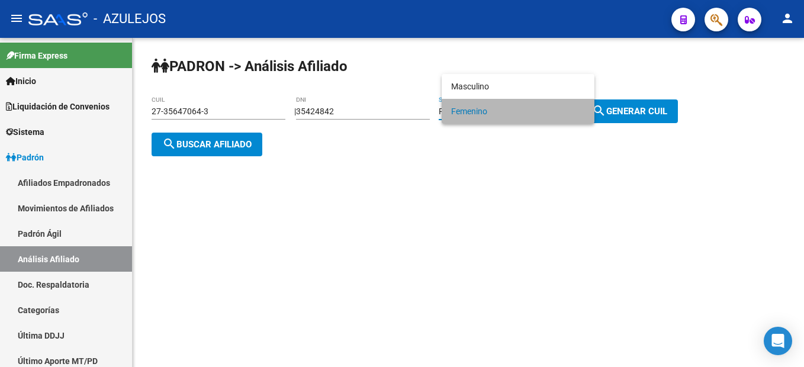
click at [501, 106] on span "Femenino" at bounding box center [518, 111] width 134 height 25
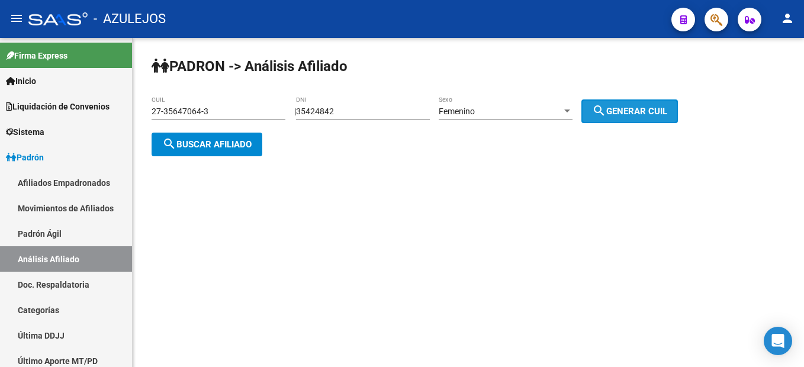
click at [650, 115] on span "search Generar CUIL" at bounding box center [629, 111] width 75 height 11
type input "27-35424842-0"
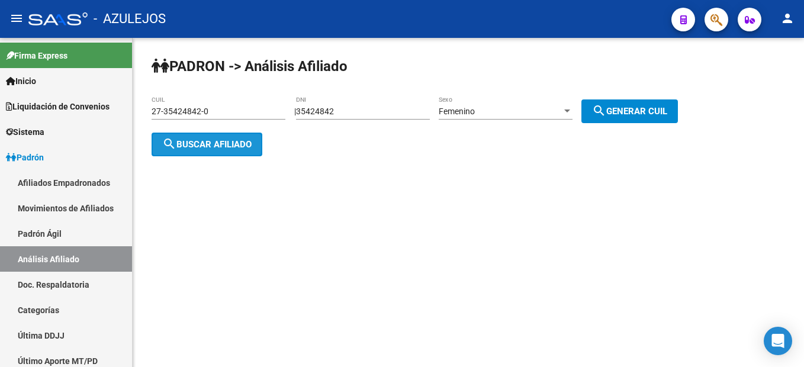
click at [171, 147] on mat-icon "search" at bounding box center [169, 144] width 14 height 14
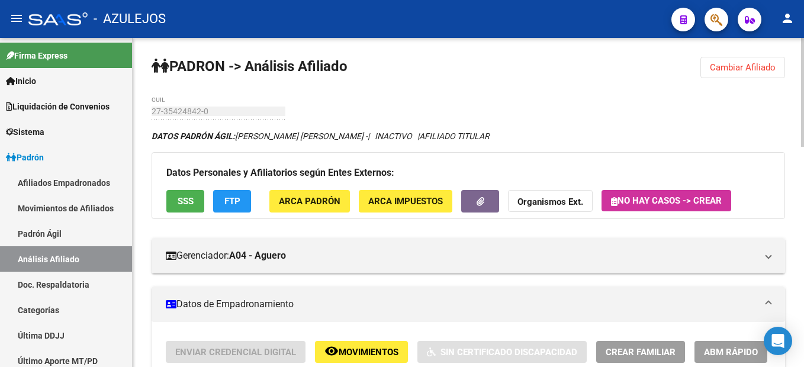
click at [710, 58] on button "Cambiar Afiliado" at bounding box center [742, 67] width 85 height 21
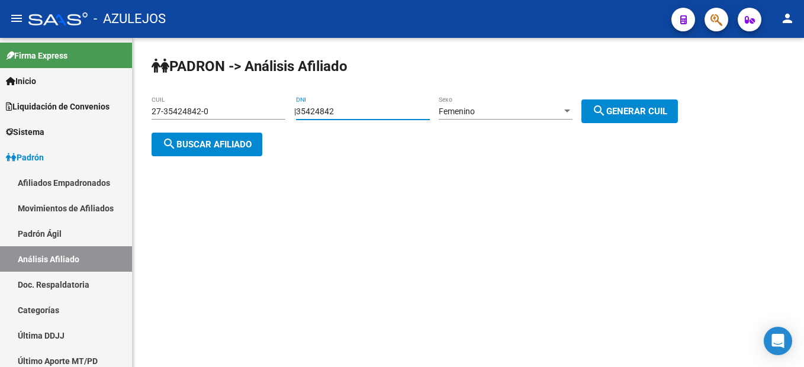
drag, startPoint x: 373, startPoint y: 114, endPoint x: 280, endPoint y: 102, distance: 94.3
click at [280, 107] on app-analisis-afiliado "PADRON -> Análisis Afiliado 27-35424842-0 CUIL | 35424842 DNI Femenino Sexo sea…" at bounding box center [419, 128] width 535 height 43
type input "32322769"
click at [667, 113] on span "search Generar CUIL" at bounding box center [629, 111] width 75 height 11
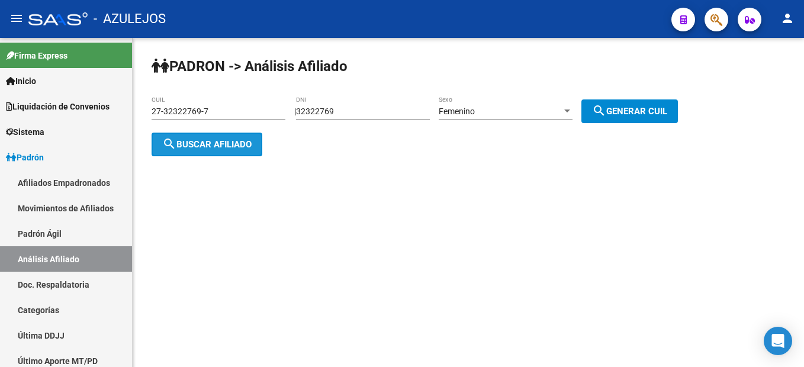
click at [249, 136] on button "search Buscar afiliado" at bounding box center [207, 145] width 111 height 24
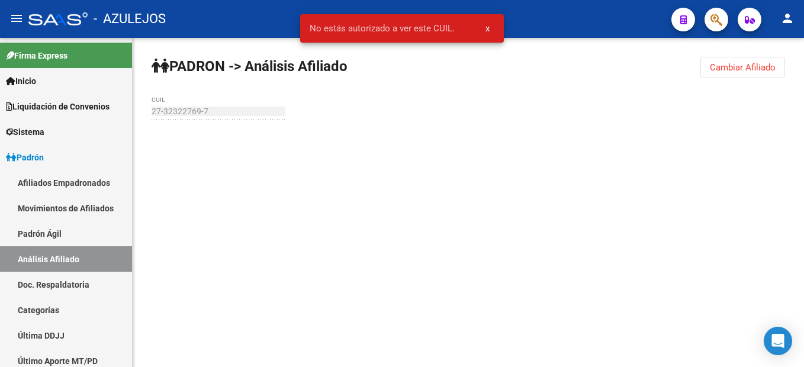
click at [491, 22] on button "x" at bounding box center [487, 28] width 23 height 21
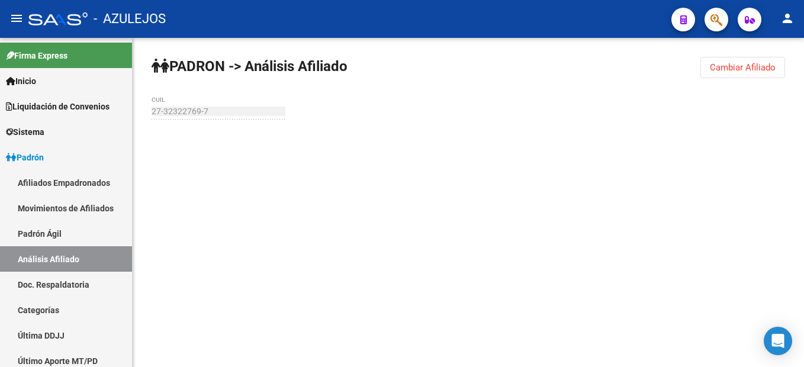
click at [720, 68] on span "Cambiar Afiliado" at bounding box center [743, 67] width 66 height 11
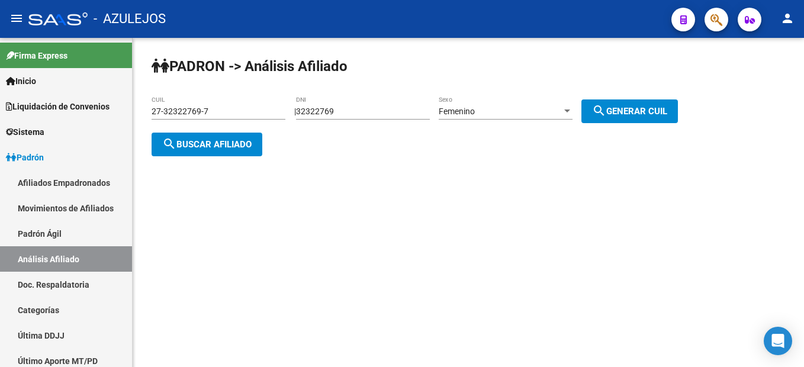
click at [475, 113] on span "Femenino" at bounding box center [457, 111] width 36 height 9
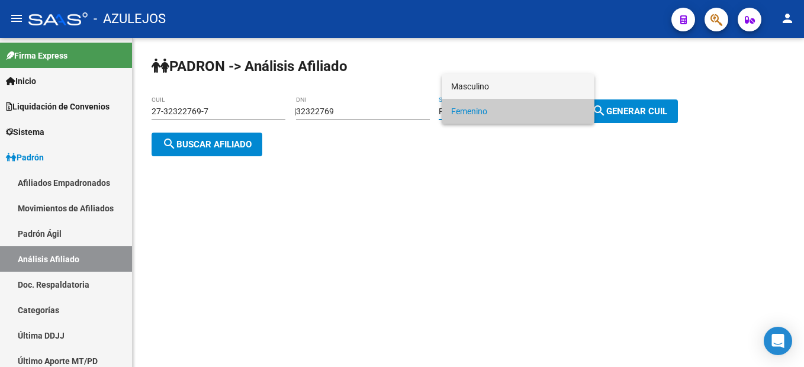
click at [505, 91] on span "Masculino" at bounding box center [518, 86] width 134 height 25
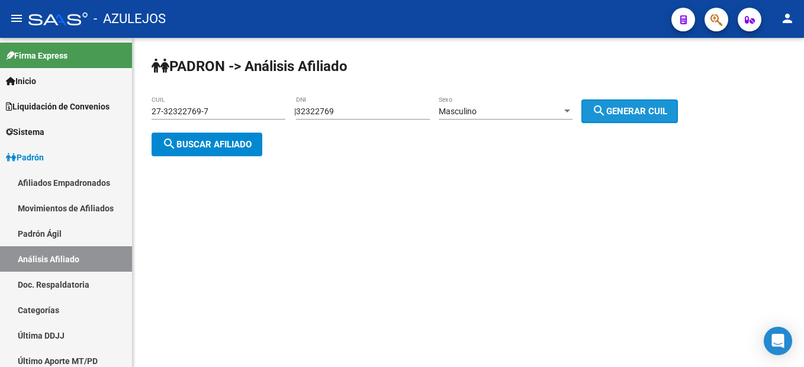
click at [669, 120] on button "search Generar CUIL" at bounding box center [629, 111] width 96 height 24
type input "20-32322769-2"
click at [175, 141] on mat-icon "search" at bounding box center [169, 144] width 14 height 14
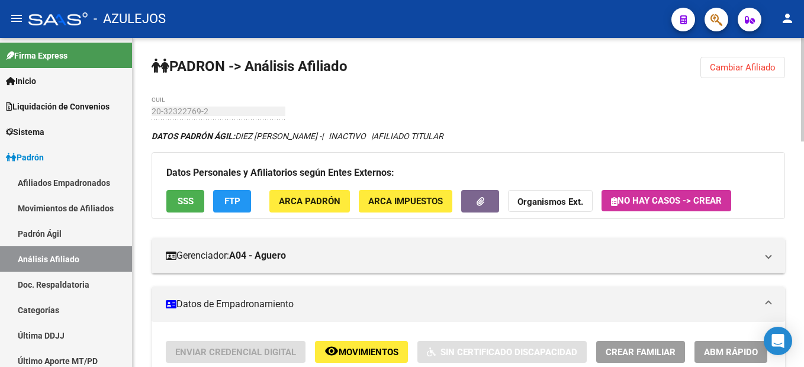
click at [748, 73] on button "Cambiar Afiliado" at bounding box center [742, 67] width 85 height 21
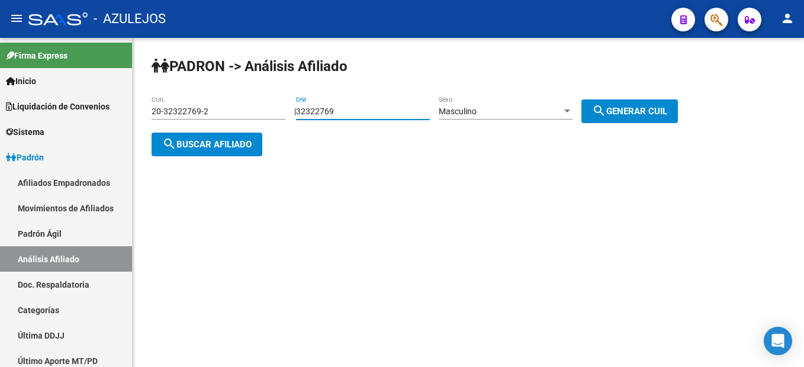
drag, startPoint x: 381, startPoint y: 110, endPoint x: 236, endPoint y: 89, distance: 146.5
click at [236, 89] on div "PADRON -> Análisis Afiliado 20-32322769-2 CUIL | 32322769 DNI Masculino Sexo se…" at bounding box center [468, 116] width 671 height 156
type input "18196594"
click at [559, 109] on div "Masculino" at bounding box center [500, 112] width 123 height 10
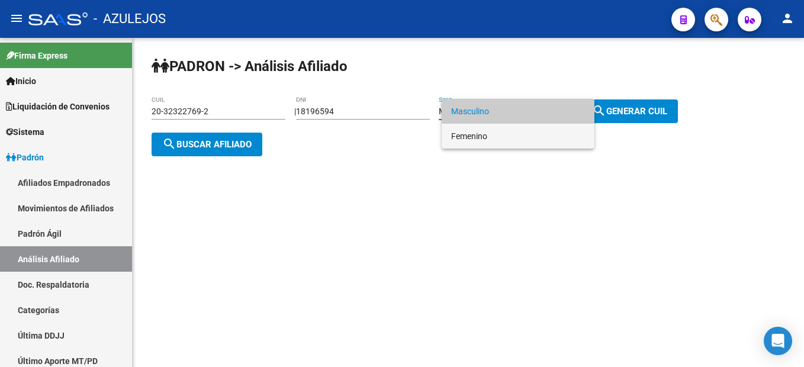
click at [513, 131] on span "Femenino" at bounding box center [518, 136] width 134 height 25
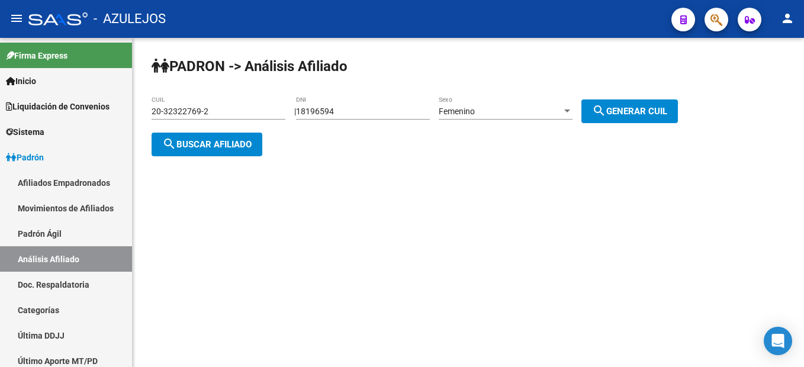
click at [587, 120] on div "PADRON -> Análisis Afiliado 20-32322769-2 CUIL | 18196594 DNI Femenino Sexo sea…" at bounding box center [468, 116] width 671 height 156
click at [625, 115] on span "search Generar CUIL" at bounding box center [629, 111] width 75 height 11
type input "27-18196594-6"
click at [231, 155] on button "search Buscar afiliado" at bounding box center [207, 145] width 111 height 24
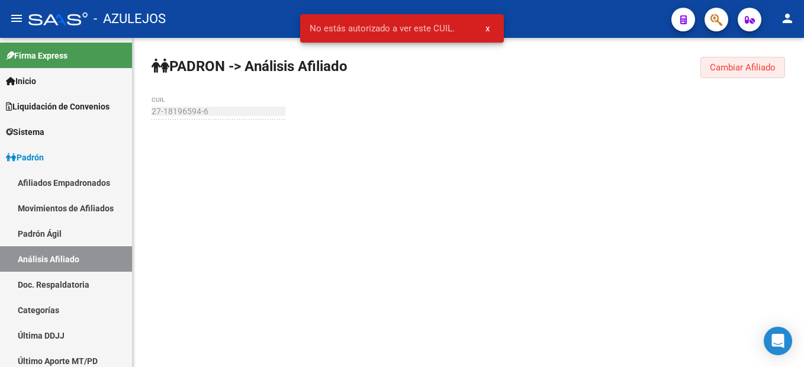
click at [746, 65] on span "Cambiar Afiliado" at bounding box center [743, 67] width 66 height 11
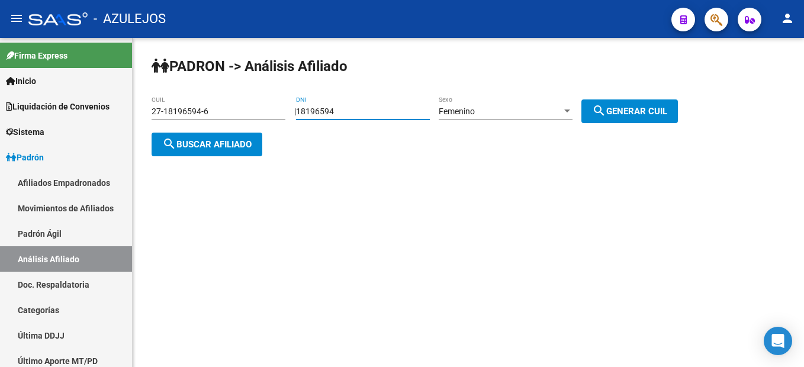
drag, startPoint x: 365, startPoint y: 115, endPoint x: 262, endPoint y: 100, distance: 103.5
click at [262, 107] on app-analisis-afiliado "PADRON -> Análisis Afiliado 27-18196594-6 CUIL | 18196594 DNI Femenino Sexo sea…" at bounding box center [419, 128] width 535 height 43
type input "45919726"
click at [543, 104] on div "Femenino Sexo" at bounding box center [506, 108] width 134 height 24
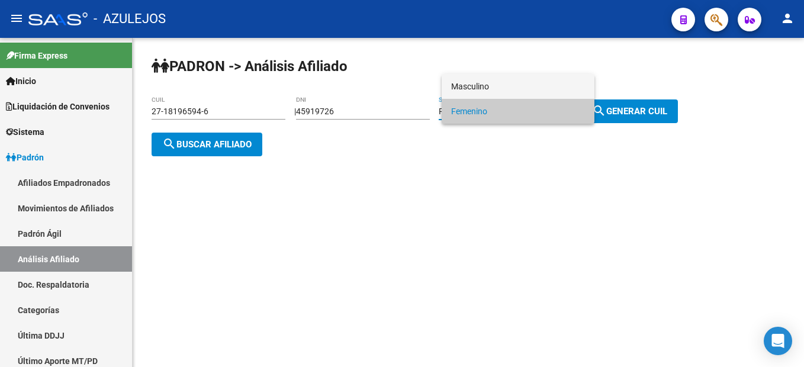
click at [508, 95] on span "Masculino" at bounding box center [518, 86] width 134 height 25
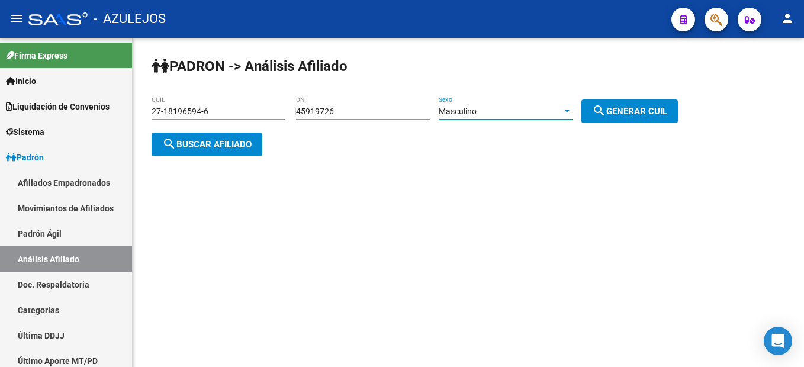
click at [667, 106] on span "search Generar CUIL" at bounding box center [629, 111] width 75 height 11
type input "20-45919726-6"
click at [252, 148] on span "search Buscar afiliado" at bounding box center [206, 144] width 89 height 11
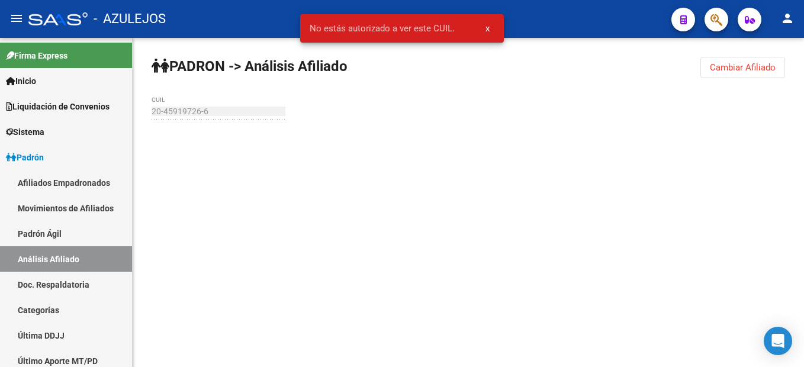
click at [488, 29] on span "x" at bounding box center [487, 28] width 4 height 11
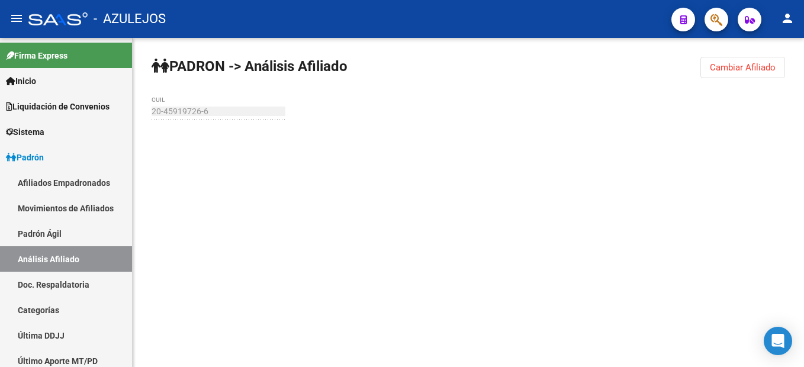
click at [743, 70] on span "Cambiar Afiliado" at bounding box center [743, 67] width 66 height 11
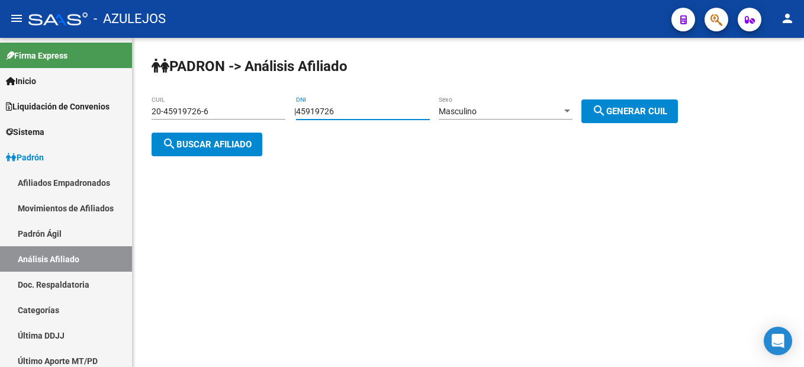
drag, startPoint x: 391, startPoint y: 110, endPoint x: 137, endPoint y: 78, distance: 256.5
click at [137, 78] on div "PADRON -> Análisis Afiliado 20-45919726-6 CUIL | 45919726 DNI Masculino Sexo se…" at bounding box center [468, 116] width 671 height 156
type input "45919726"
click at [665, 108] on span "search Generar CUIL" at bounding box center [629, 111] width 75 height 11
click at [197, 139] on span "search Buscar afiliado" at bounding box center [206, 144] width 89 height 11
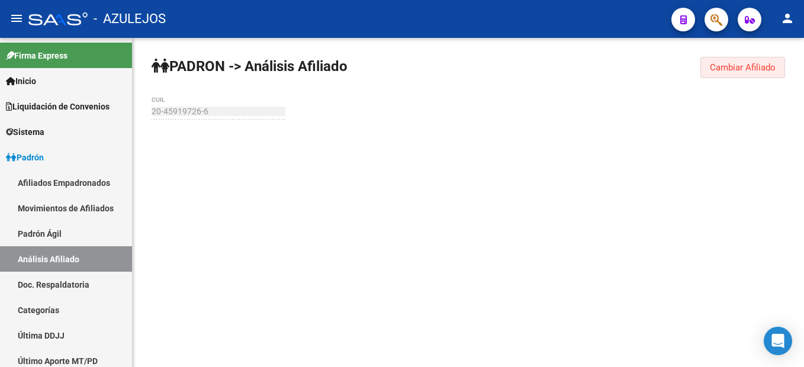
click at [770, 67] on span "Cambiar Afiliado" at bounding box center [743, 67] width 66 height 11
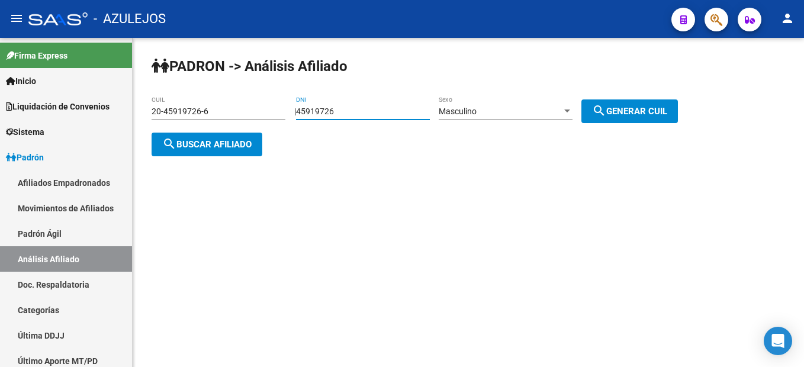
drag, startPoint x: 390, startPoint y: 116, endPoint x: 290, endPoint y: 102, distance: 101.0
click at [290, 102] on div "PADRON -> Análisis Afiliado 20-45919726-6 CUIL | 45919726 DNI Masculino Sexo se…" at bounding box center [468, 116] width 671 height 156
type input "45318062"
click at [494, 119] on div "Masculino Sexo" at bounding box center [506, 108] width 134 height 24
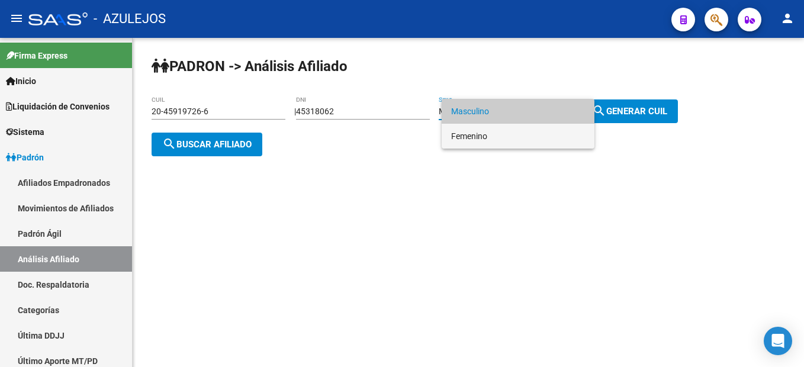
click at [490, 138] on span "Femenino" at bounding box center [518, 136] width 134 height 25
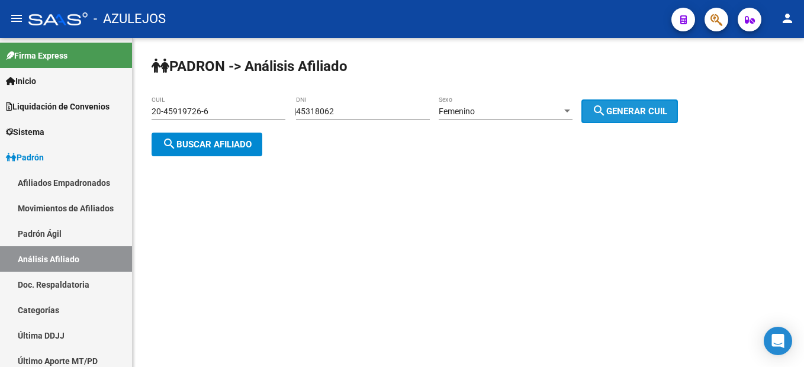
click at [667, 110] on span "search Generar CUIL" at bounding box center [629, 111] width 75 height 11
type input "27-45318062-5"
click at [185, 142] on span "search Buscar afiliado" at bounding box center [206, 144] width 89 height 11
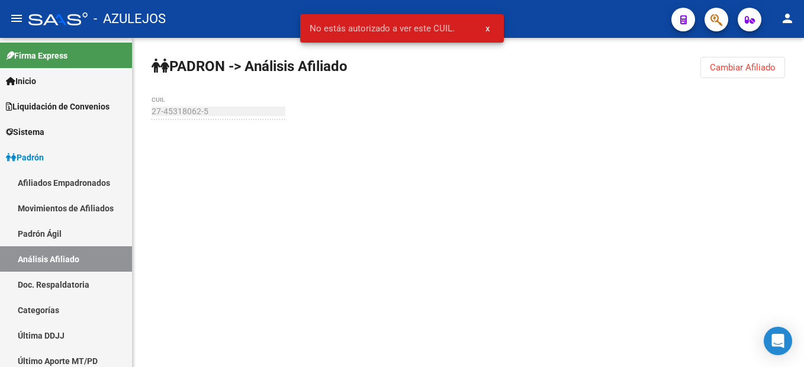
click at [482, 27] on button "x" at bounding box center [487, 28] width 23 height 21
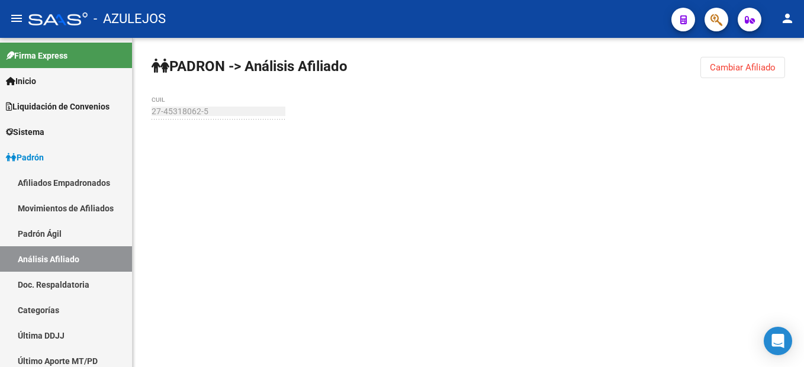
click at [759, 77] on button "Cambiar Afiliado" at bounding box center [742, 67] width 85 height 21
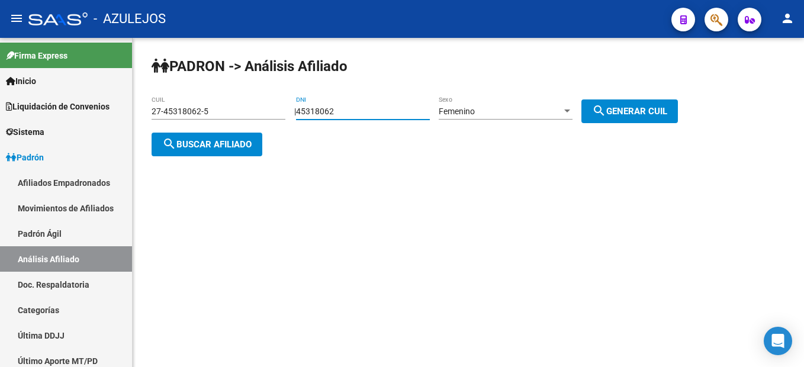
drag, startPoint x: 407, startPoint y: 110, endPoint x: 246, endPoint y: 103, distance: 161.1
click at [246, 107] on app-analisis-afiliado "PADRON -> Análisis Afiliado 27-45318062-5 CUIL | 45318062 DNI Femenino Sexo sea…" at bounding box center [419, 128] width 535 height 43
type input "45918569"
click at [534, 110] on div "Femenino" at bounding box center [500, 112] width 123 height 10
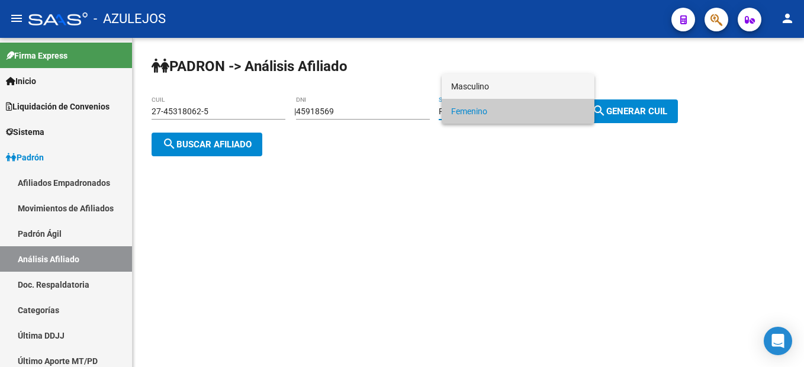
click at [519, 87] on span "Masculino" at bounding box center [518, 86] width 134 height 25
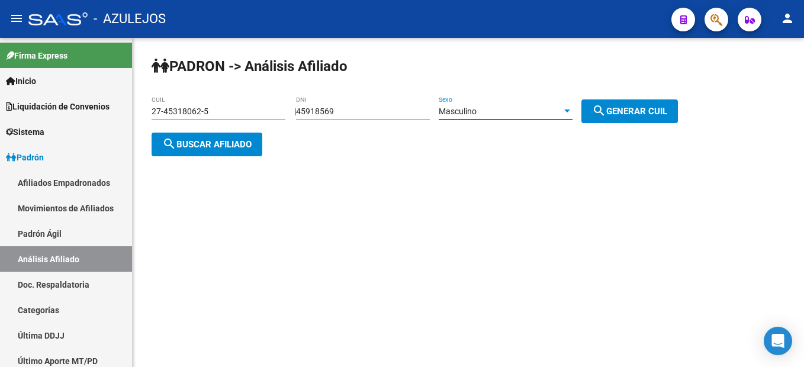
click at [623, 123] on div "PADRON -> Análisis Afiliado 27-45318062-5 CUIL | 45918569 DNI Masculino Sexo se…" at bounding box center [468, 116] width 671 height 156
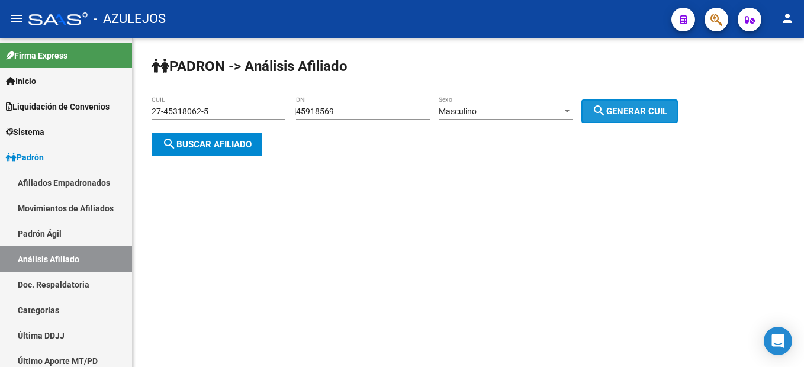
click at [620, 115] on span "search Generar CUIL" at bounding box center [629, 111] width 75 height 11
type input "20-45918569-1"
click at [218, 157] on div "PADRON -> Análisis Afiliado 20-45918569-1 CUIL | 45918569 DNI Masculino Sexo se…" at bounding box center [468, 116] width 671 height 156
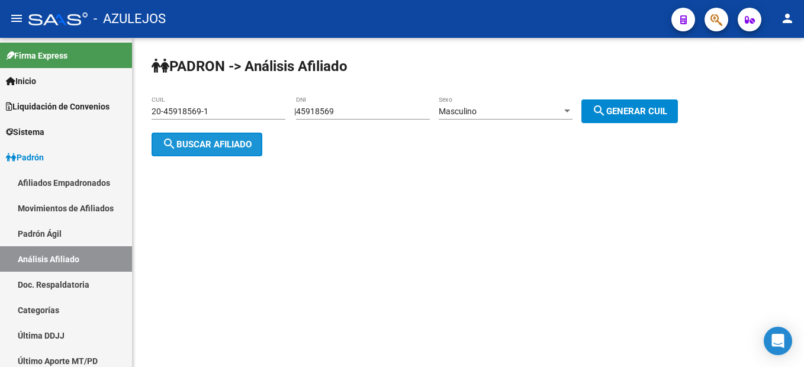
click at [223, 154] on button "search Buscar afiliado" at bounding box center [207, 145] width 111 height 24
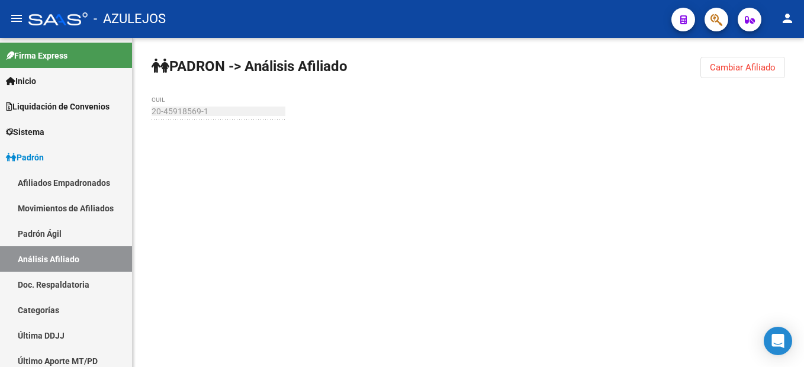
click at [729, 73] on button "Cambiar Afiliado" at bounding box center [742, 67] width 85 height 21
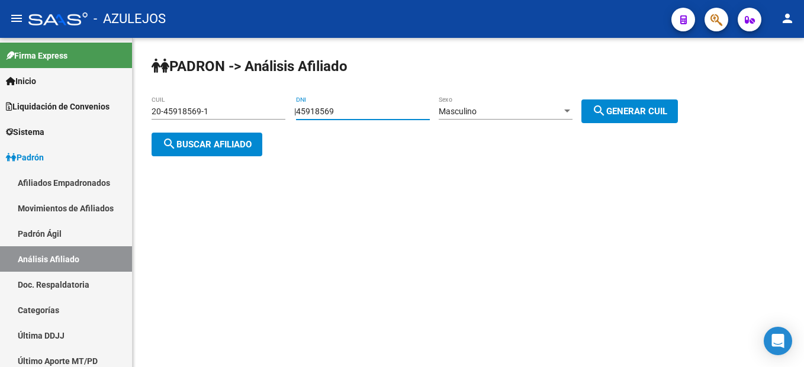
drag, startPoint x: 365, startPoint y: 110, endPoint x: 299, endPoint y: 107, distance: 65.8
click at [299, 107] on div "| 45918569 DNI Masculino Sexo search Generar CUIL" at bounding box center [490, 111] width 392 height 9
type input "298025"
type input "29802591"
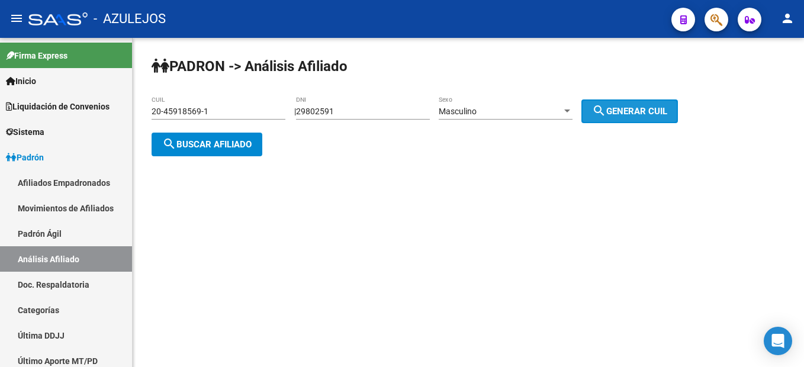
click at [620, 106] on span "search Generar CUIL" at bounding box center [629, 111] width 75 height 11
type input "20-29802591-5"
click at [226, 145] on span "search Buscar afiliado" at bounding box center [206, 144] width 89 height 11
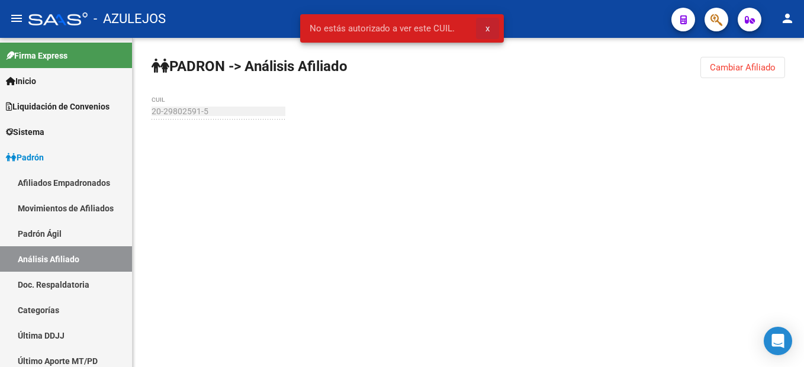
click at [485, 27] on span "x" at bounding box center [487, 28] width 4 height 11
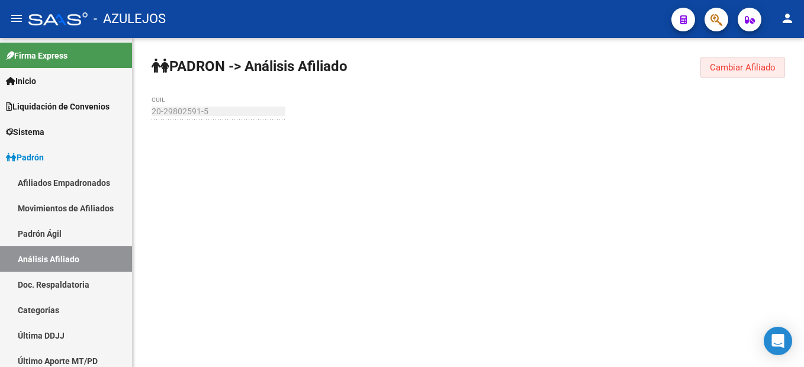
click at [738, 62] on span "Cambiar Afiliado" at bounding box center [743, 67] width 66 height 11
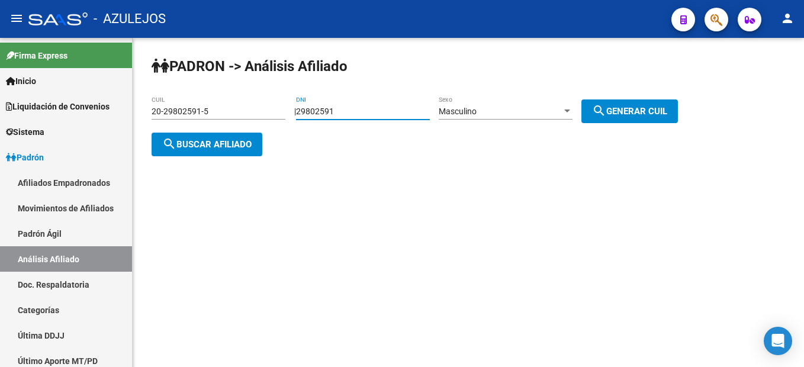
drag, startPoint x: 401, startPoint y: 112, endPoint x: 159, endPoint y: 59, distance: 247.2
click at [159, 107] on app-analisis-afiliado "PADRON -> Análisis Afiliado 20-29802591-5 CUIL | 29802591 DNI Masculino Sexo se…" at bounding box center [419, 128] width 535 height 43
type input "22839622"
click at [634, 102] on button "search Generar CUIL" at bounding box center [629, 111] width 96 height 24
type input "20-22839622-3"
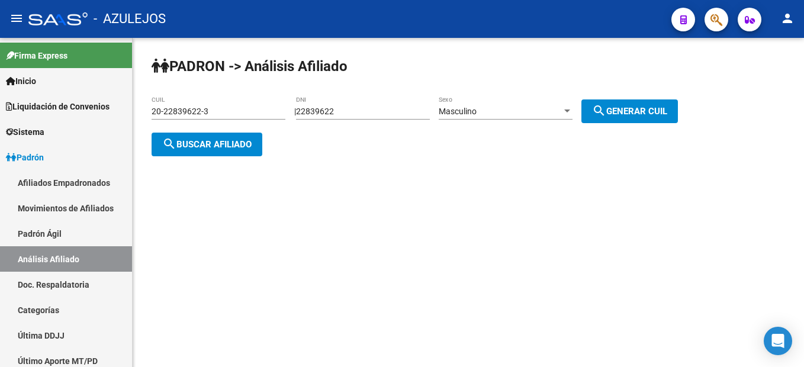
click at [210, 128] on div "20-22839622-3 CUIL" at bounding box center [219, 113] width 134 height 34
click at [210, 130] on div "20-22839622-3 CUIL" at bounding box center [219, 113] width 134 height 34
click at [210, 134] on button "search Buscar afiliado" at bounding box center [207, 145] width 111 height 24
